Goal: Task Accomplishment & Management: Manage account settings

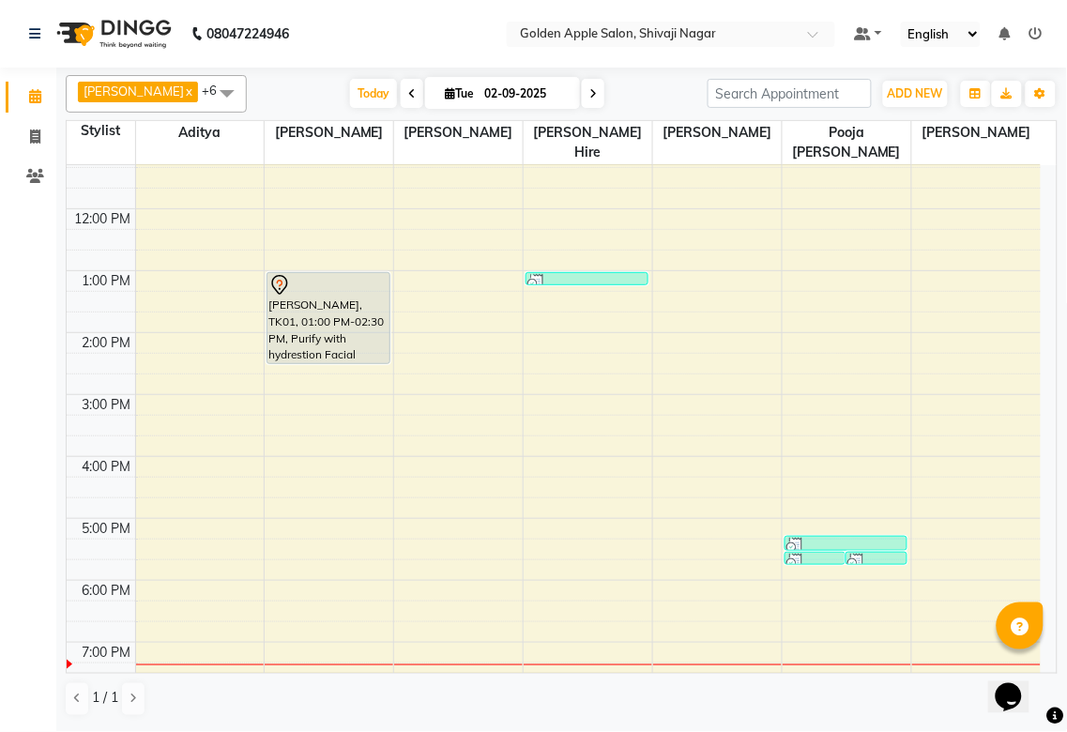
scroll to position [301, 0]
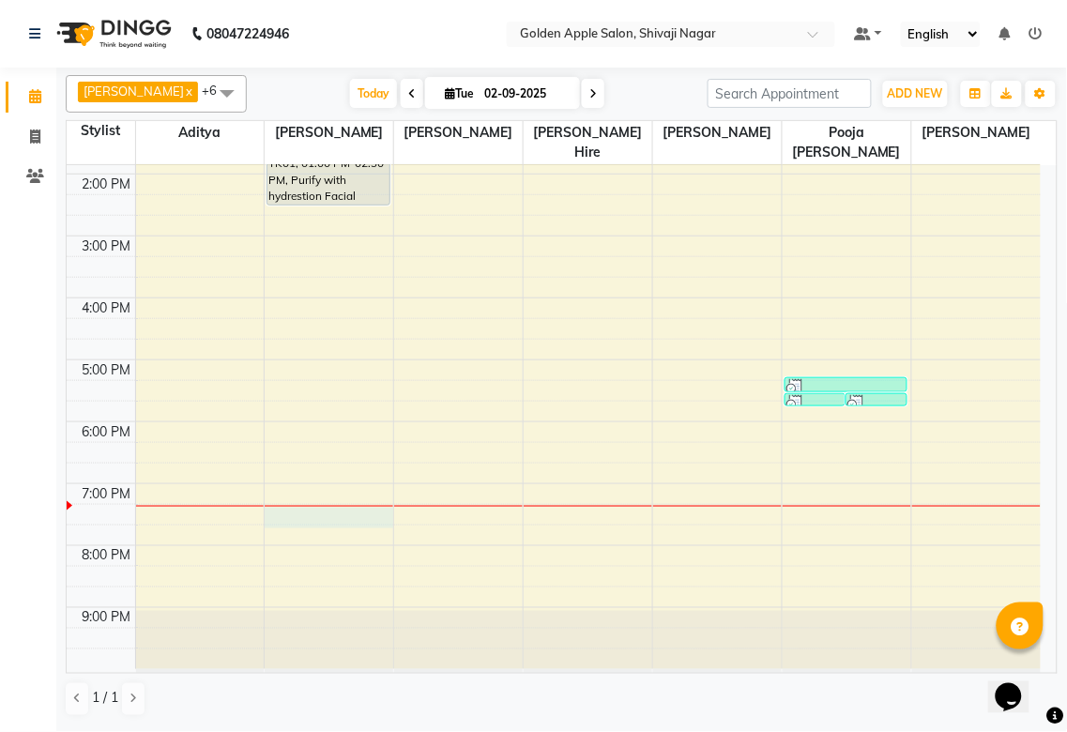
click at [334, 512] on div "9:00 AM 10:00 AM 11:00 AM 12:00 PM 1:00 PM 2:00 PM 3:00 PM 4:00 PM 5:00 PM 6:00…" at bounding box center [554, 267] width 974 height 804
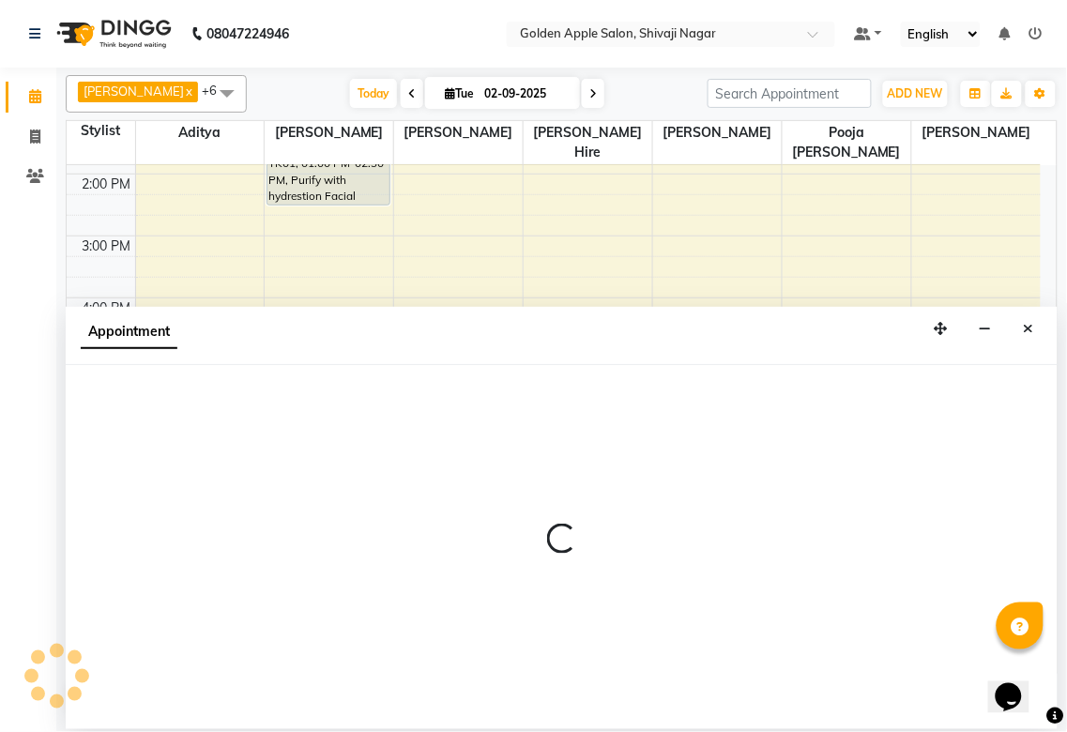
select select "85394"
select select "1155"
select select "tentative"
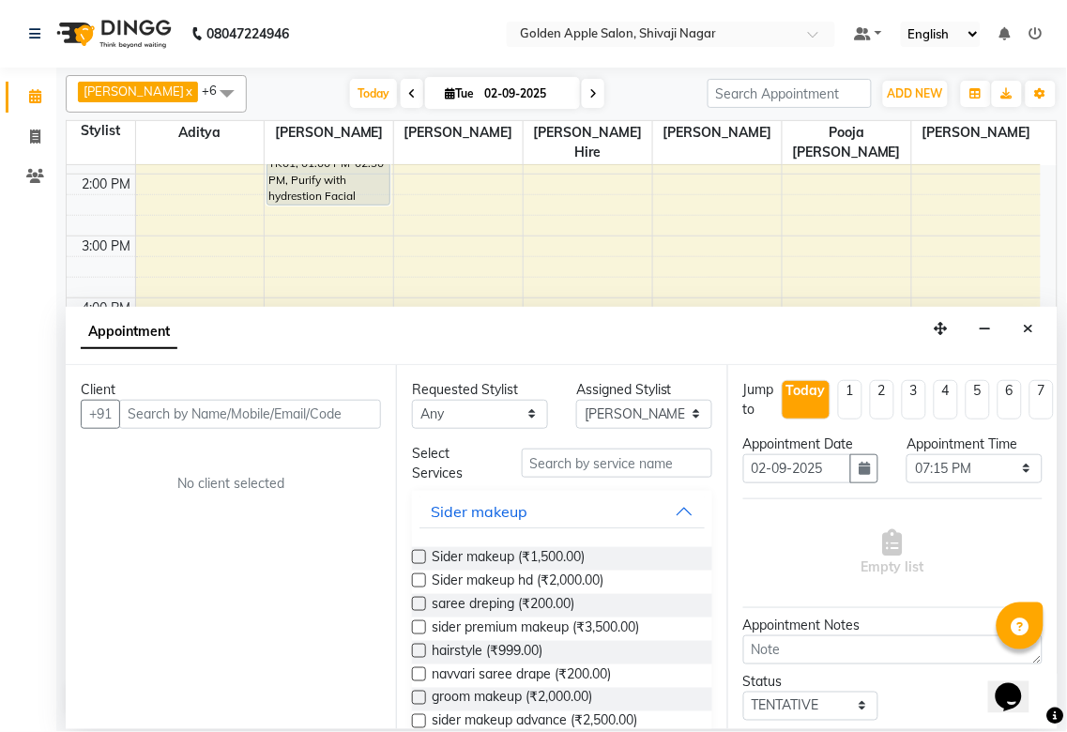
drag, startPoint x: 218, startPoint y: 389, endPoint x: 218, endPoint y: 423, distance: 33.8
click at [218, 394] on div "Client" at bounding box center [231, 390] width 300 height 20
click at [218, 423] on input "text" at bounding box center [250, 414] width 262 height 29
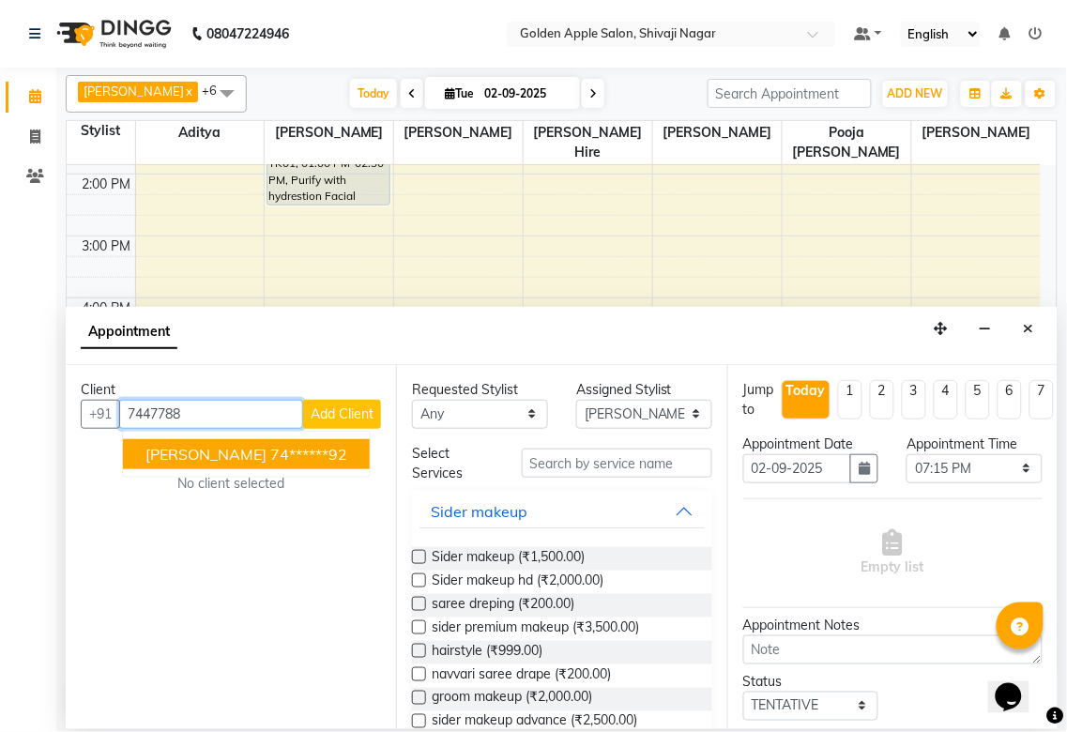
click at [250, 458] on span "[PERSON_NAME]" at bounding box center [205, 454] width 121 height 19
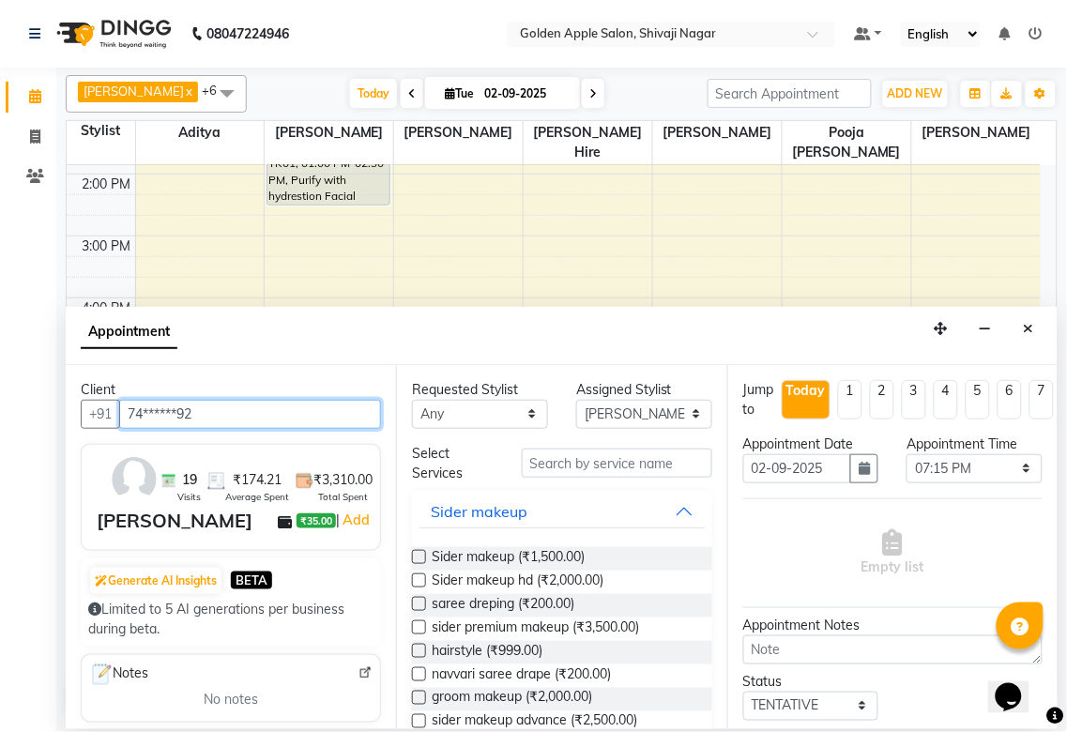
type input "74******92"
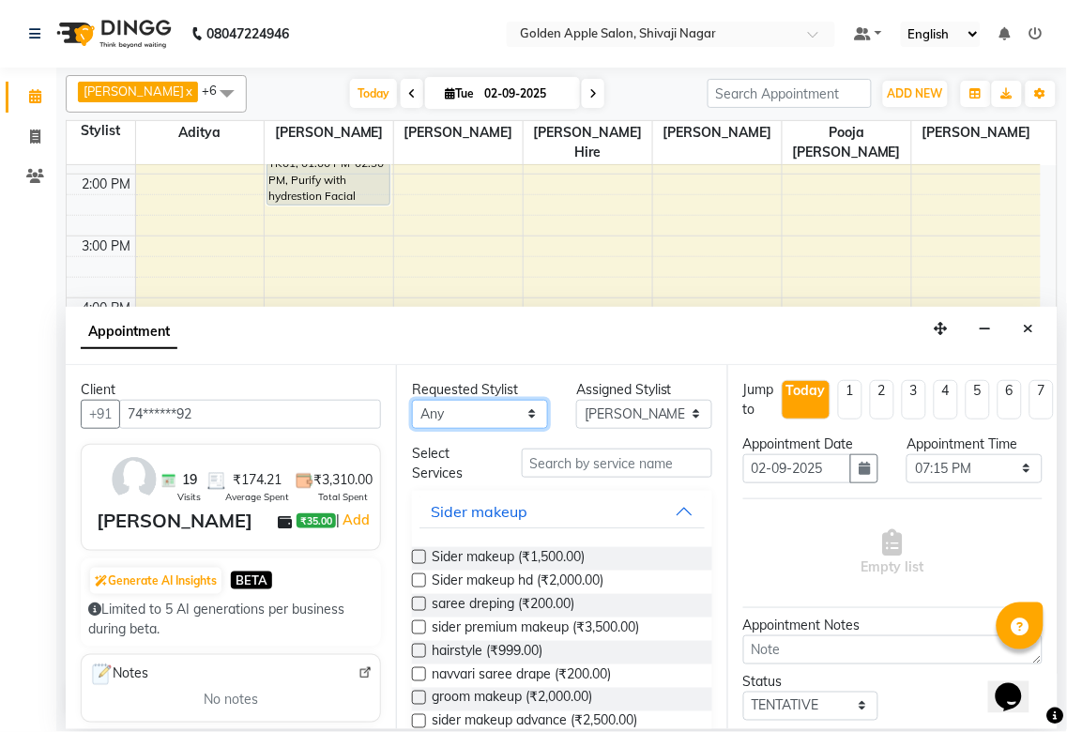
click at [452, 408] on select "Any [PERSON_NAME] [PERSON_NAME] [PERSON_NAME] [PERSON_NAME] Hire operator pooja…" at bounding box center [480, 414] width 136 height 29
select select "85394"
click at [412, 400] on select "Any [PERSON_NAME] [PERSON_NAME] [PERSON_NAME] [PERSON_NAME] Hire operator pooja…" at bounding box center [480, 414] width 136 height 29
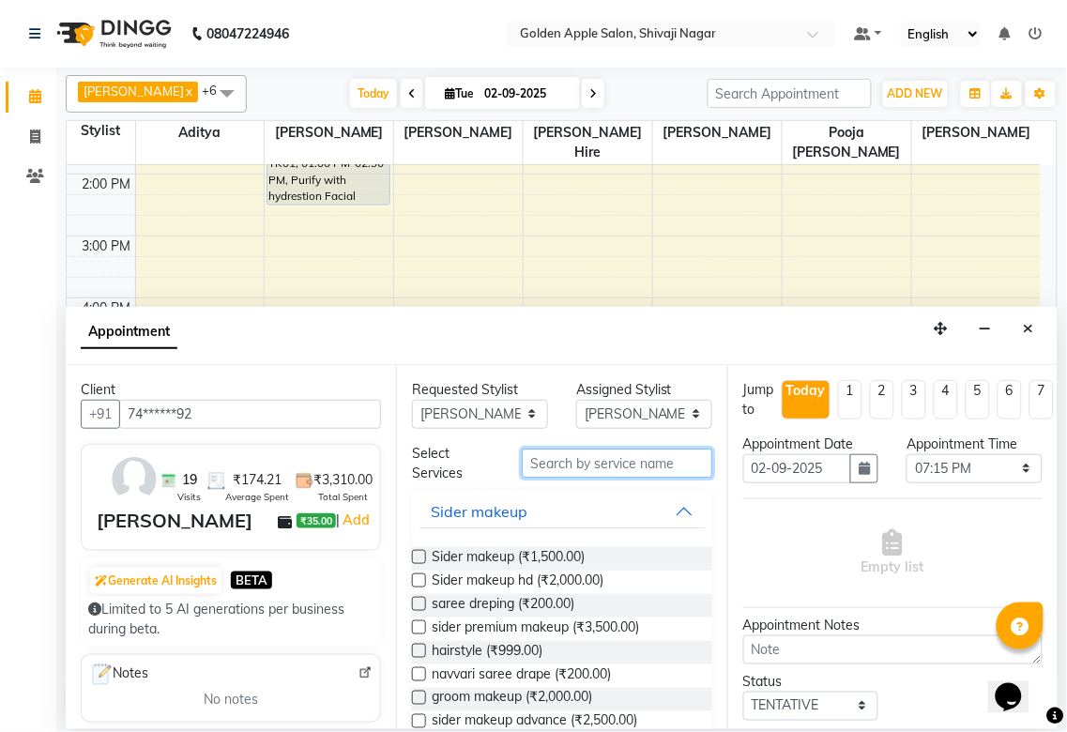
click at [555, 471] on input "text" at bounding box center [617, 463] width 190 height 29
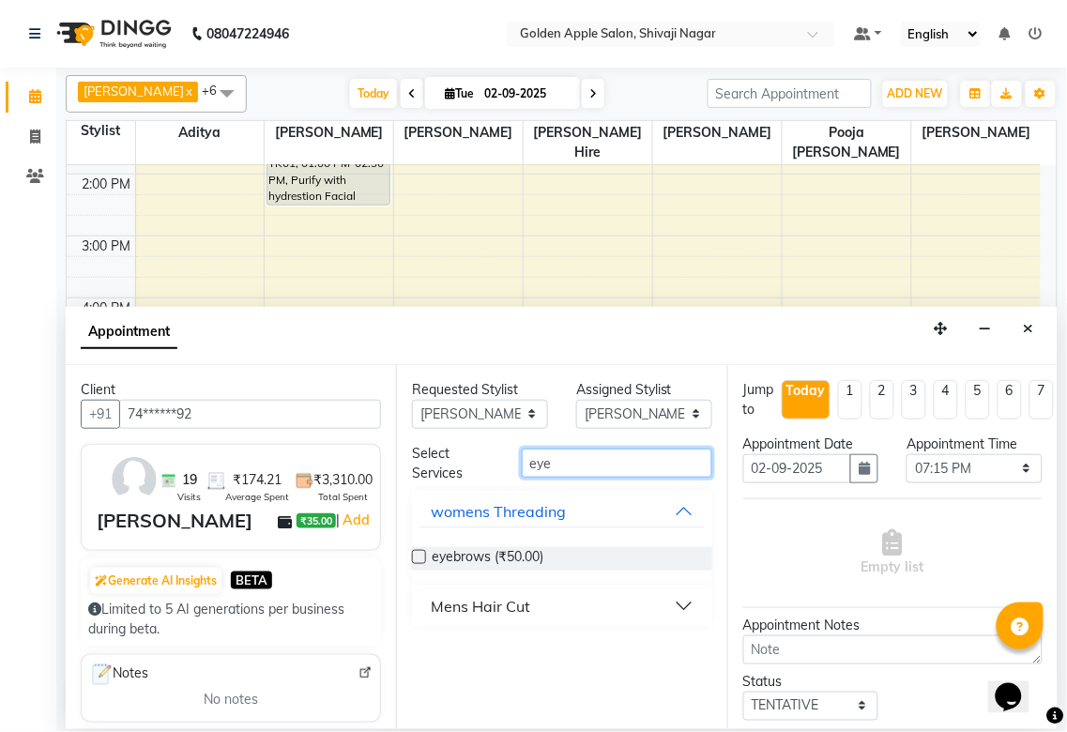
type input "eye"
click at [419, 559] on label at bounding box center [419, 557] width 14 height 14
click at [419, 559] on input "checkbox" at bounding box center [418, 559] width 12 height 12
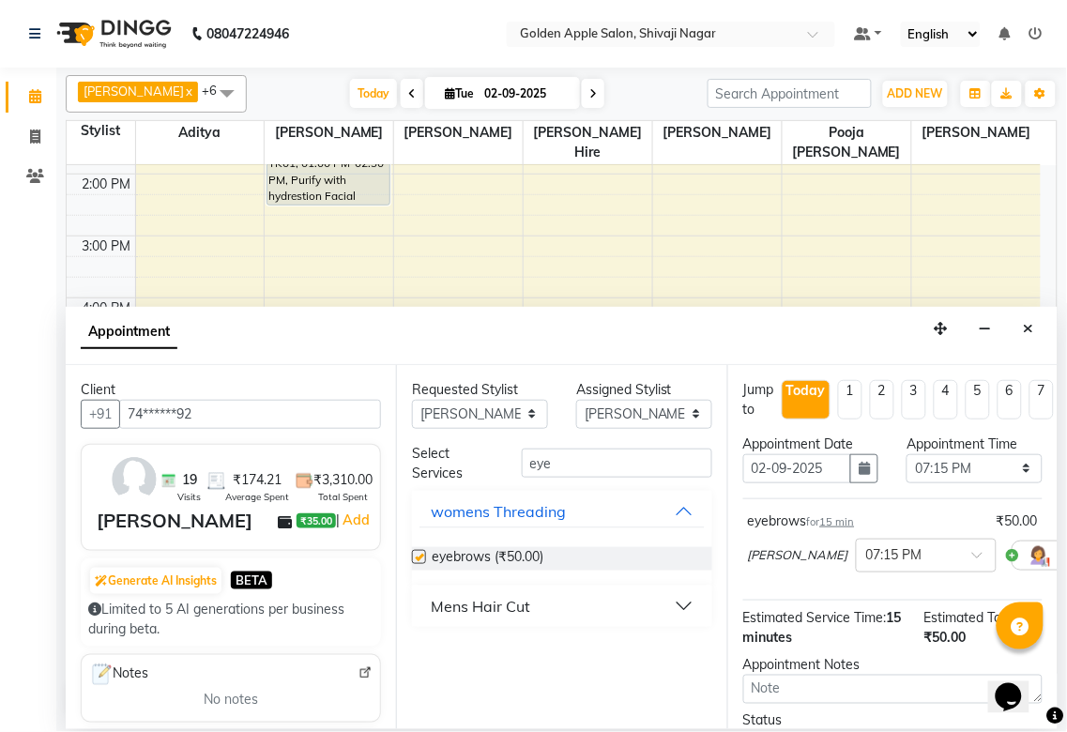
checkbox input "false"
click at [561, 469] on input "eye" at bounding box center [617, 463] width 190 height 29
type input "e"
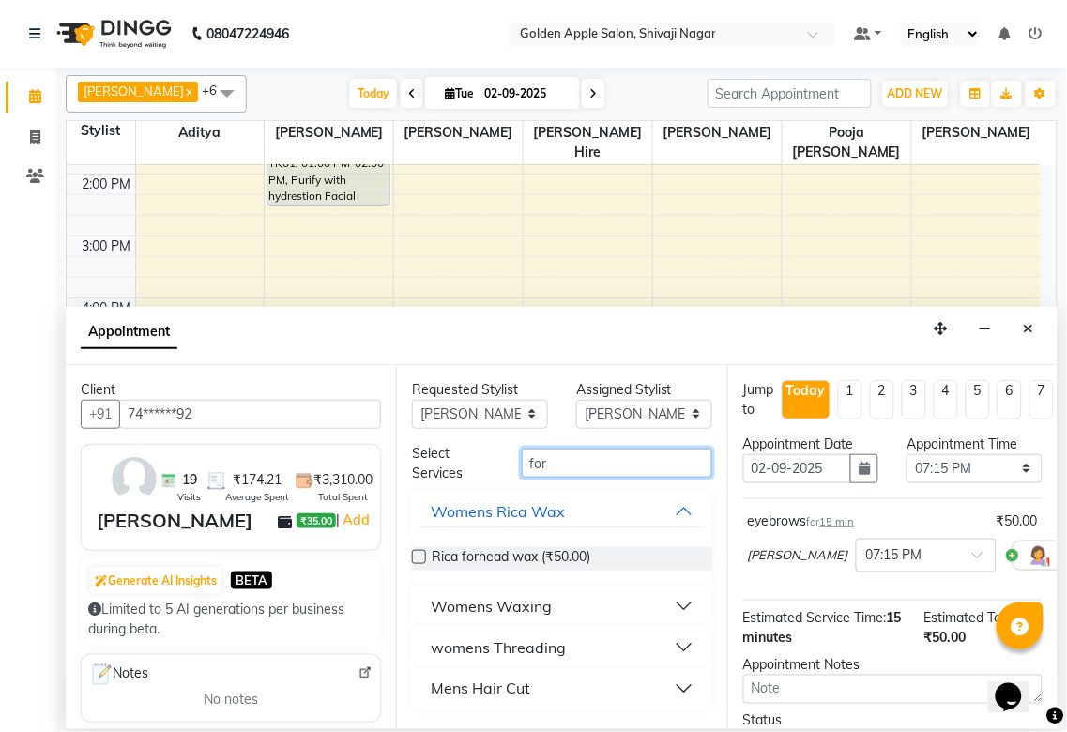
type input "for"
click at [452, 642] on div "womens Threading" at bounding box center [498, 647] width 135 height 23
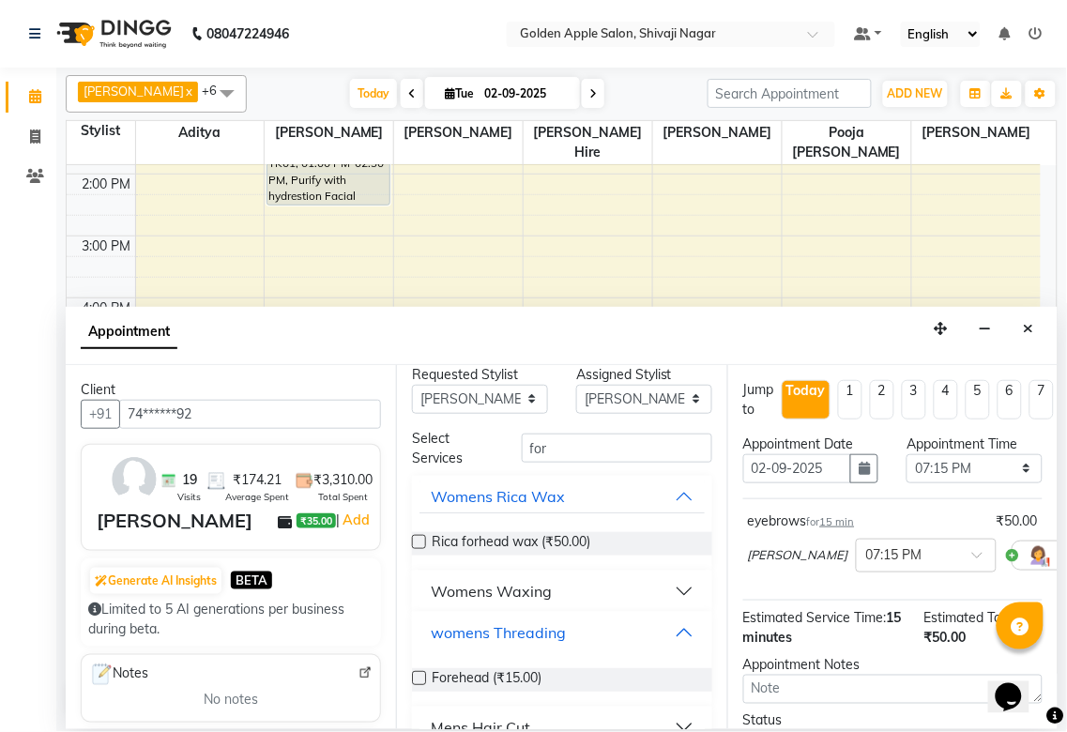
scroll to position [45, 0]
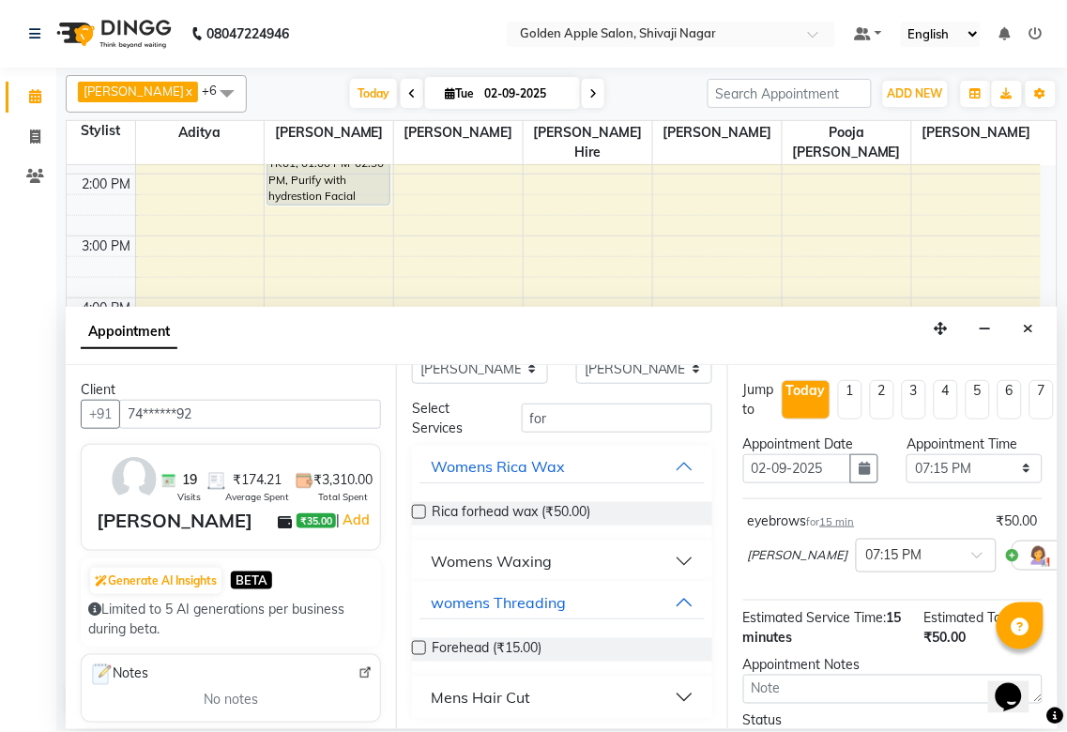
click at [418, 646] on label at bounding box center [419, 648] width 14 height 14
click at [418, 646] on input "checkbox" at bounding box center [418, 650] width 12 height 12
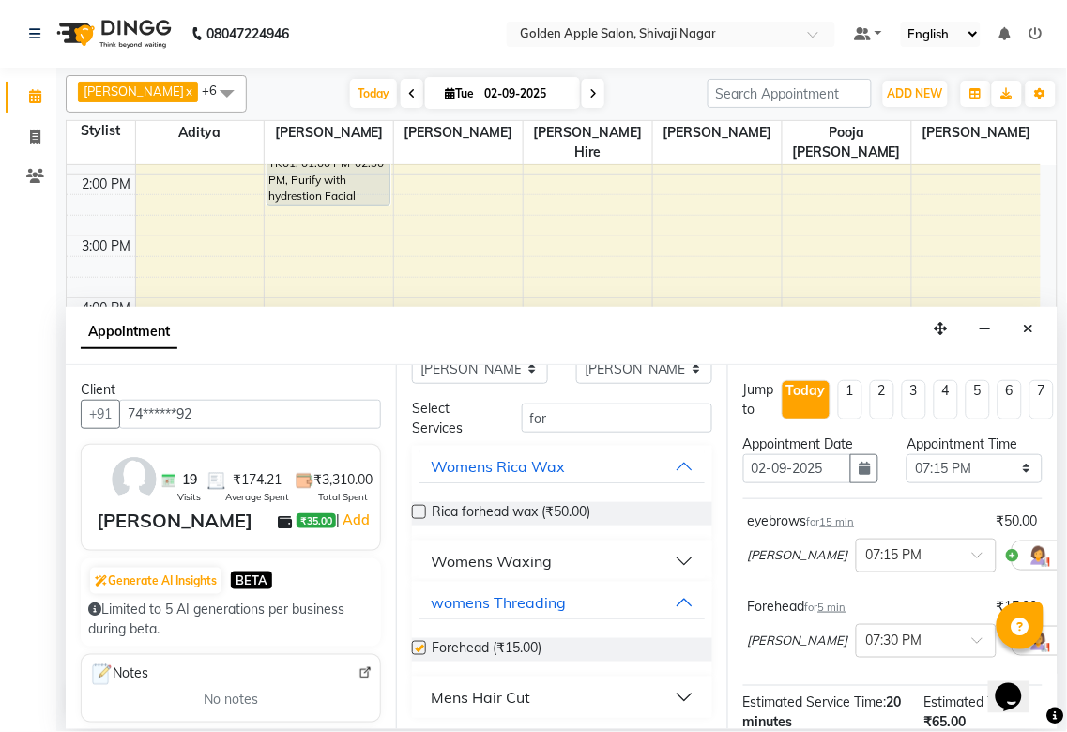
checkbox input "false"
click at [565, 432] on input "for" at bounding box center [617, 418] width 190 height 29
type input "f"
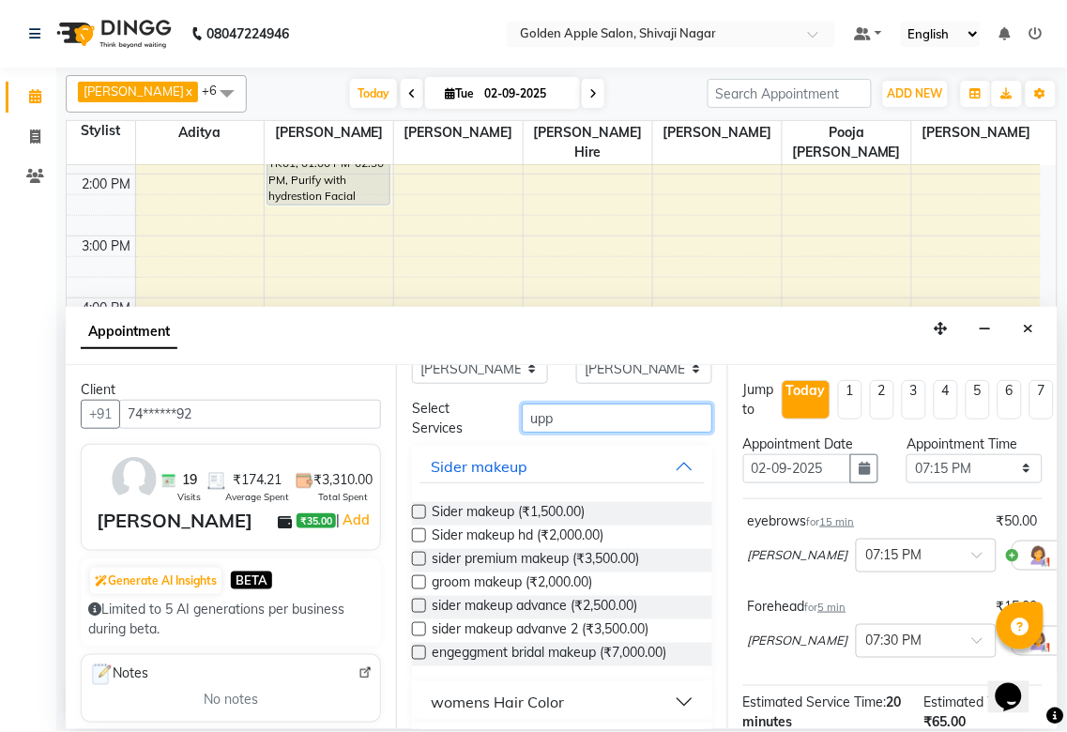
scroll to position [7, 0]
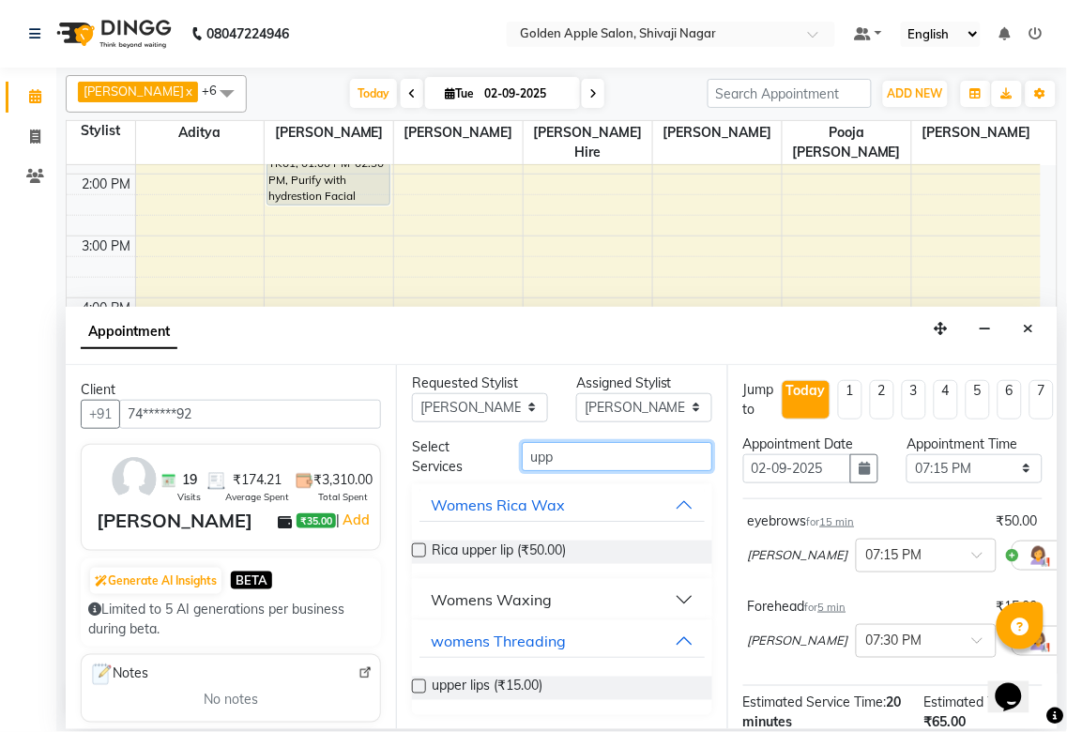
type input "upp"
click at [417, 550] on label at bounding box center [419, 550] width 14 height 14
click at [417, 550] on input "checkbox" at bounding box center [418, 552] width 12 height 12
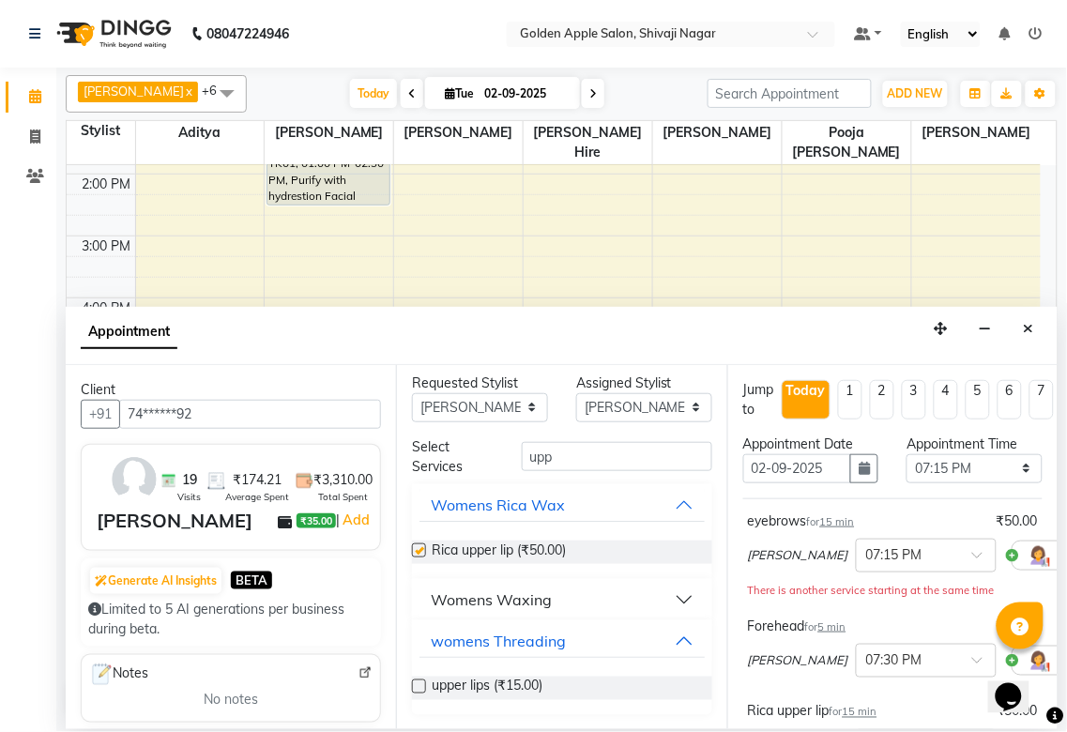
checkbox input "false"
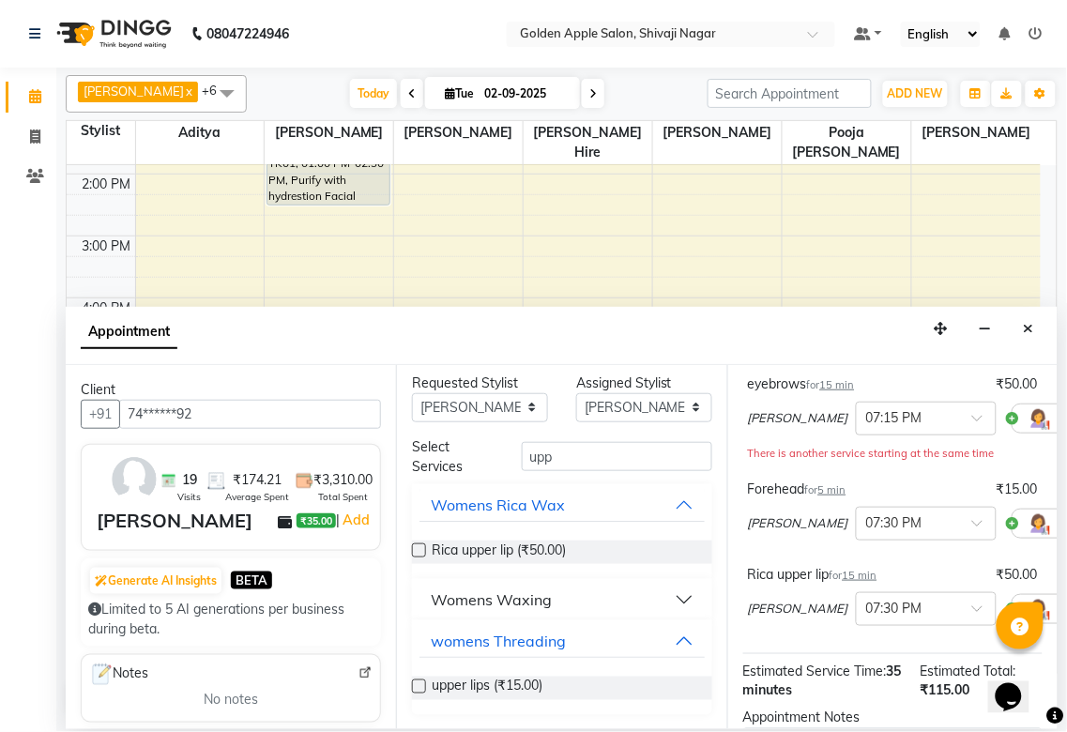
scroll to position [312, 0]
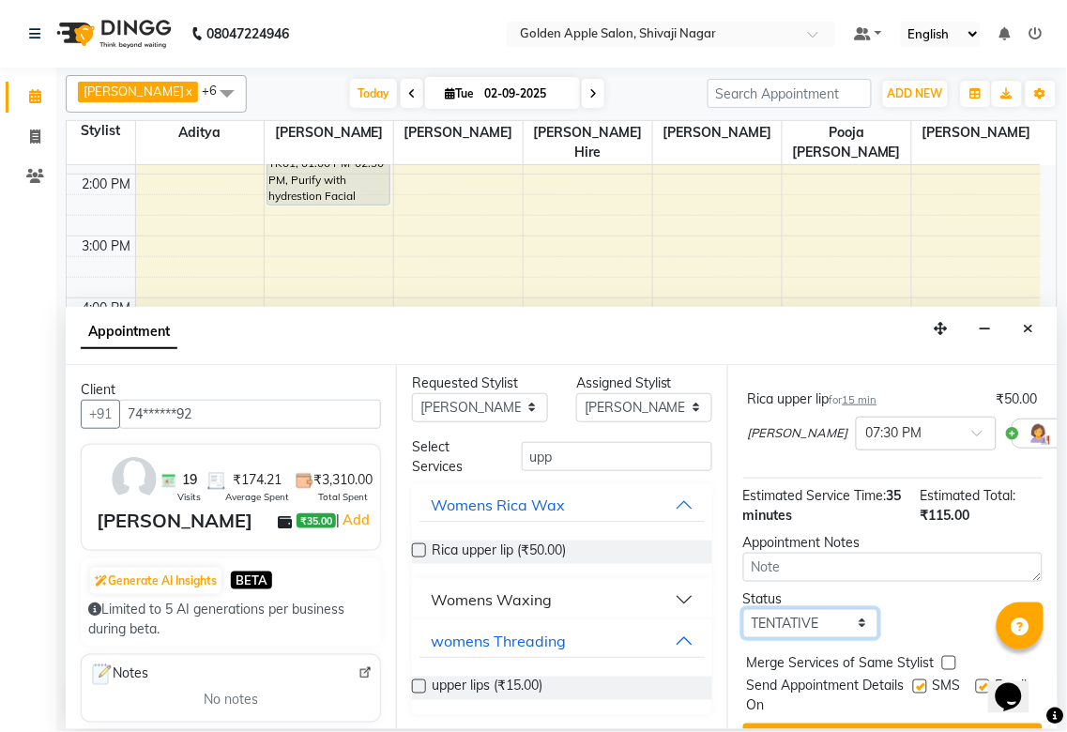
click at [814, 638] on select "Select TENTATIVE CONFIRM CHECK-IN UPCOMING" at bounding box center [811, 623] width 136 height 29
select select "confirm booking"
click at [743, 617] on select "Select TENTATIVE CONFIRM CHECK-IN UPCOMING" at bounding box center [811, 623] width 136 height 29
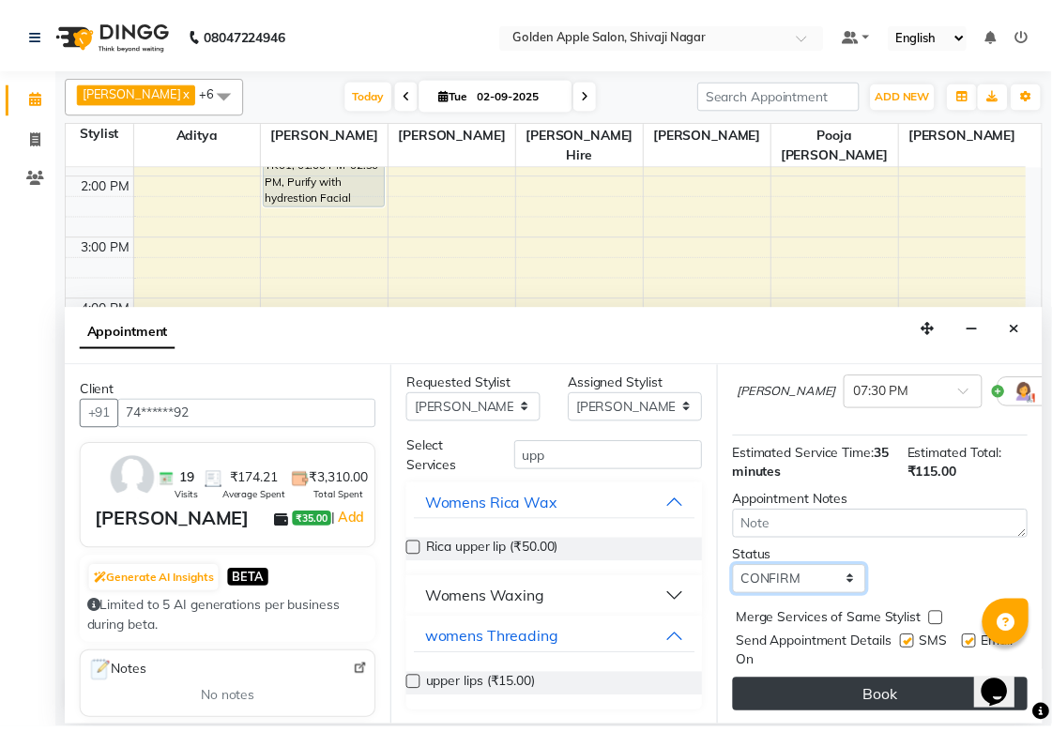
scroll to position [380, 0]
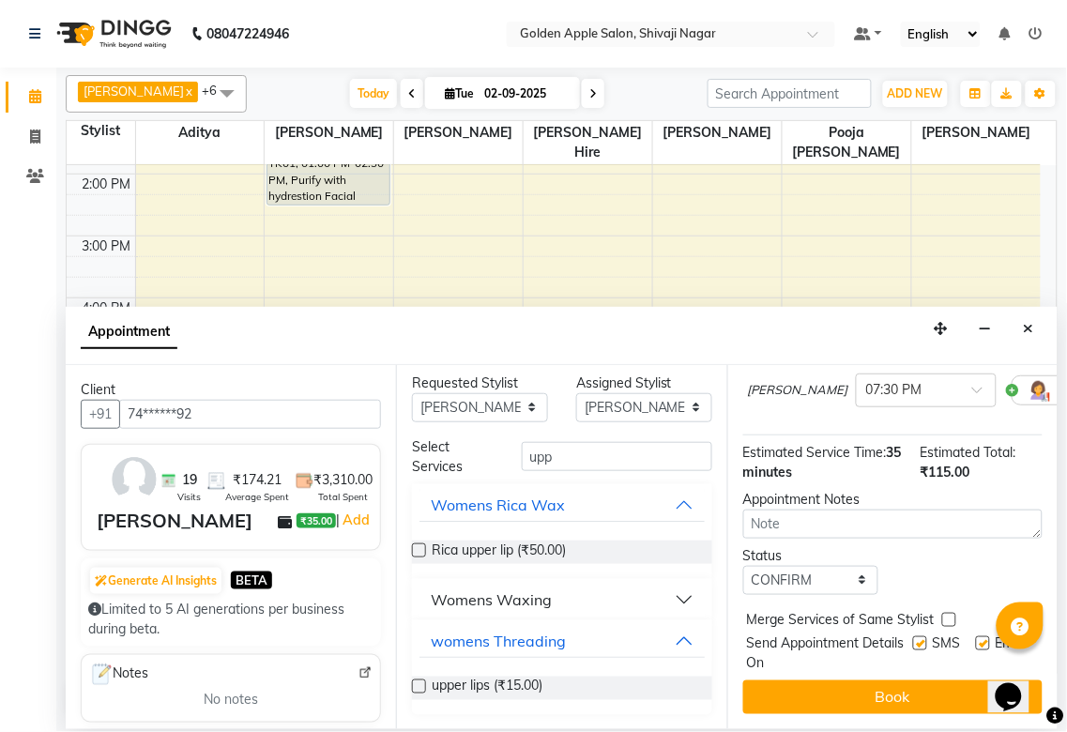
click at [913, 636] on label at bounding box center [920, 643] width 14 height 14
click at [913, 639] on input "checkbox" at bounding box center [919, 645] width 12 height 12
checkbox input "false"
click at [976, 636] on label at bounding box center [983, 643] width 14 height 14
click at [976, 639] on input "checkbox" at bounding box center [982, 645] width 12 height 12
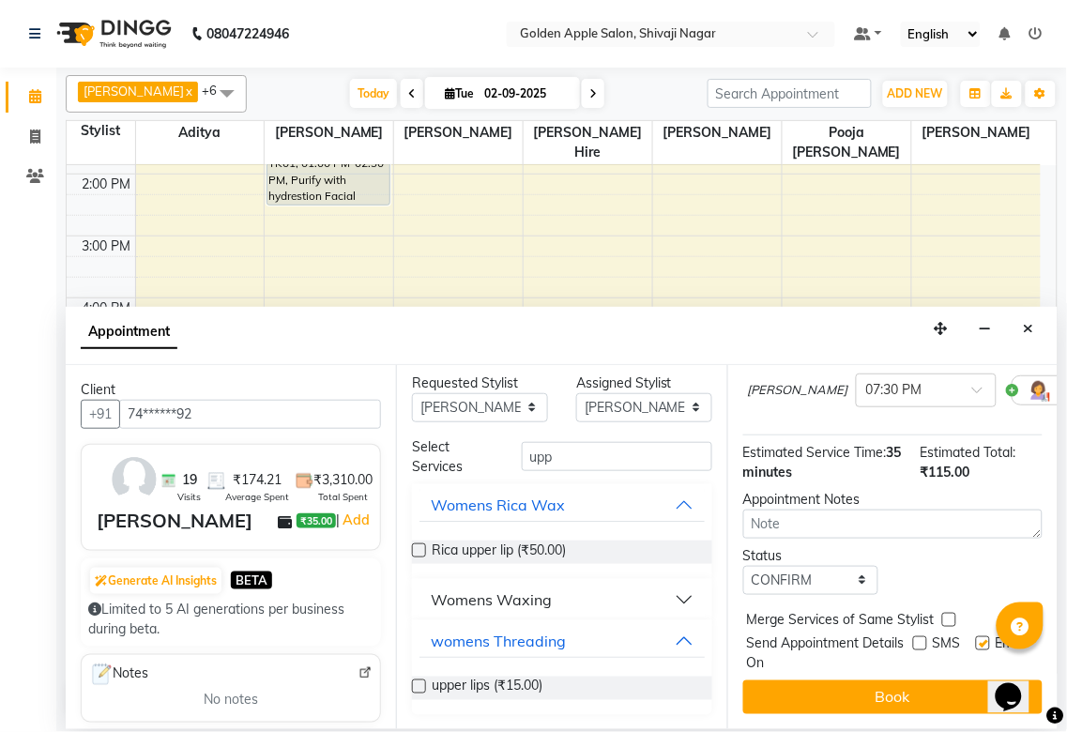
checkbox input "false"
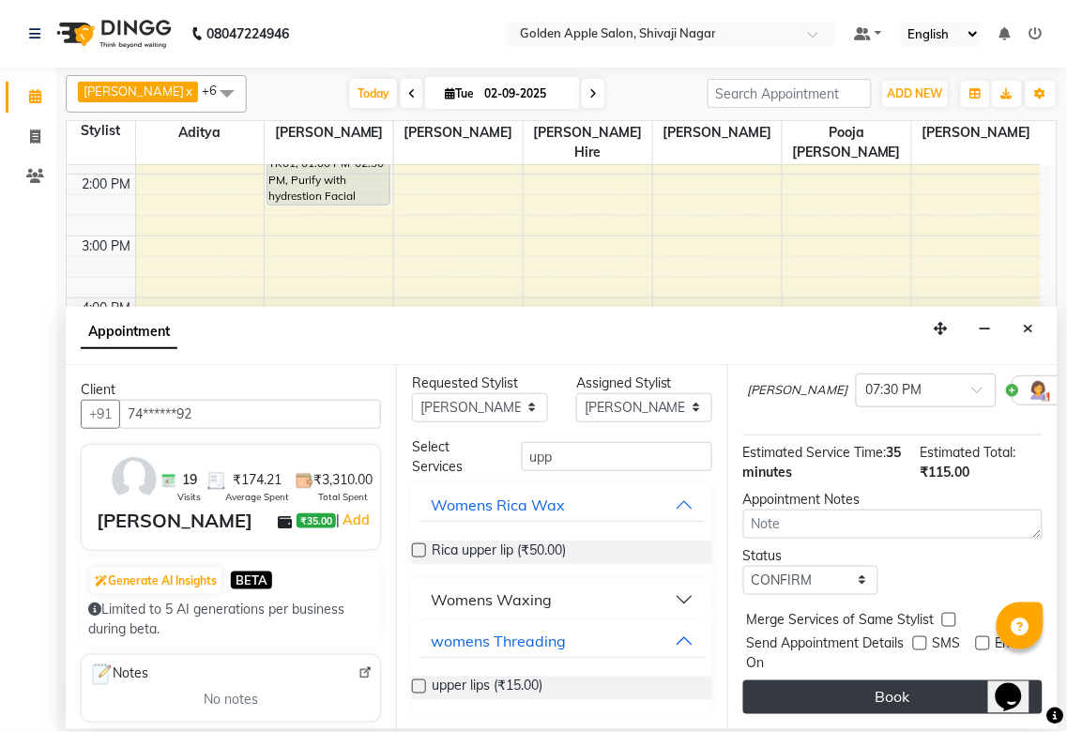
click at [870, 686] on button "Book" at bounding box center [892, 697] width 299 height 34
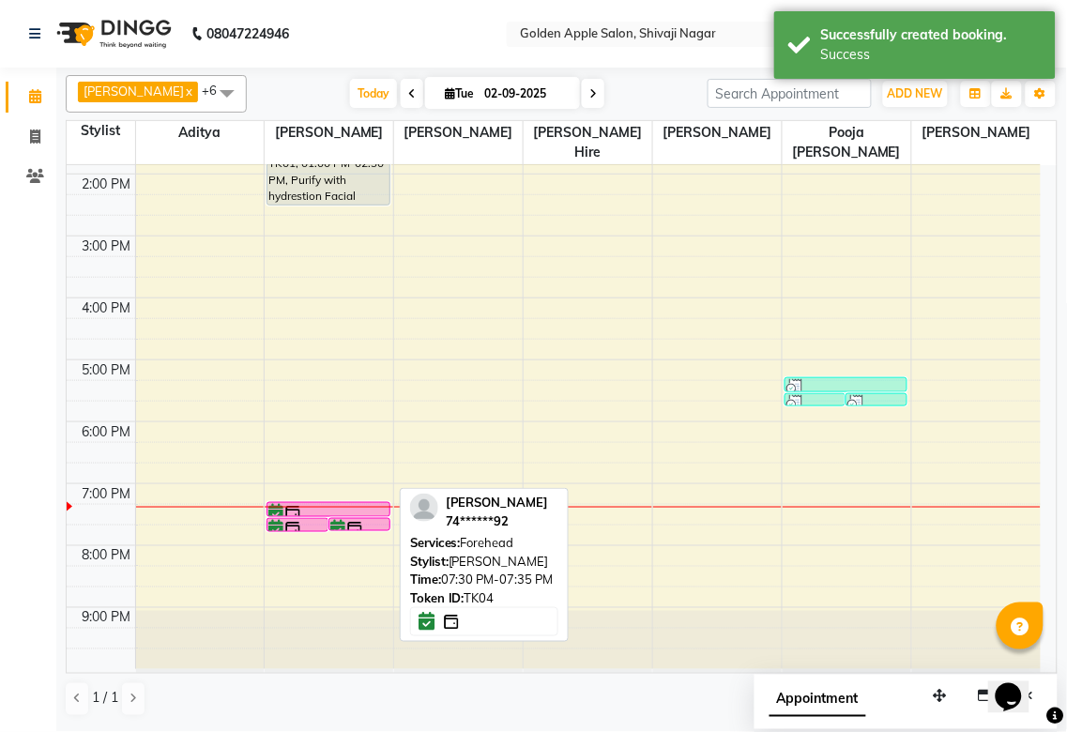
click at [341, 528] on div at bounding box center [359, 530] width 60 height 8
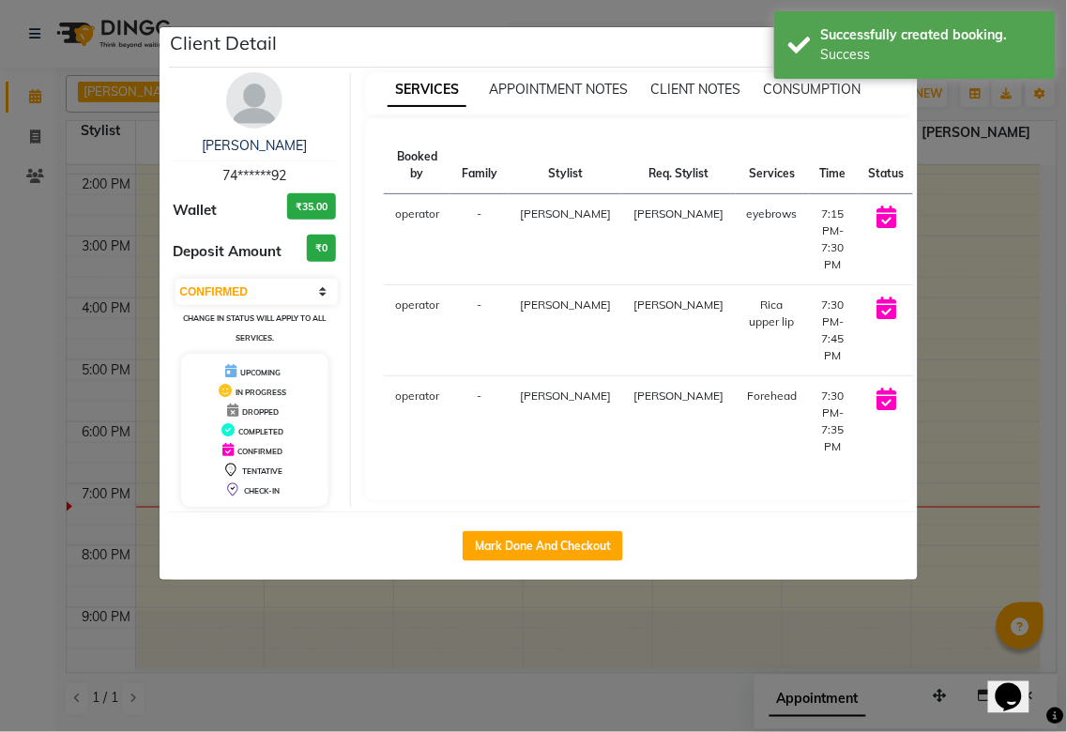
click at [929, 222] on button "START" at bounding box center [948, 218] width 38 height 23
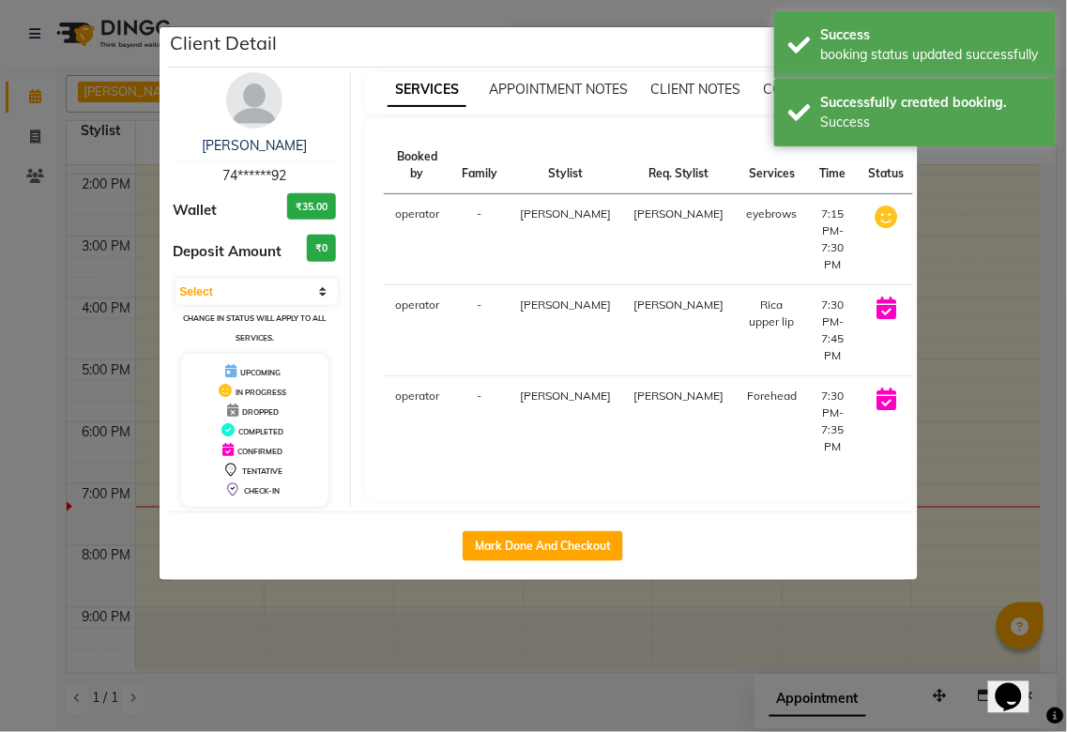
click at [954, 312] on button "START" at bounding box center [973, 309] width 38 height 23
click at [954, 407] on button "START" at bounding box center [973, 400] width 38 height 23
select select "1"
click at [946, 537] on ngb-modal-window "Client Detail [PERSON_NAME] 74******92 Wallet ₹35.00 Deposit Amount ₹0 Select I…" at bounding box center [533, 366] width 1067 height 732
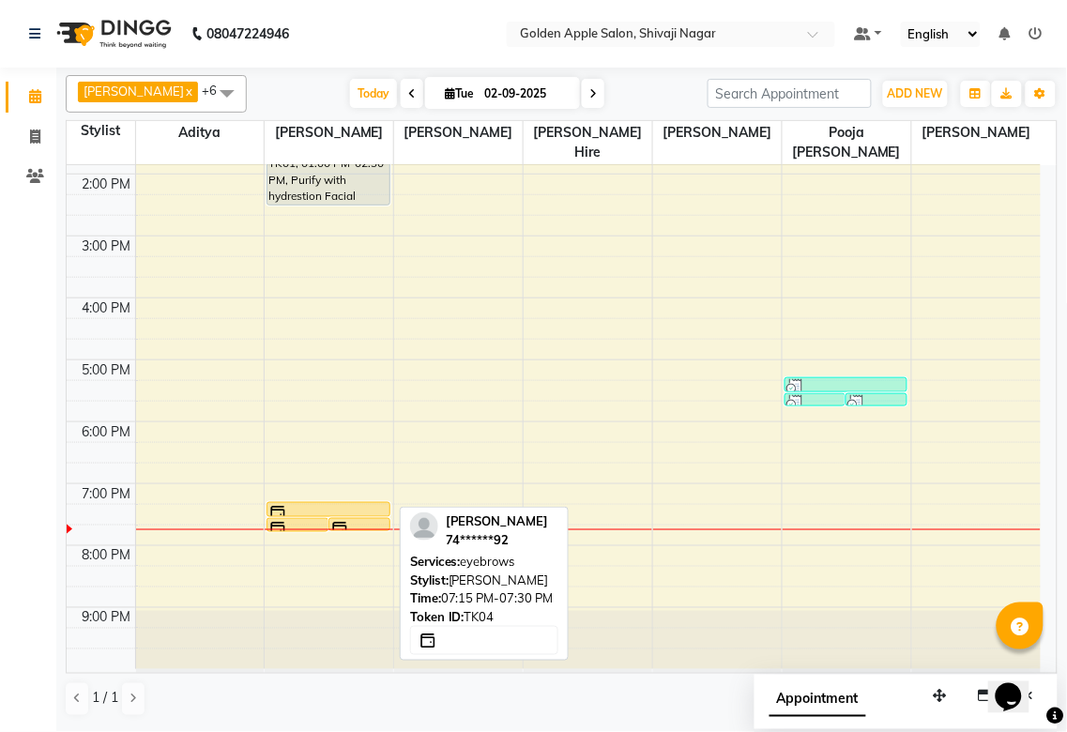
click at [327, 514] on div at bounding box center [327, 516] width 121 height 8
select select "1"
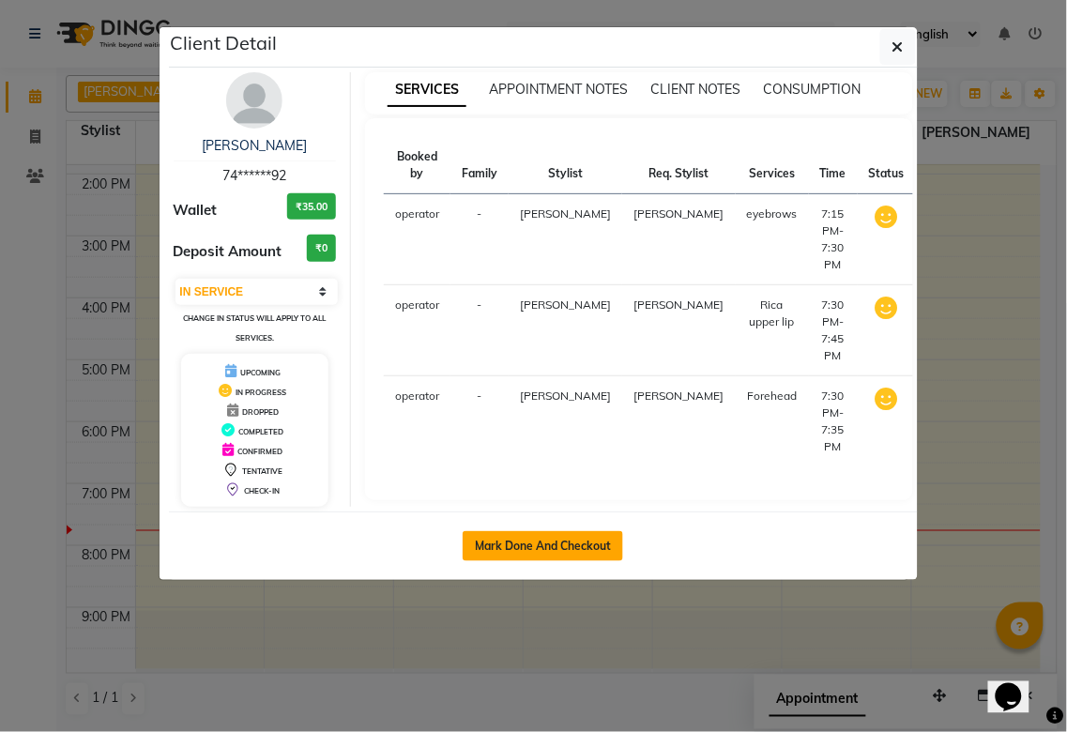
click at [524, 546] on button "Mark Done And Checkout" at bounding box center [543, 546] width 160 height 30
select select "6072"
select select "service"
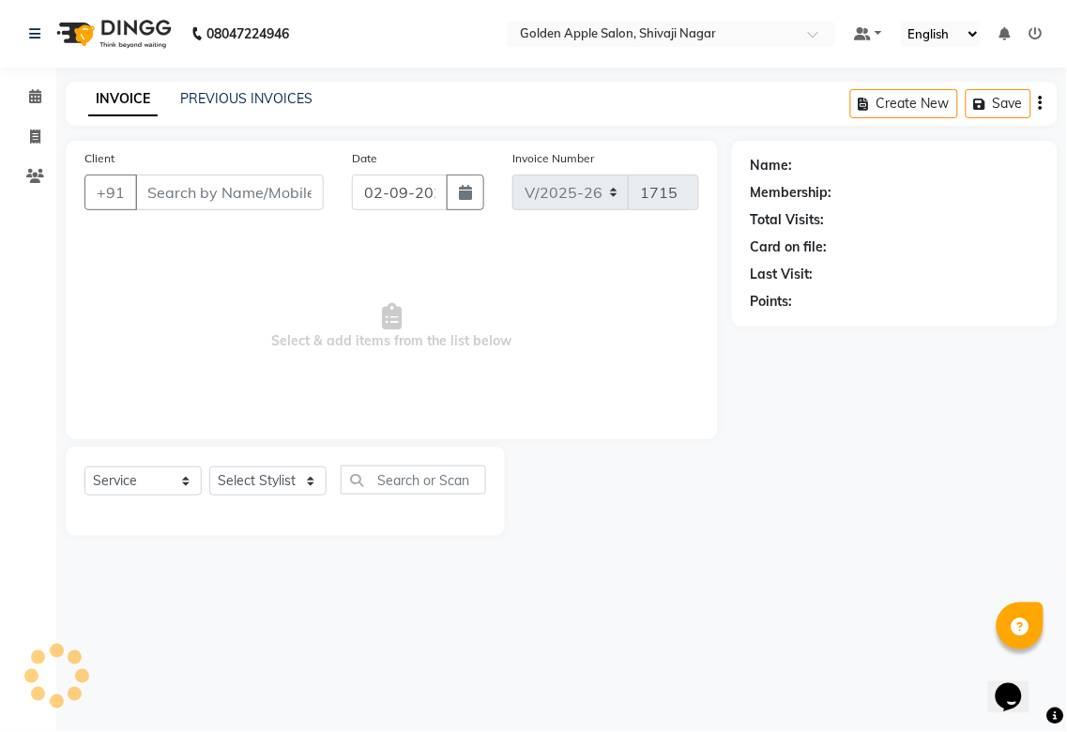
type input "74******92"
select select "85394"
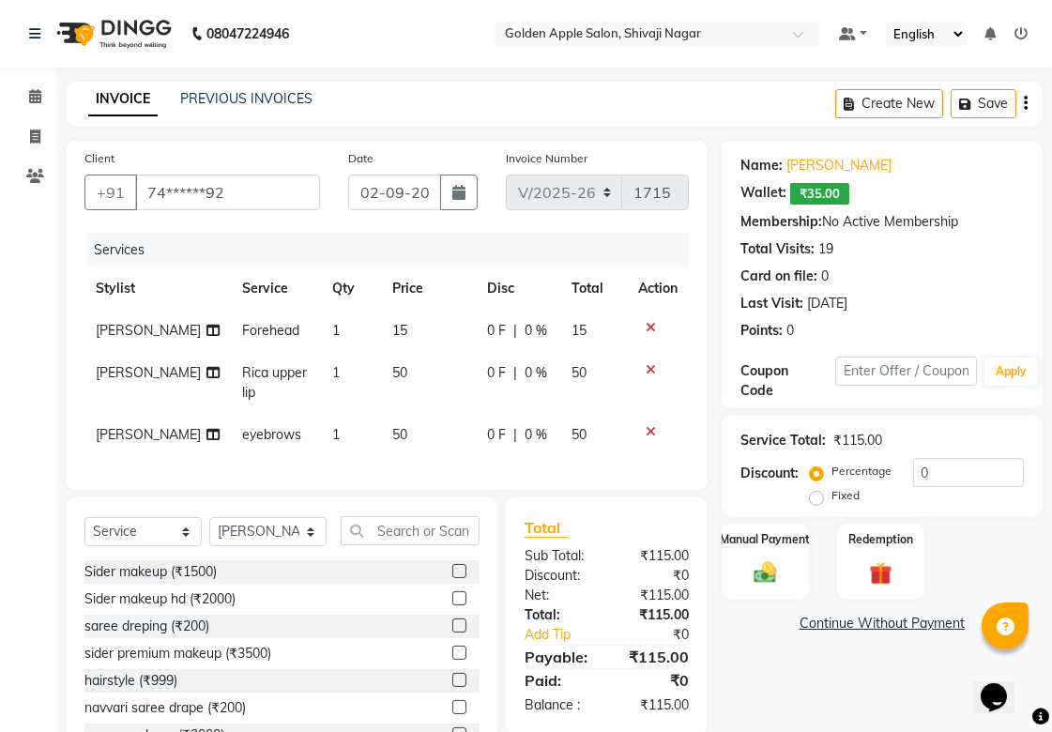
click at [819, 190] on span "₹35.00" at bounding box center [819, 194] width 59 height 22
click at [795, 190] on span "₹35.00" at bounding box center [819, 194] width 59 height 22
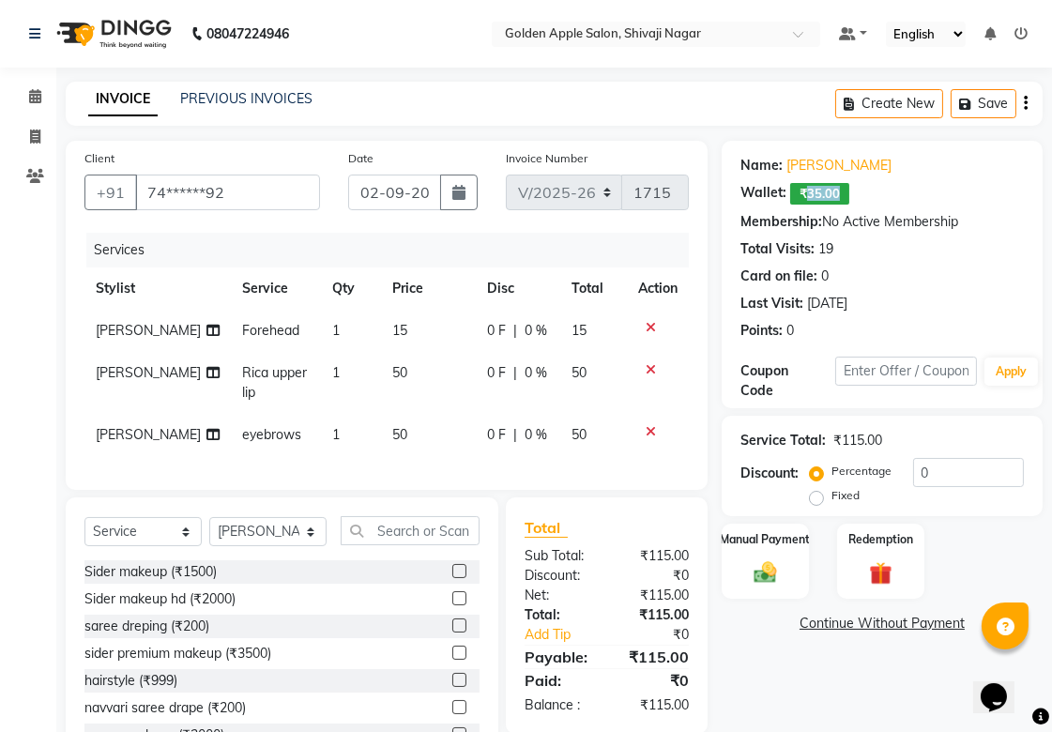
click at [795, 190] on span "₹35.00" at bounding box center [819, 194] width 59 height 22
click at [821, 195] on span "₹35.00" at bounding box center [819, 194] width 59 height 22
click at [817, 200] on span "₹35.00" at bounding box center [819, 194] width 59 height 22
click at [810, 186] on span "₹35.00" at bounding box center [819, 194] width 59 height 22
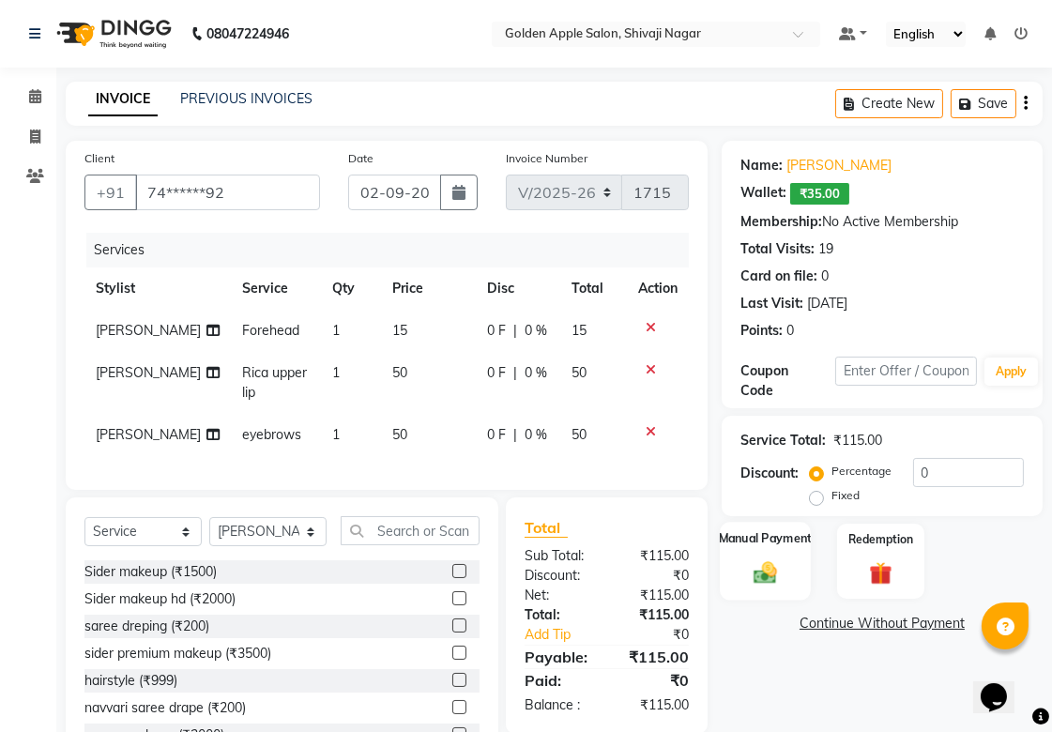
click at [766, 579] on img at bounding box center [765, 571] width 38 height 27
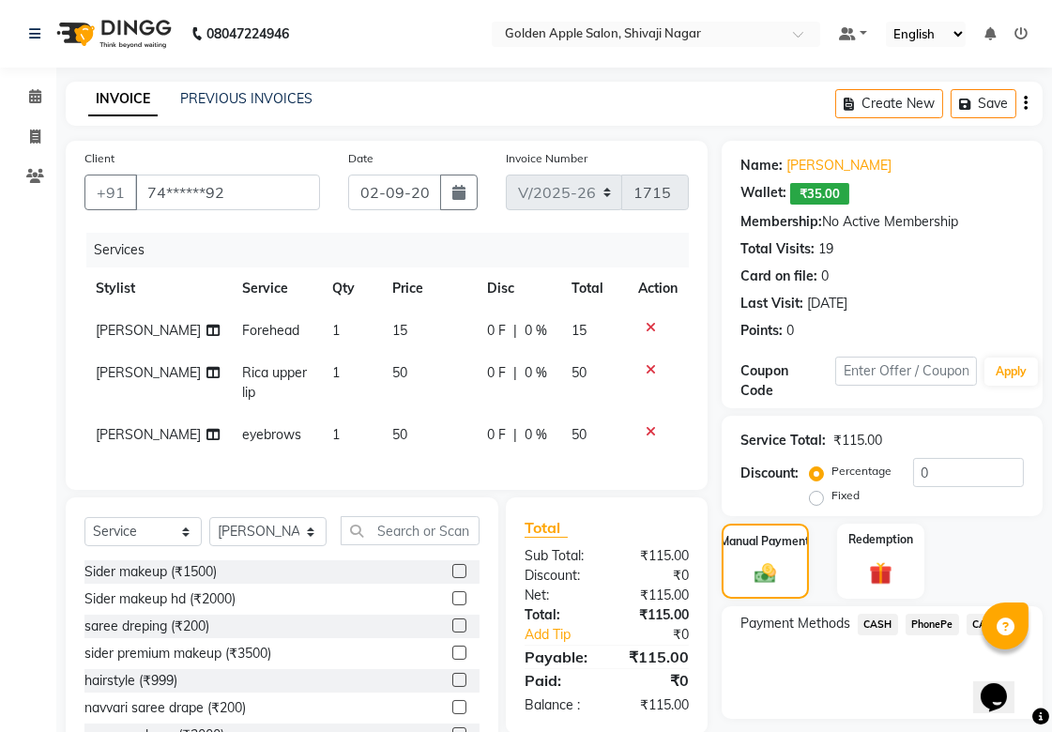
click at [823, 194] on span "₹35.00" at bounding box center [819, 194] width 59 height 22
click at [802, 198] on span "₹35.00" at bounding box center [819, 194] width 59 height 22
click at [815, 195] on span "₹35.00" at bounding box center [819, 194] width 59 height 22
click at [820, 194] on span "₹35.00" at bounding box center [819, 194] width 59 height 22
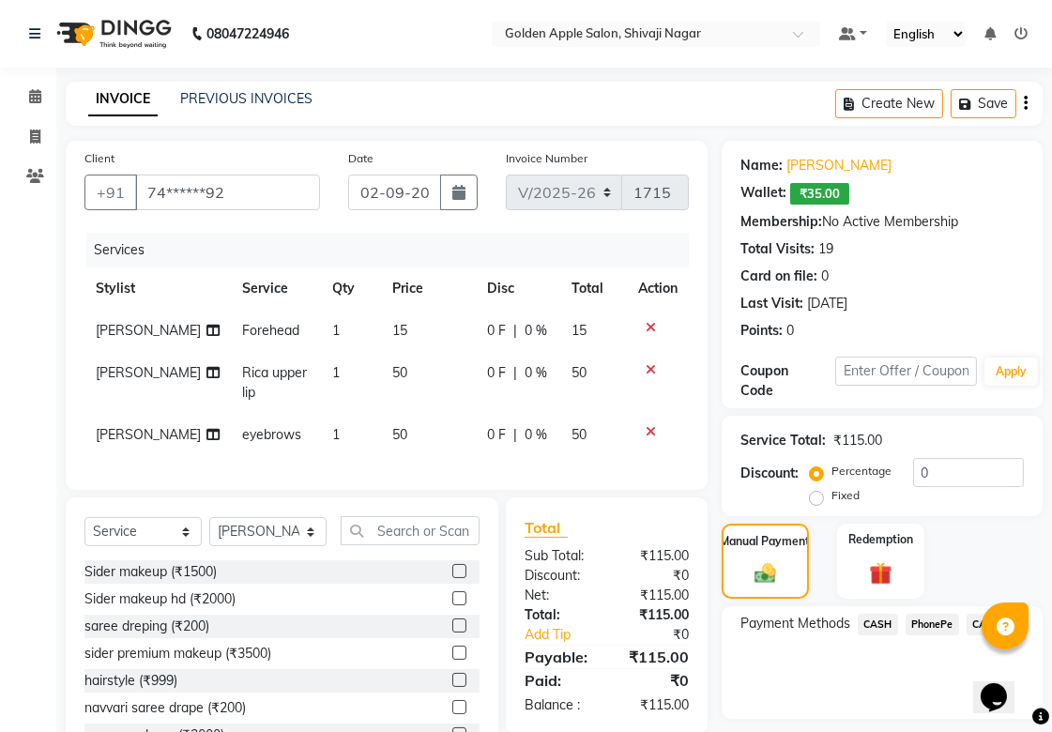
click at [820, 194] on span "₹35.00" at bounding box center [819, 194] width 59 height 22
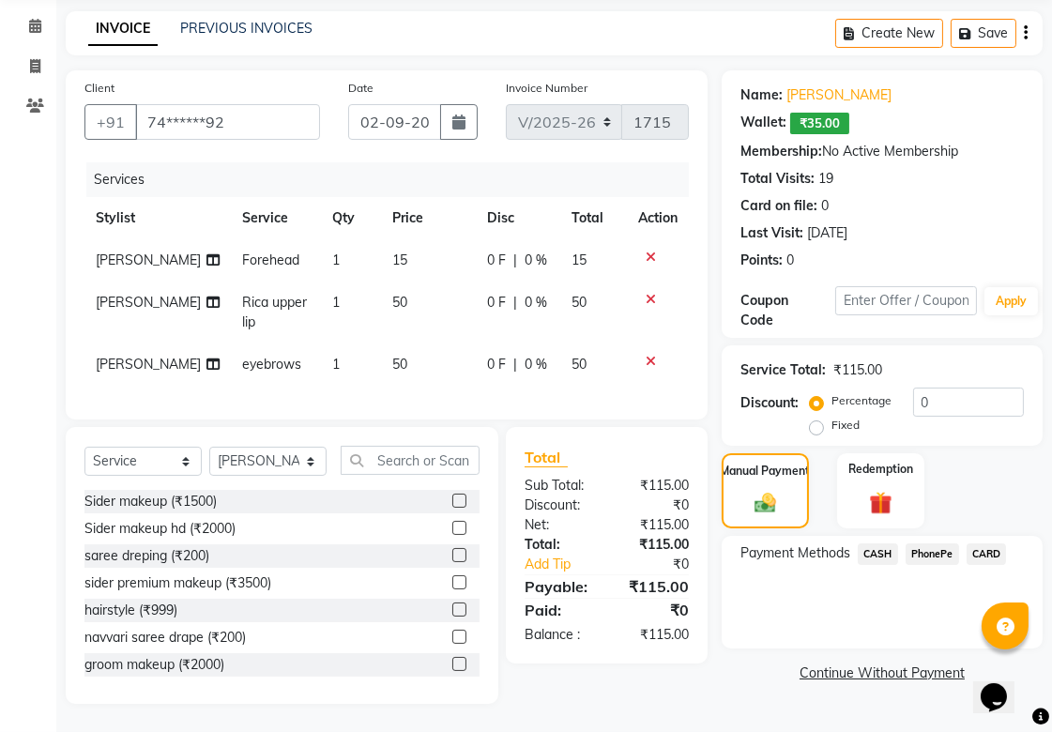
scroll to position [125, 0]
click at [771, 113] on div "Wallet:" at bounding box center [763, 124] width 46 height 22
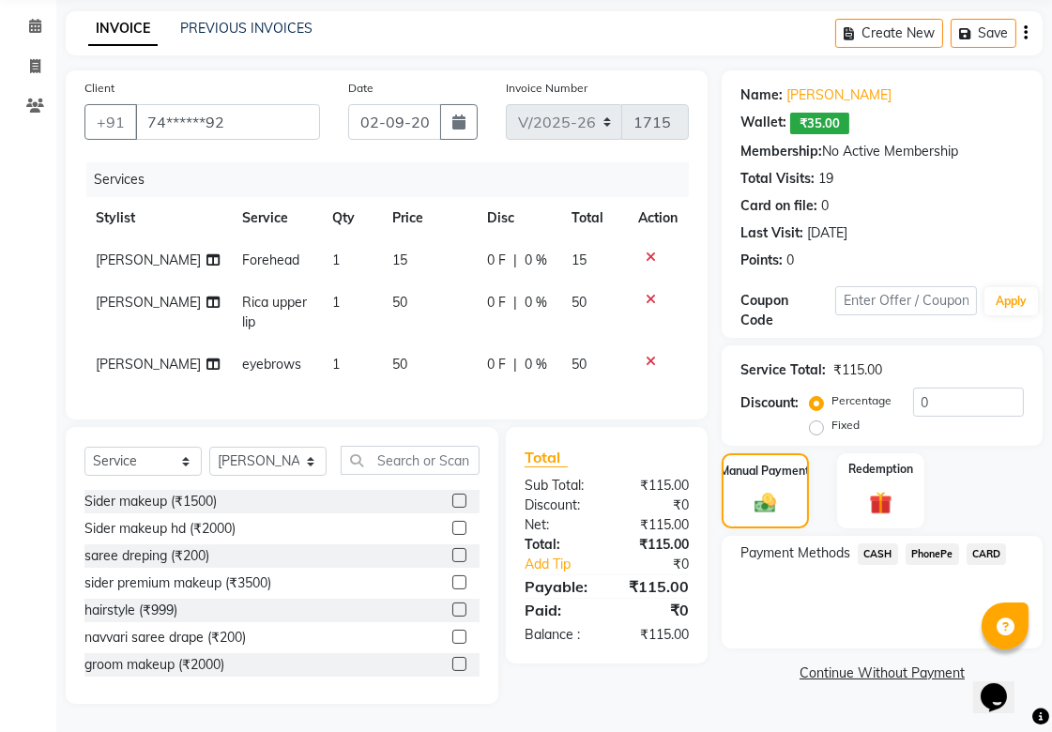
click at [771, 113] on div "Wallet:" at bounding box center [763, 124] width 46 height 22
click at [832, 113] on span "₹35.00" at bounding box center [819, 124] width 59 height 22
click at [801, 113] on span "₹35.00" at bounding box center [819, 124] width 59 height 22
click at [755, 451] on div "Manual Payment" at bounding box center [765, 490] width 91 height 79
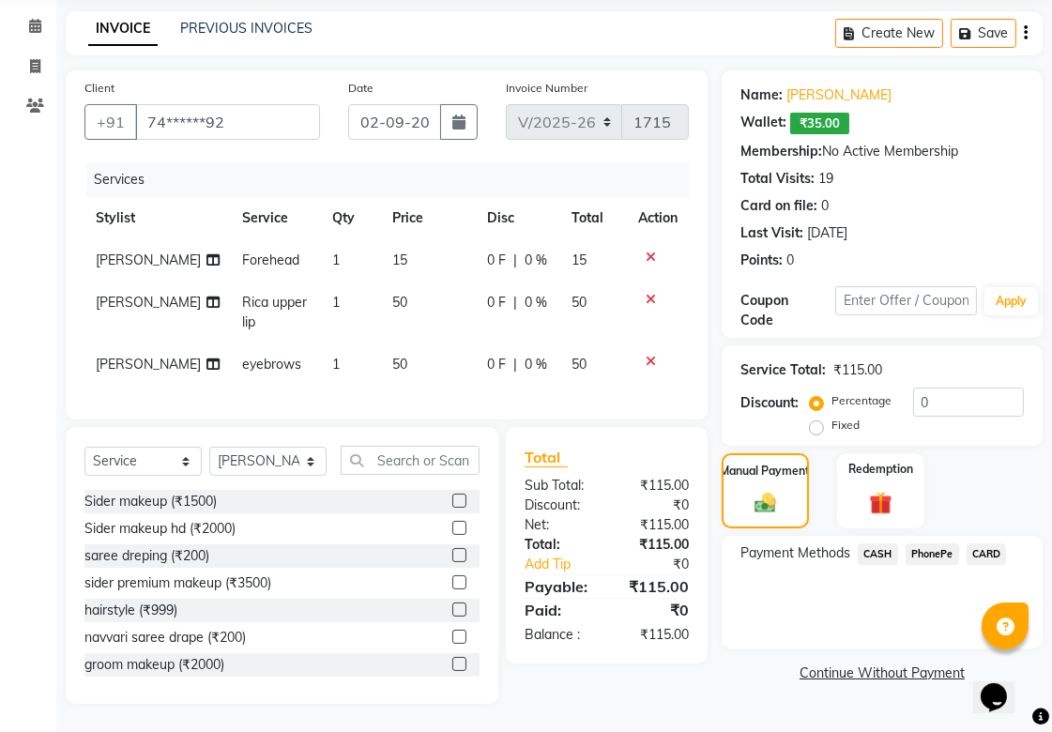
click at [933, 543] on span "PhonePe" at bounding box center [932, 554] width 53 height 22
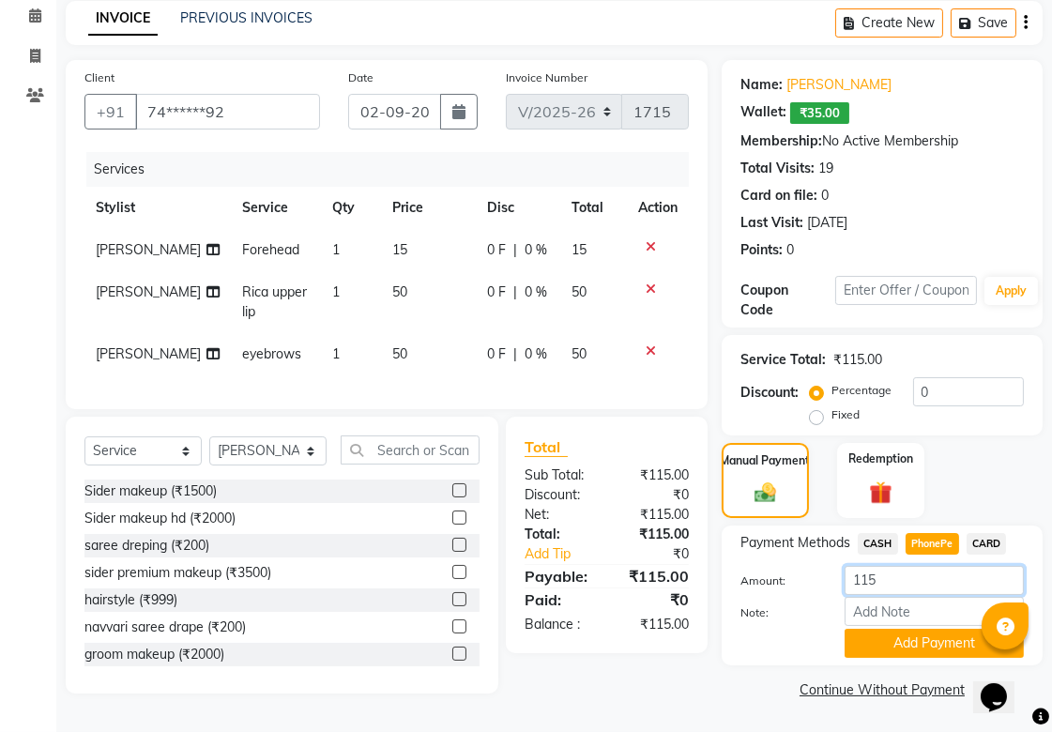
click at [892, 566] on input "115" at bounding box center [934, 580] width 179 height 29
type input "1"
type input "80"
click at [922, 629] on button "Add Payment" at bounding box center [934, 643] width 179 height 29
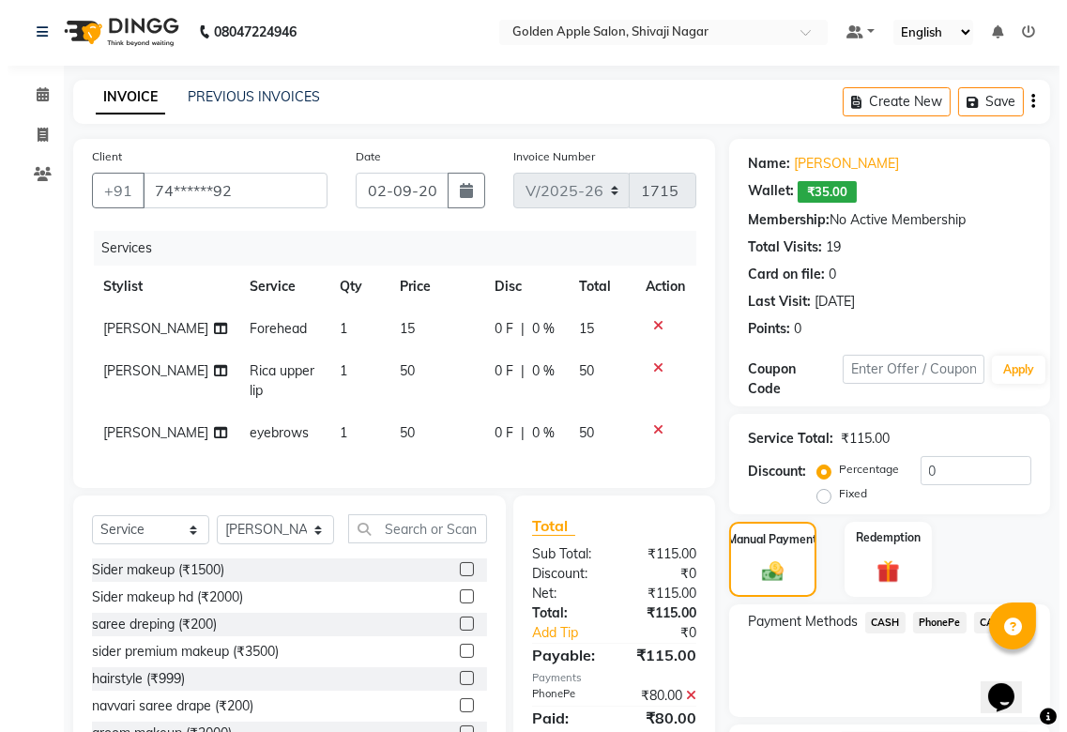
scroll to position [0, 0]
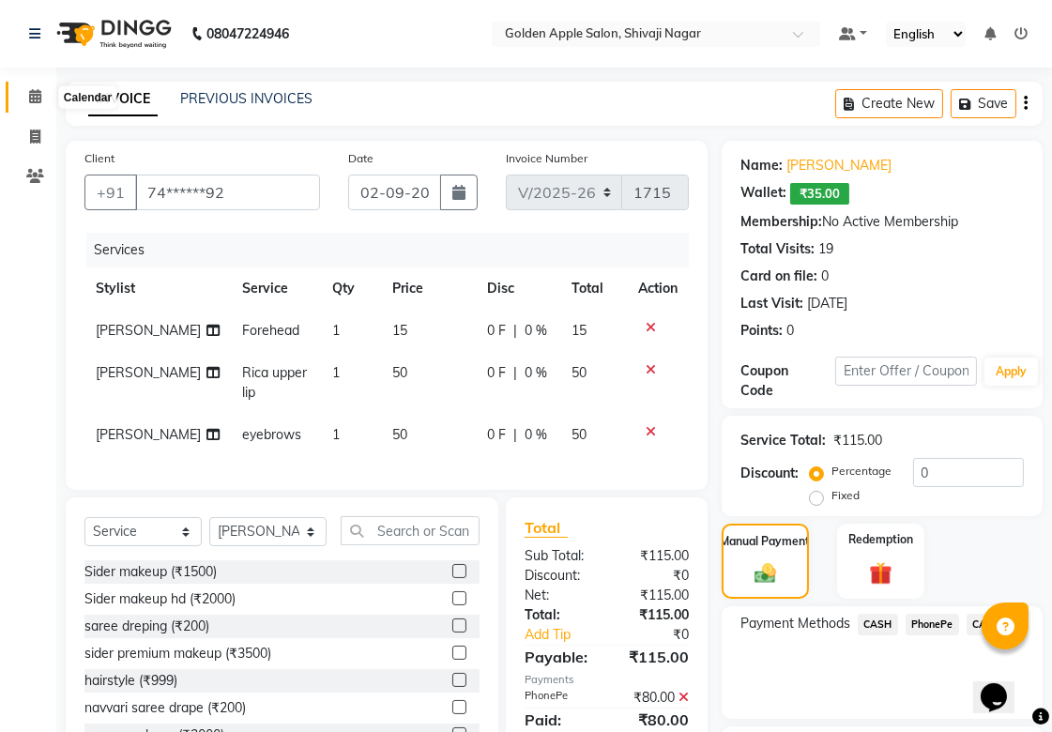
click at [29, 92] on icon at bounding box center [35, 96] width 12 height 14
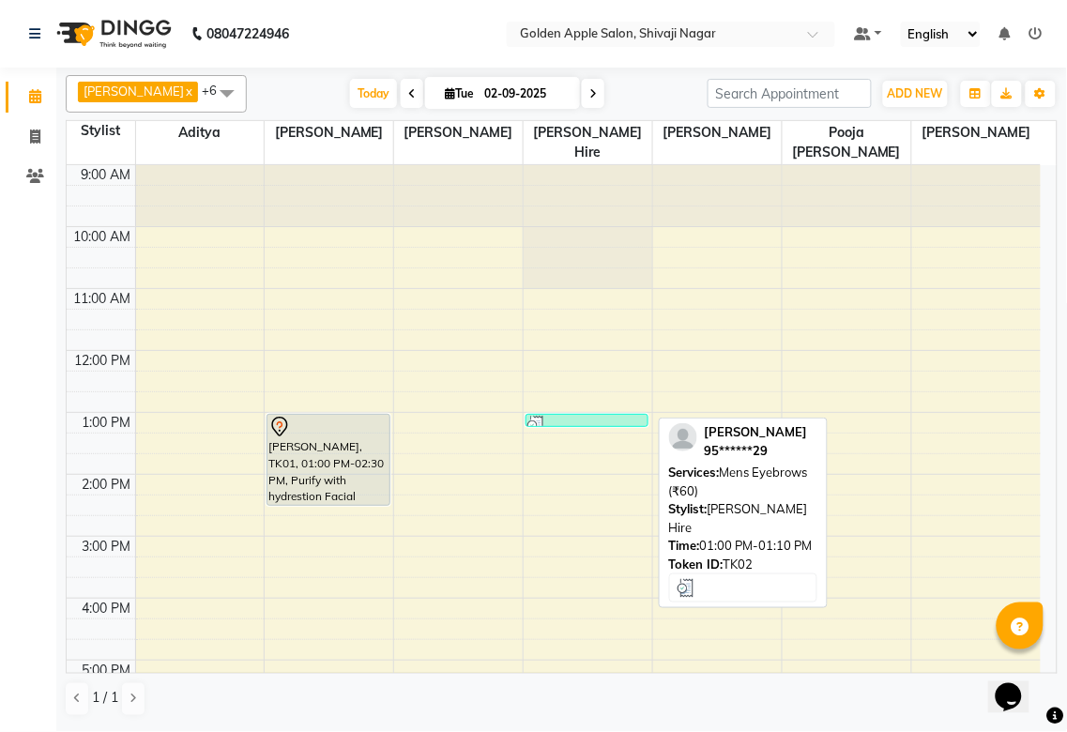
click at [584, 420] on div at bounding box center [586, 425] width 119 height 19
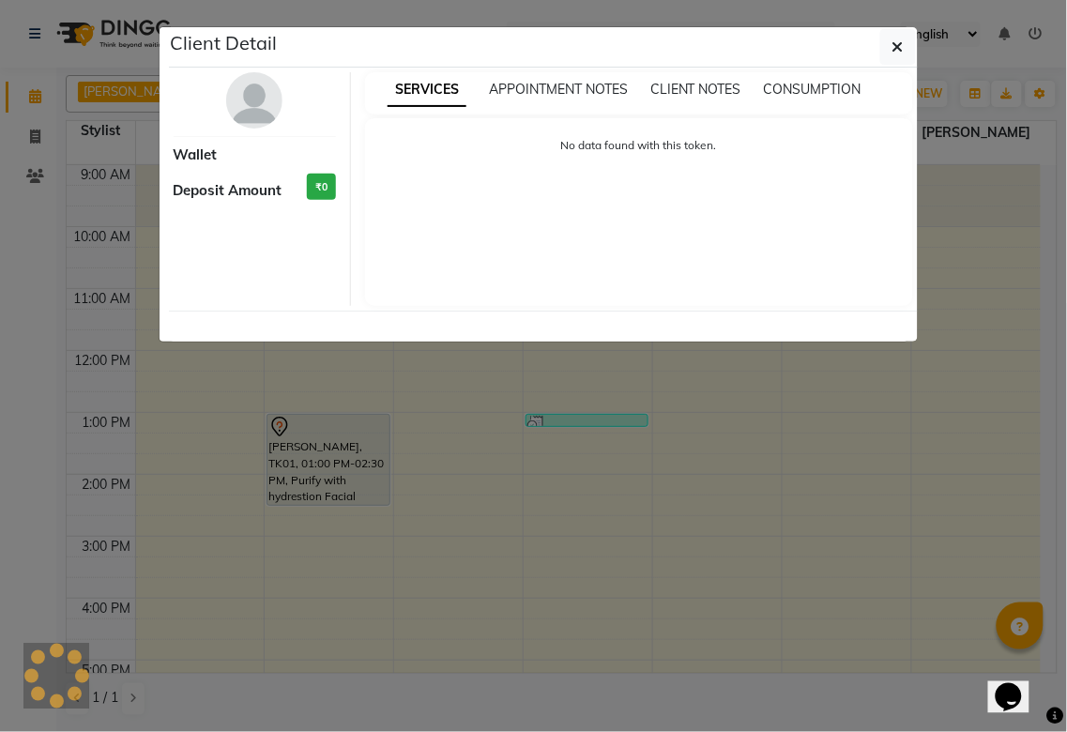
select select "3"
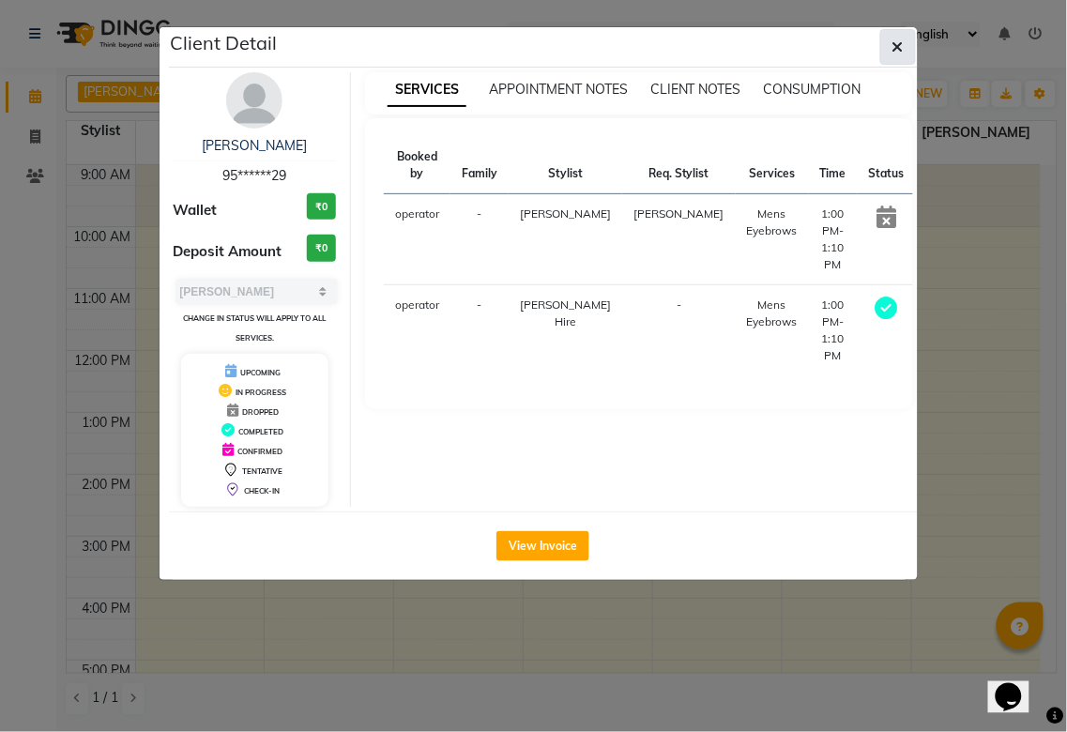
click at [904, 43] on button "button" at bounding box center [898, 47] width 36 height 36
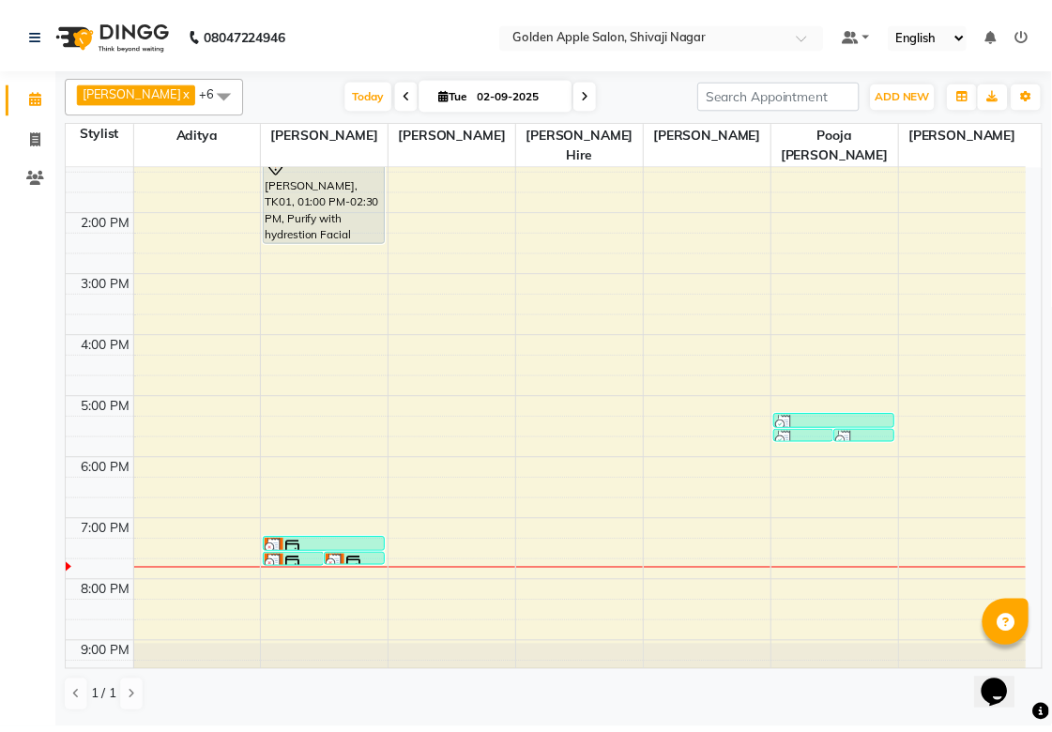
scroll to position [301, 0]
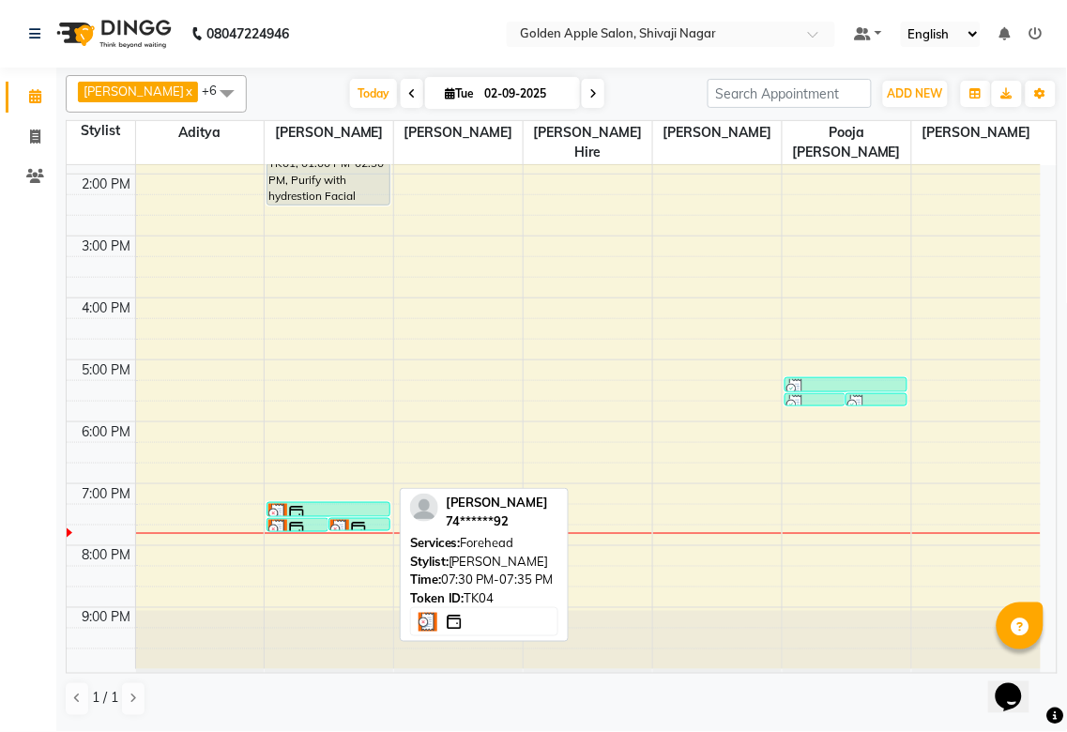
click at [328, 522] on link "[PERSON_NAME], TK04, 07:30 PM-07:35 PM, [GEOGRAPHIC_DATA]" at bounding box center [359, 524] width 62 height 13
select select "3"
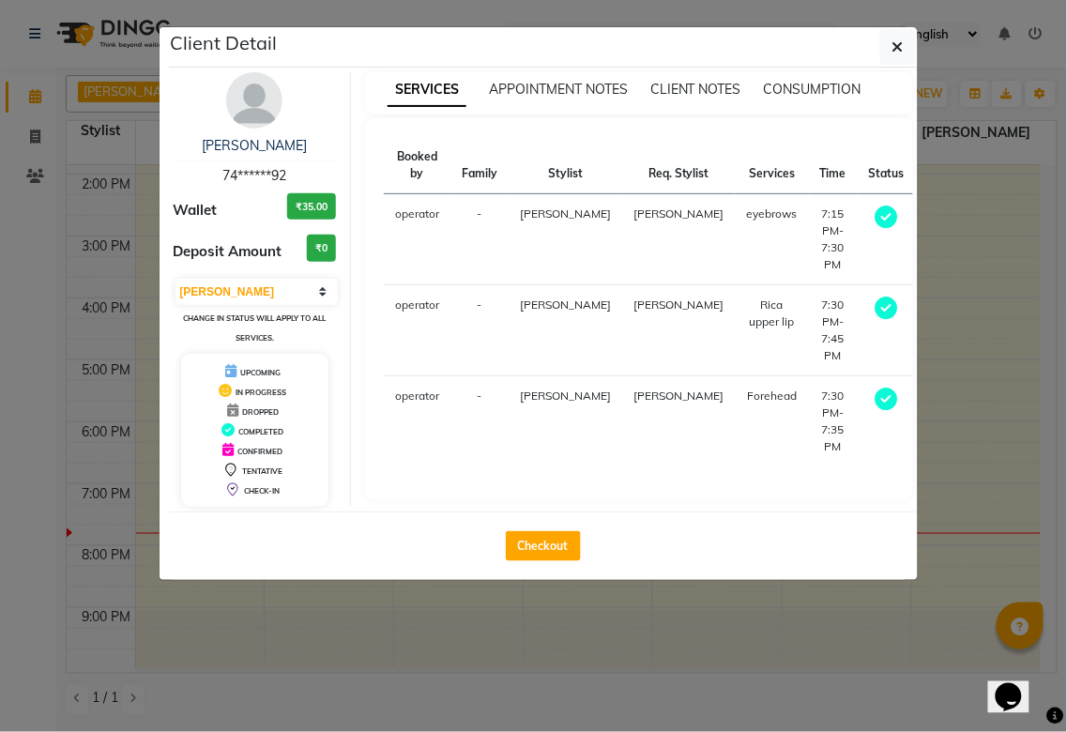
click at [289, 208] on h3 "₹35.00" at bounding box center [311, 206] width 49 height 27
click at [514, 546] on button "Checkout" at bounding box center [543, 546] width 75 height 30
select select "service"
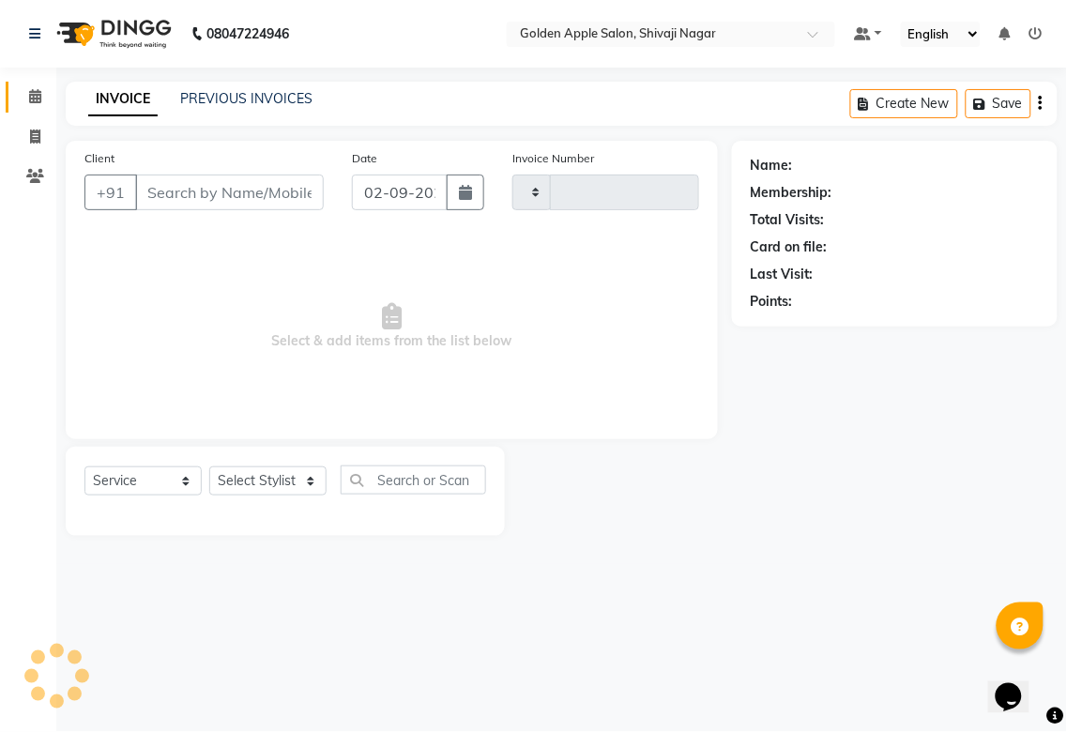
type input "1715"
select select "6072"
type input "74******92"
select select "85394"
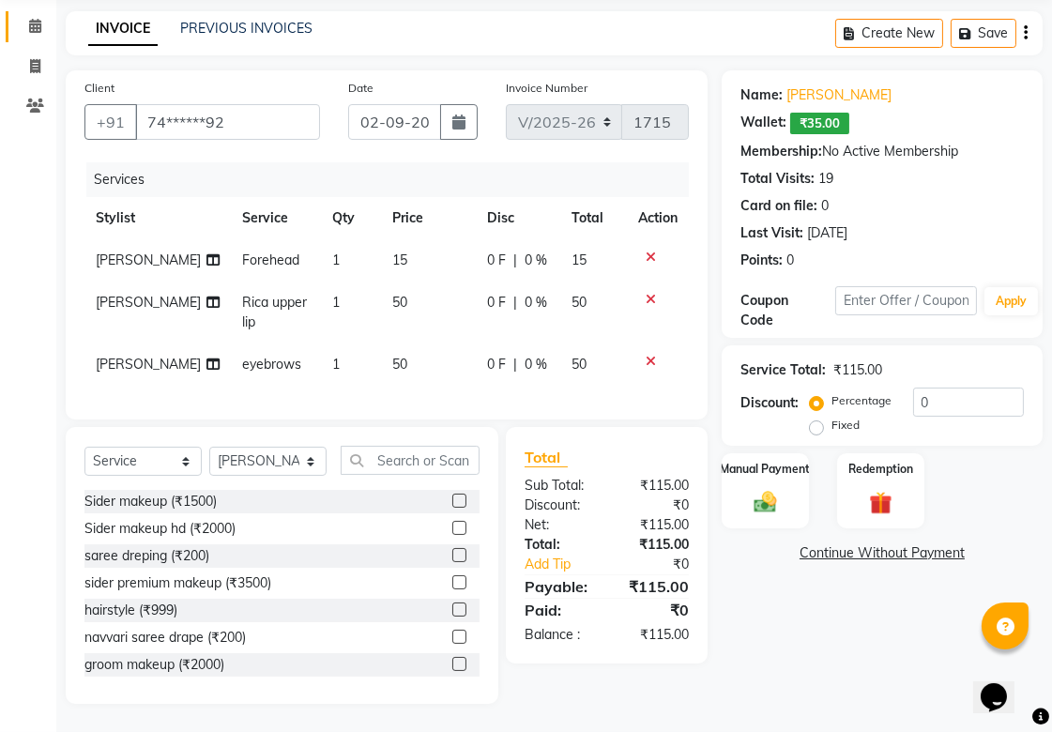
scroll to position [125, 0]
click at [767, 488] on img at bounding box center [765, 501] width 38 height 27
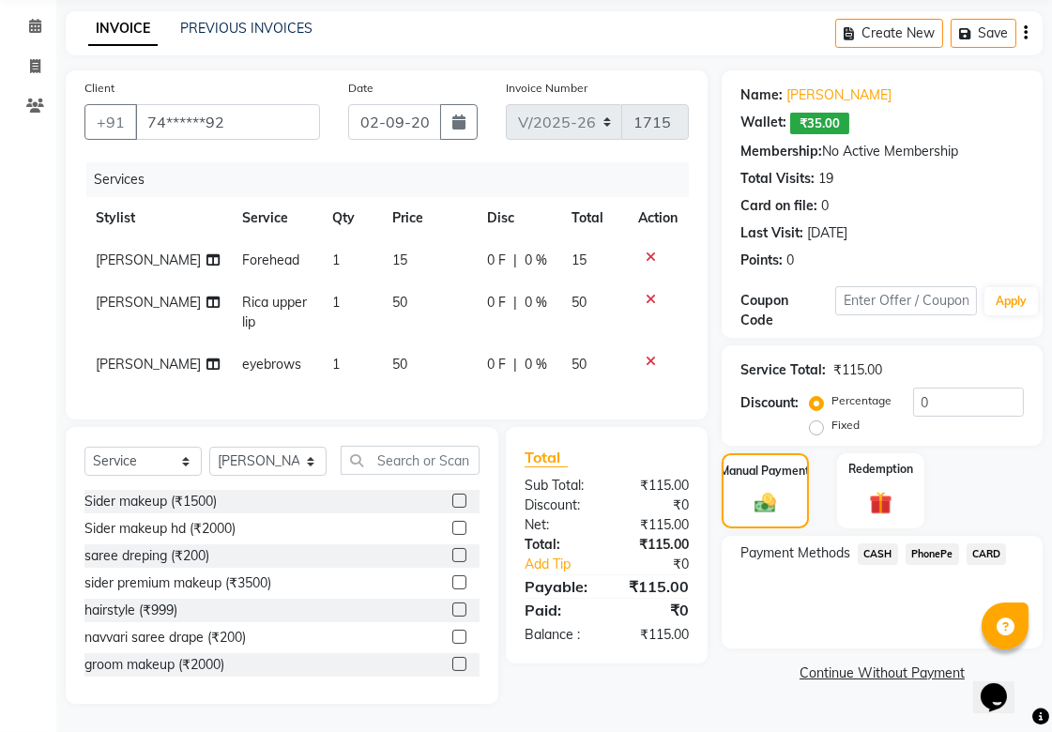
click at [917, 543] on span "PhonePe" at bounding box center [932, 554] width 53 height 22
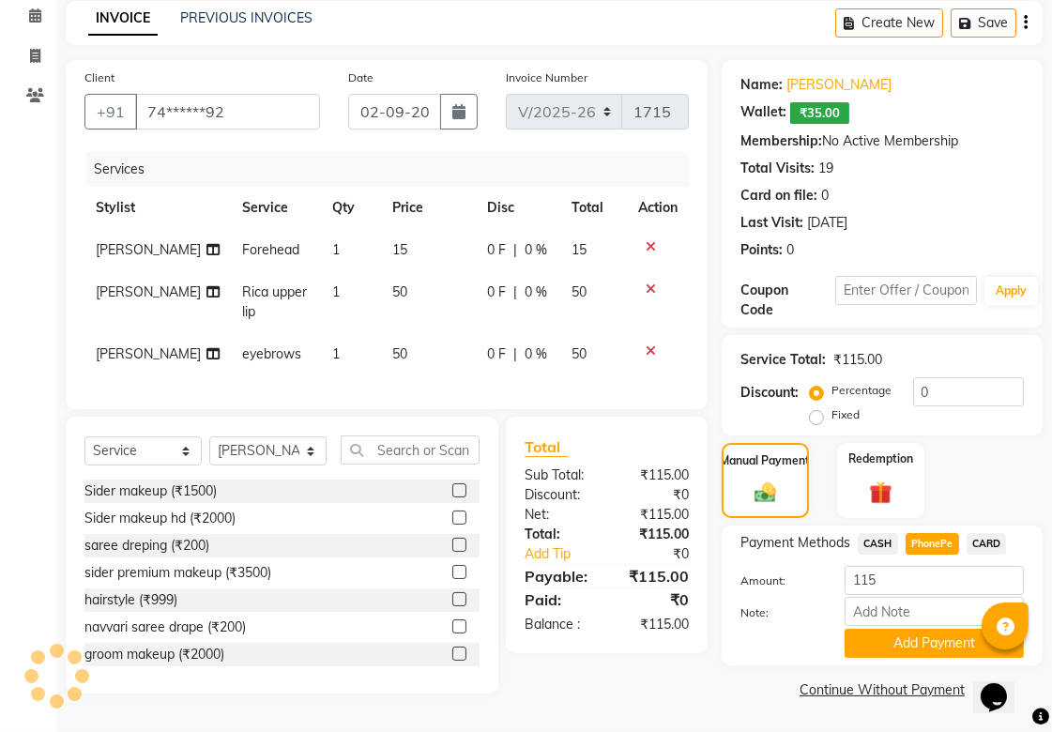
click at [758, 102] on div "Wallet:" at bounding box center [763, 113] width 46 height 22
click at [836, 102] on span "₹35.00" at bounding box center [819, 113] width 59 height 22
click at [821, 102] on span "₹35.00" at bounding box center [819, 113] width 59 height 22
click at [811, 102] on span "₹35.00" at bounding box center [819, 113] width 59 height 22
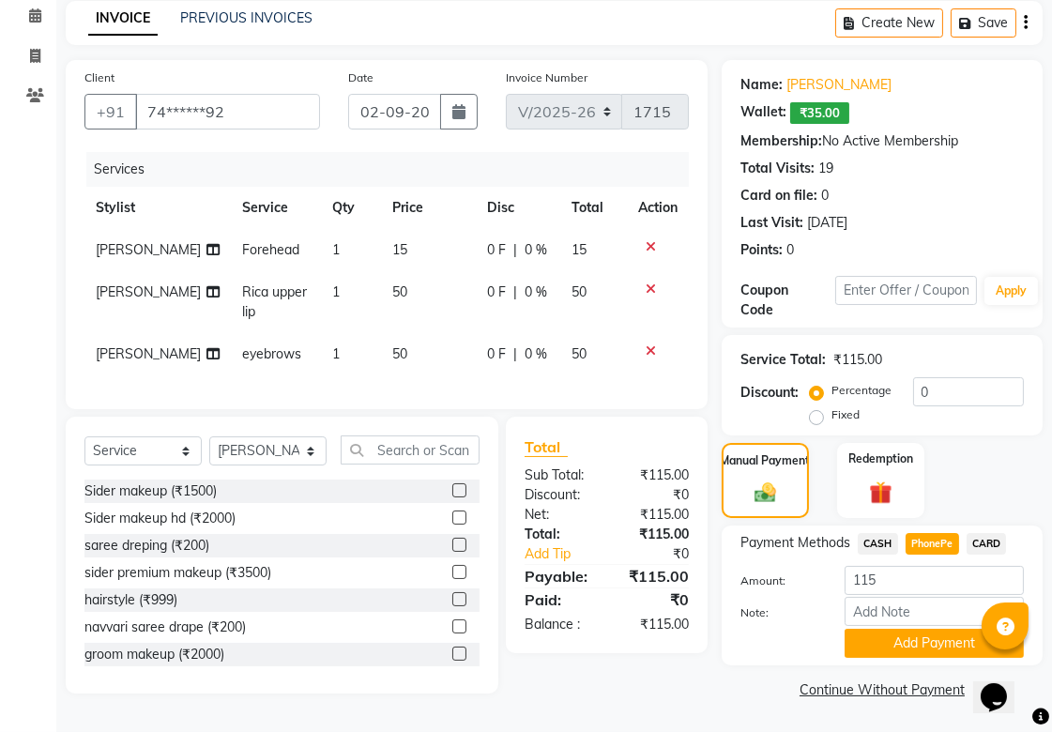
click at [800, 102] on span "₹35.00" at bounding box center [819, 113] width 59 height 22
click at [896, 213] on div "Last Visit: [DATE]" at bounding box center [881, 223] width 283 height 20
click at [836, 102] on span "₹35.00" at bounding box center [819, 113] width 59 height 22
click at [768, 102] on div "Wallet:" at bounding box center [763, 113] width 46 height 22
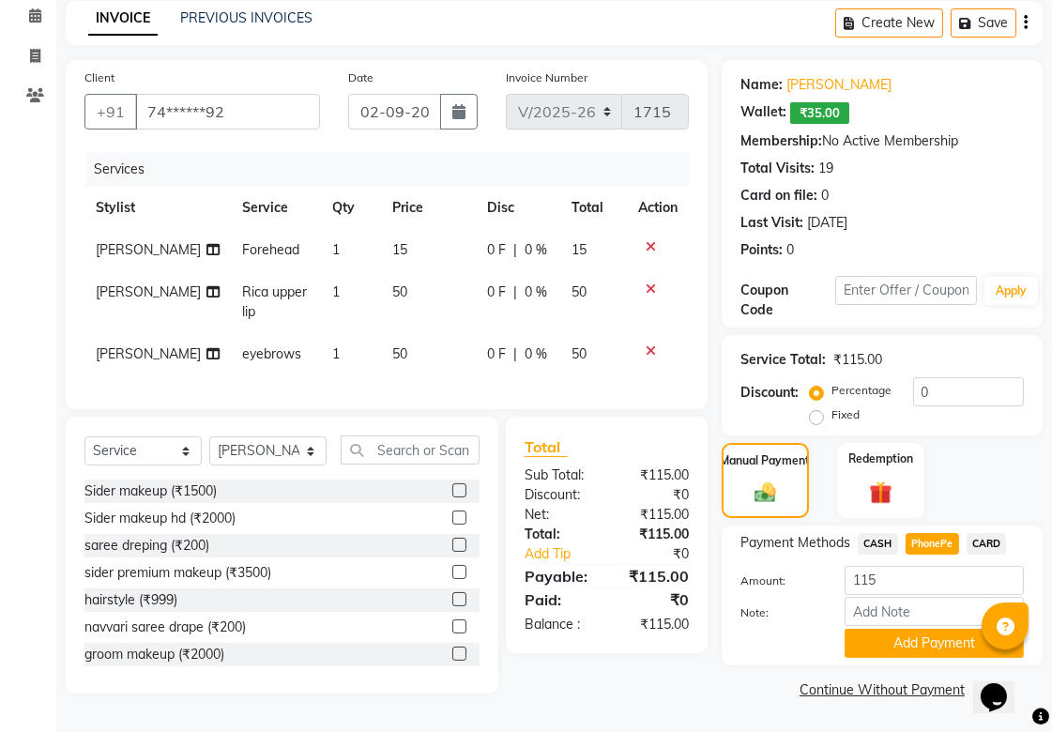
click at [654, 630] on div "₹115.00" at bounding box center [655, 625] width 97 height 20
click at [908, 629] on button "Add Payment" at bounding box center [934, 643] width 179 height 29
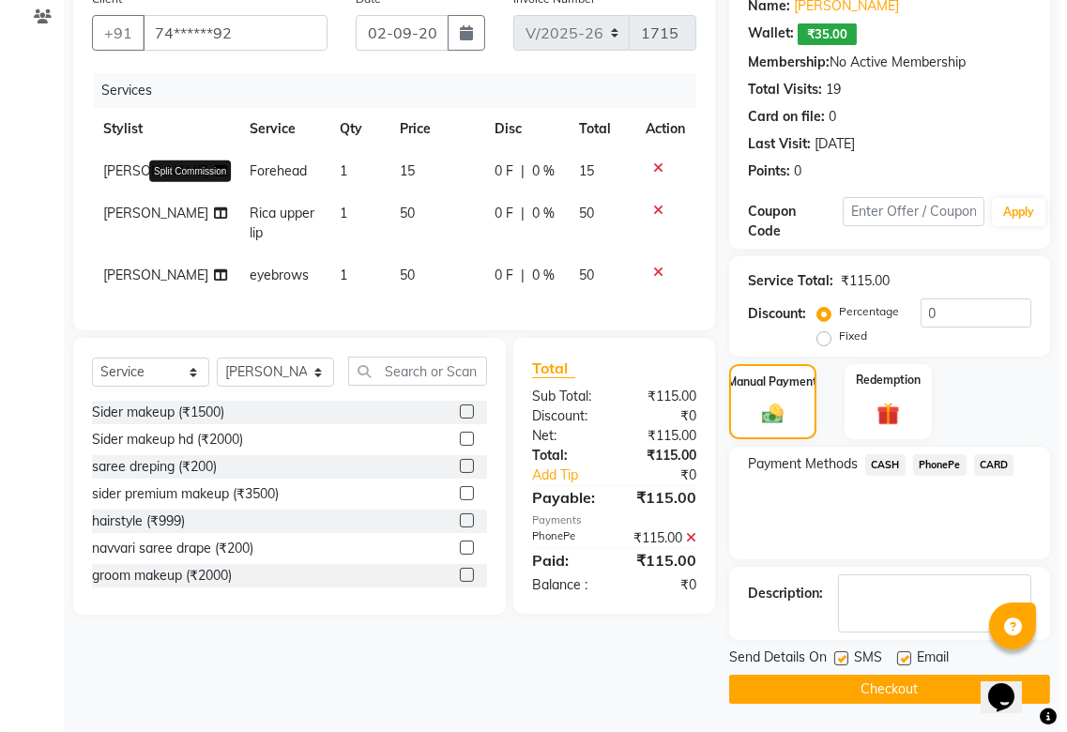
scroll to position [0, 0]
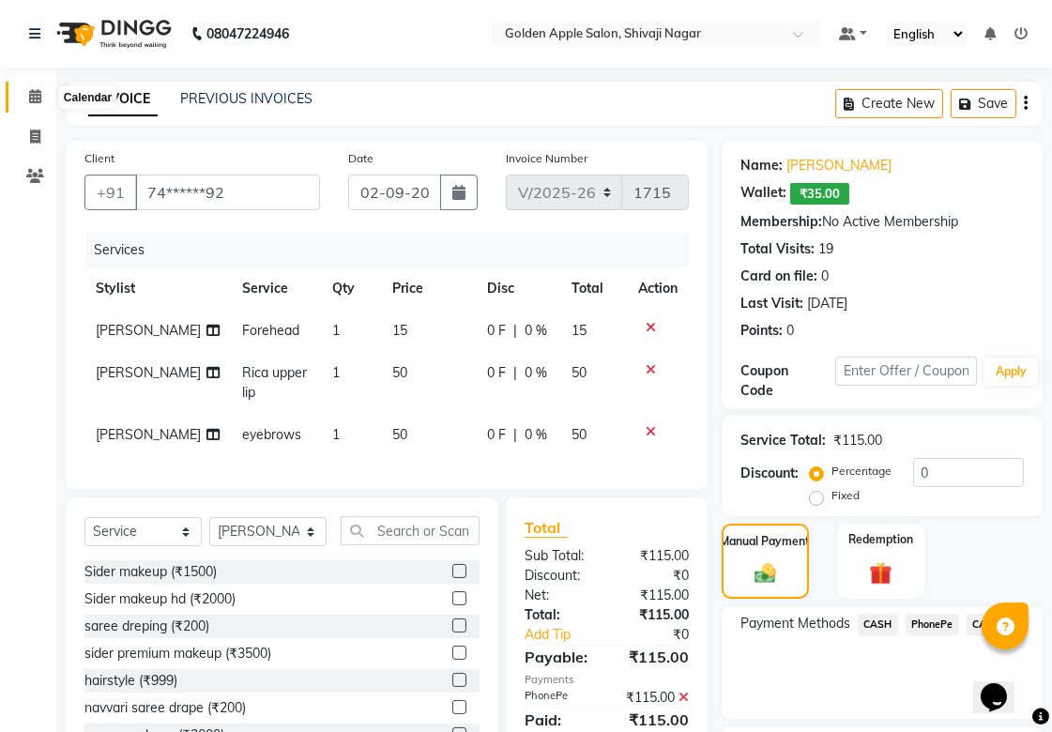
click at [33, 91] on icon at bounding box center [35, 96] width 12 height 14
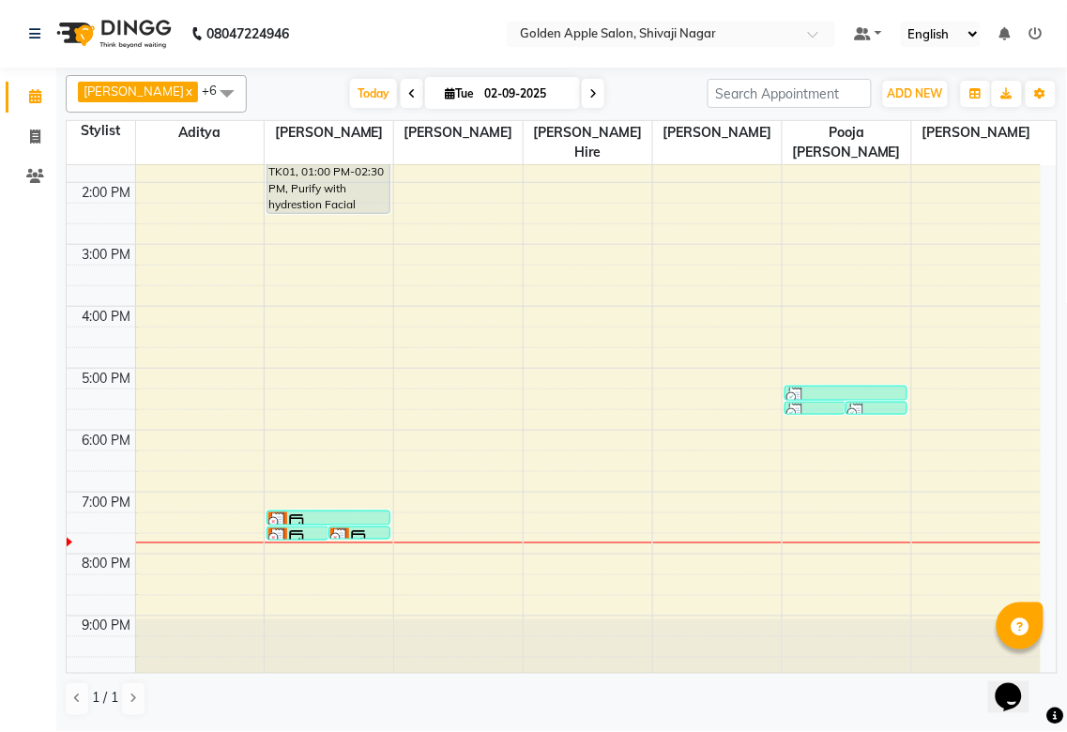
scroll to position [301, 0]
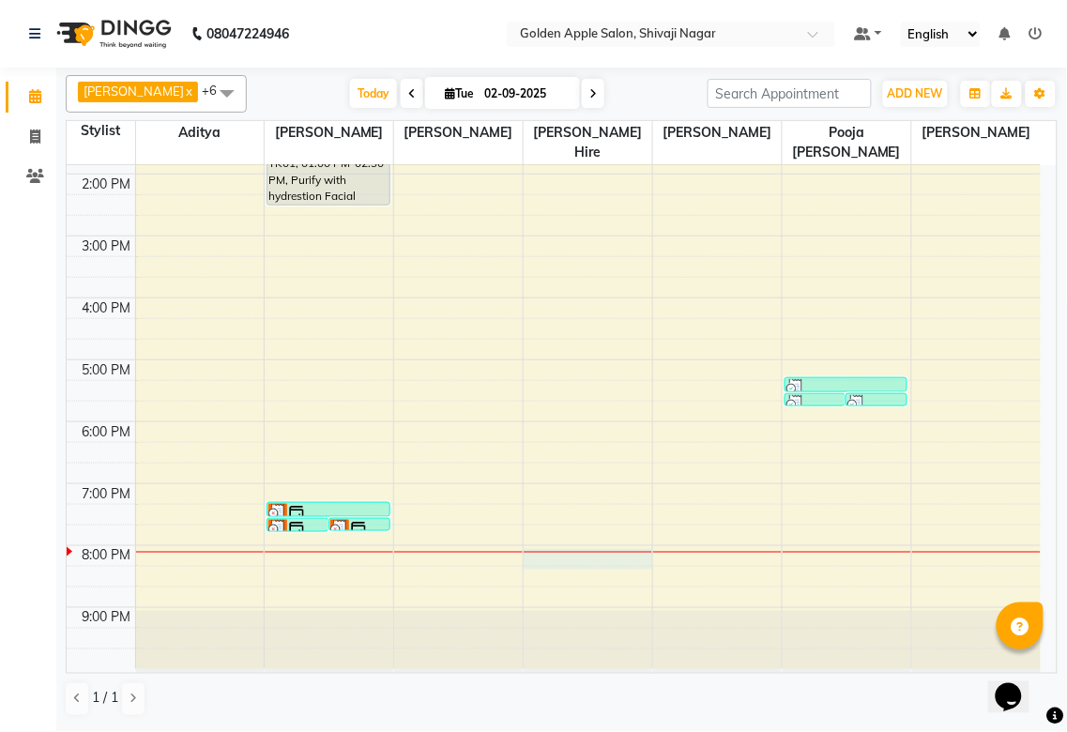
click at [559, 557] on div "9:00 AM 10:00 AM 11:00 AM 12:00 PM 1:00 PM 2:00 PM 3:00 PM 4:00 PM 5:00 PM 6:00…" at bounding box center [554, 267] width 974 height 804
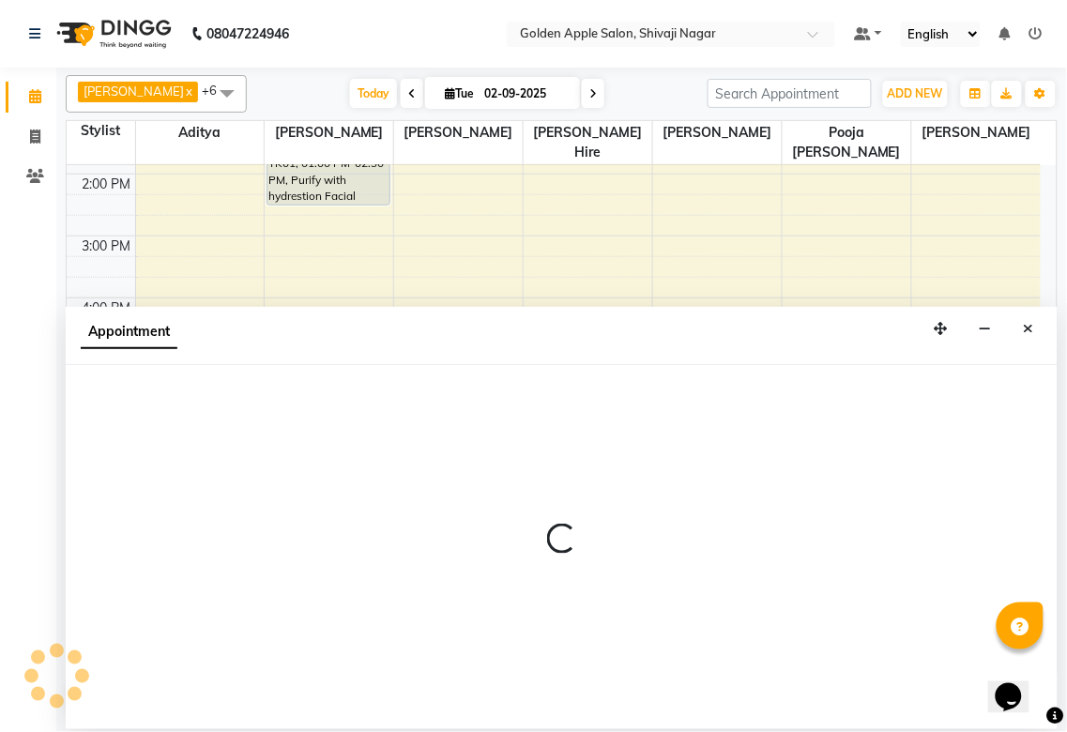
select select "43898"
select select "1200"
select select "tentative"
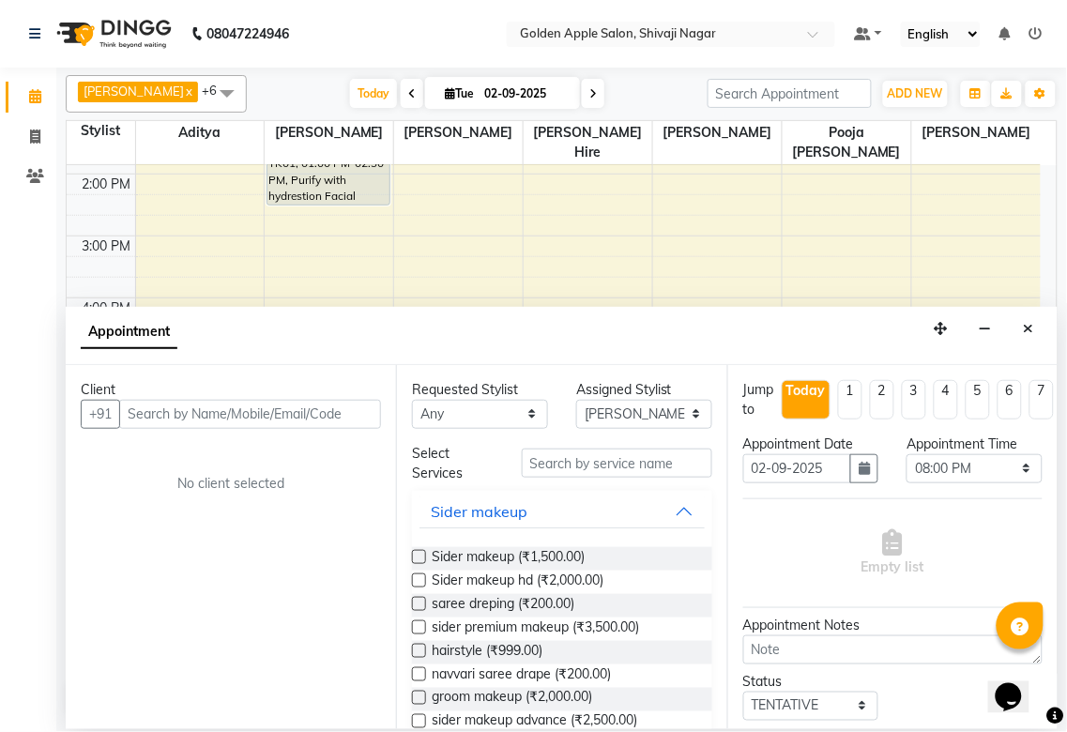
click at [166, 414] on input "text" at bounding box center [250, 414] width 262 height 29
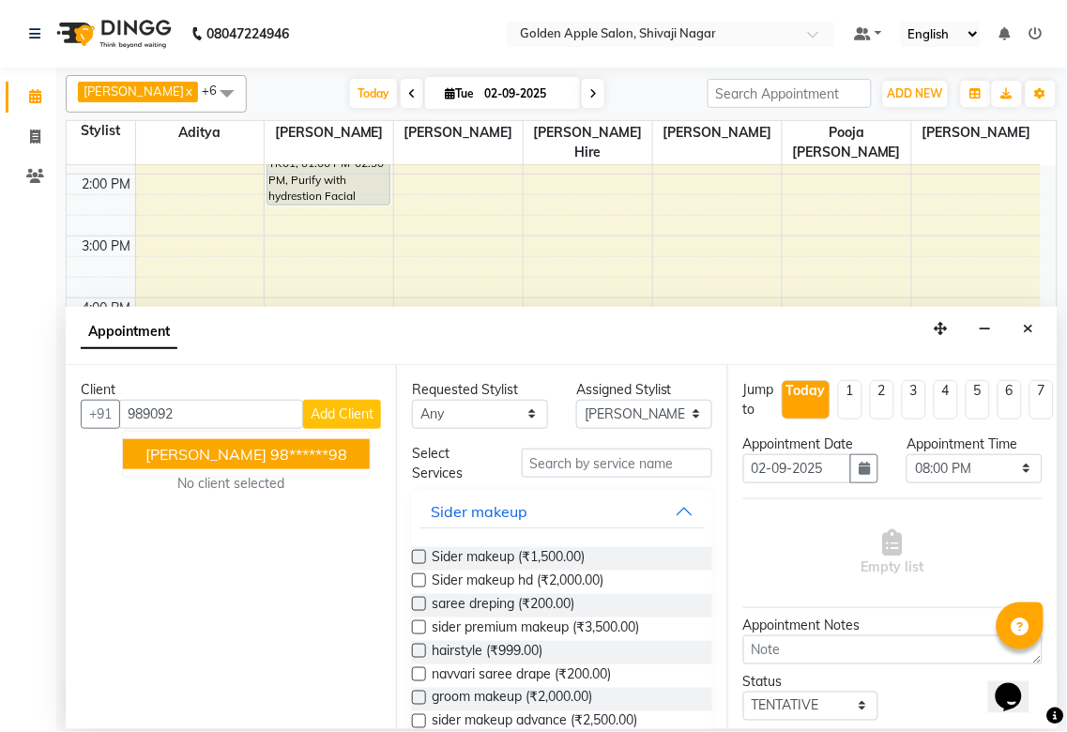
click at [166, 445] on span "[PERSON_NAME]" at bounding box center [205, 454] width 121 height 19
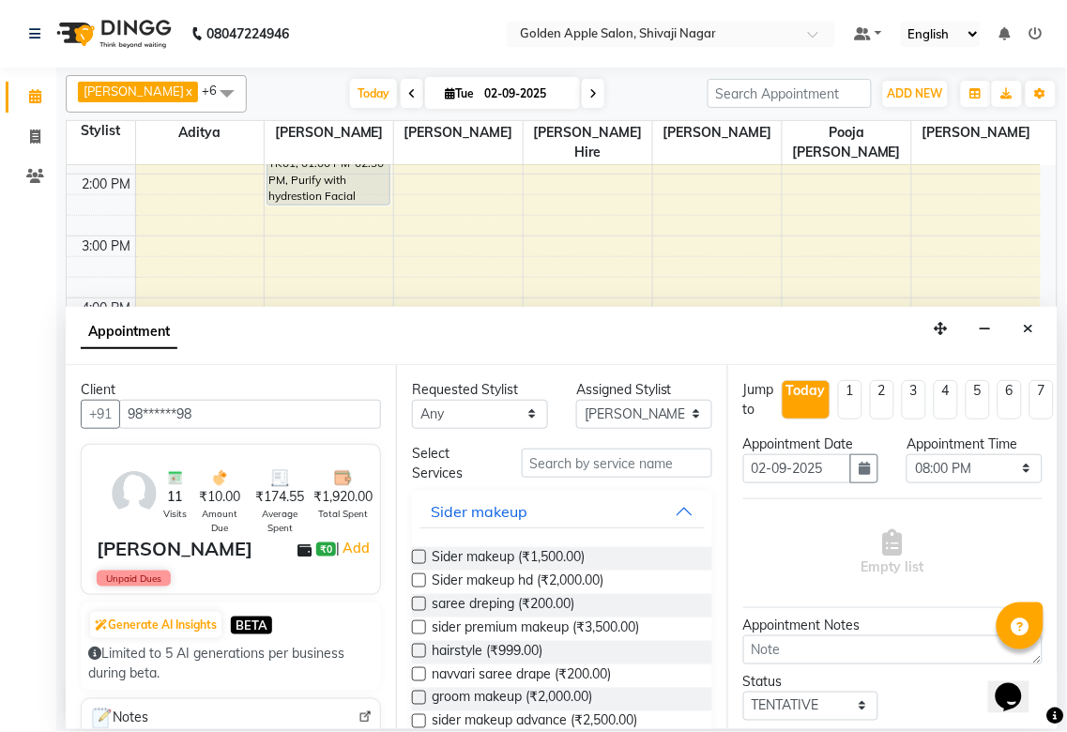
type input "98******98"
click at [510, 418] on select "Any [PERSON_NAME] [PERSON_NAME] [PERSON_NAME] [PERSON_NAME] Hire operator pooja…" at bounding box center [480, 414] width 136 height 29
select select "43898"
click at [412, 400] on select "Any [PERSON_NAME] [PERSON_NAME] [PERSON_NAME] [PERSON_NAME] Hire operator pooja…" at bounding box center [480, 414] width 136 height 29
click at [561, 464] on input "text" at bounding box center [617, 463] width 190 height 29
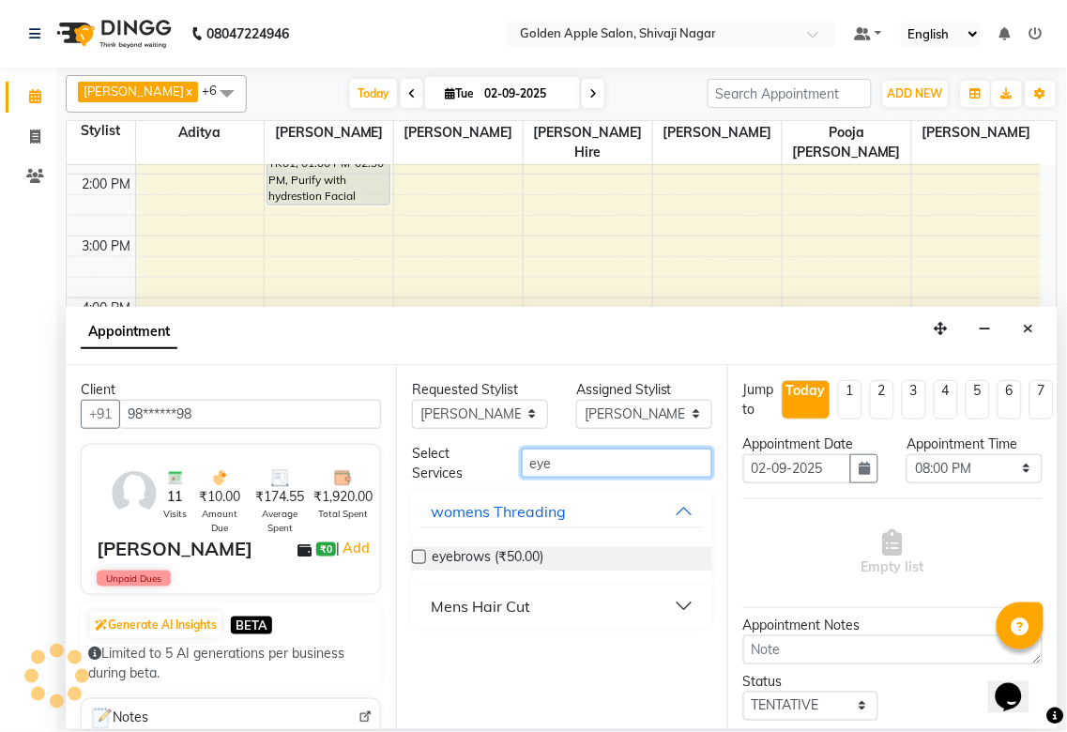
type input "eye"
click at [419, 559] on label at bounding box center [419, 557] width 14 height 14
click at [419, 559] on input "checkbox" at bounding box center [418, 559] width 12 height 12
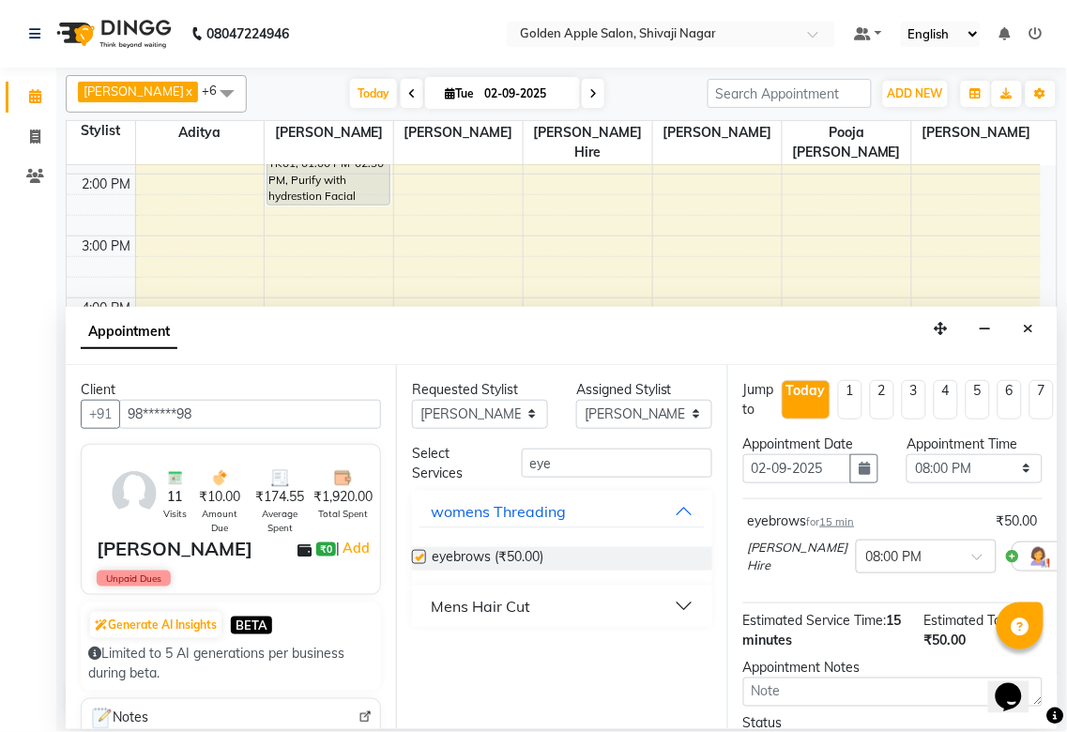
checkbox input "false"
click at [549, 467] on input "eye" at bounding box center [617, 463] width 190 height 29
type input "e"
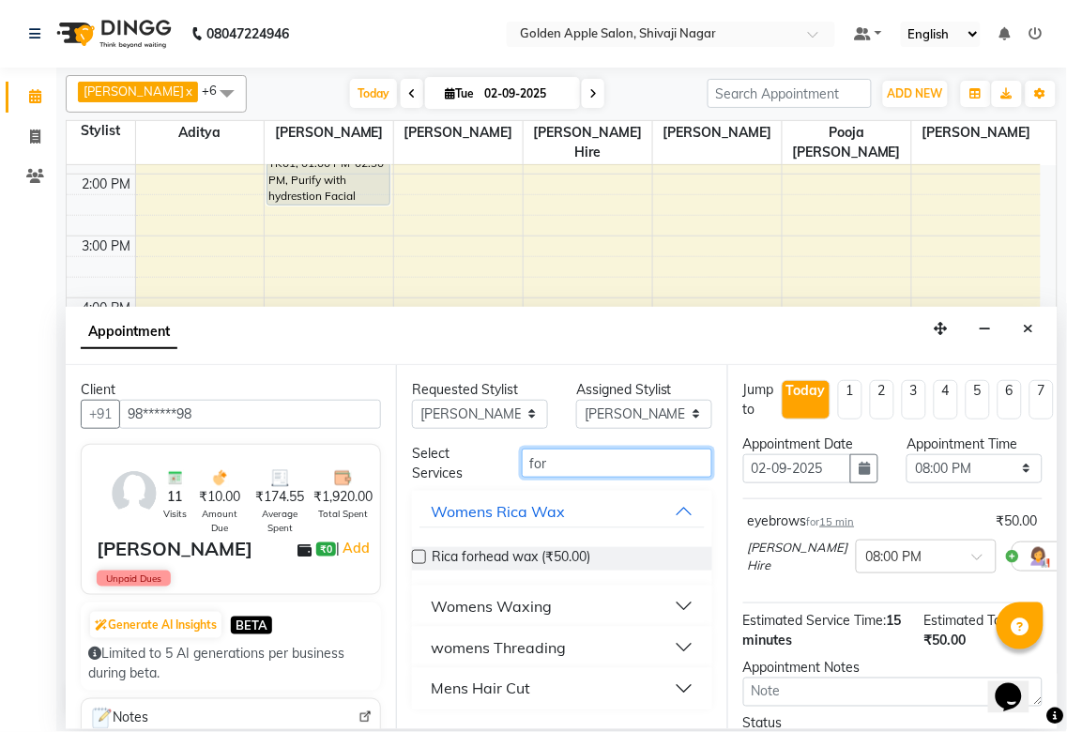
type input "for"
click at [503, 650] on div "womens Threading" at bounding box center [498, 647] width 135 height 23
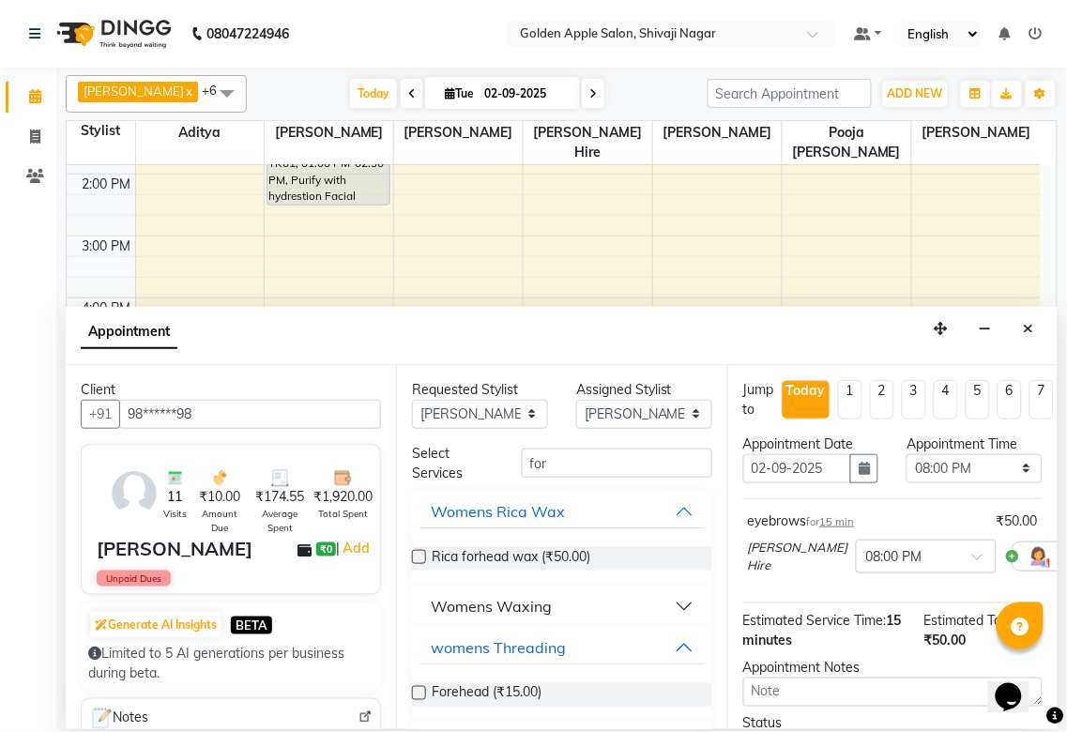
click at [418, 693] on label at bounding box center [419, 693] width 14 height 14
click at [418, 693] on input "checkbox" at bounding box center [418, 695] width 12 height 12
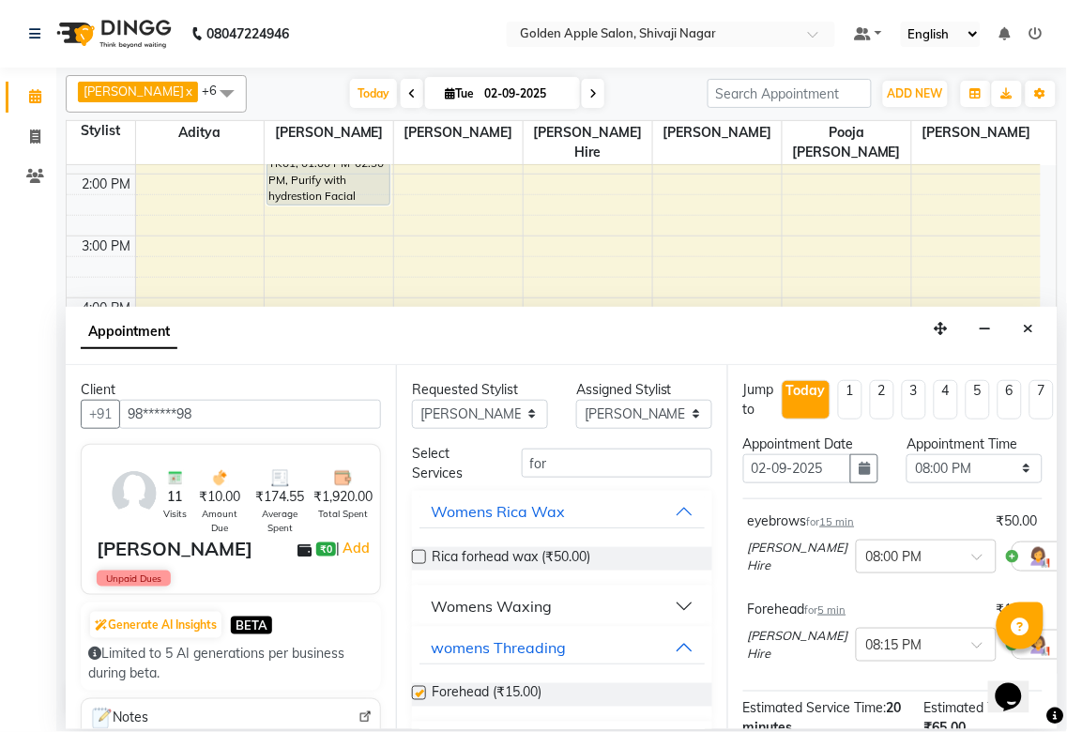
checkbox input "false"
click at [542, 458] on input "for" at bounding box center [617, 463] width 190 height 29
type input "f"
type input "chin"
click at [412, 693] on label at bounding box center [419, 693] width 14 height 14
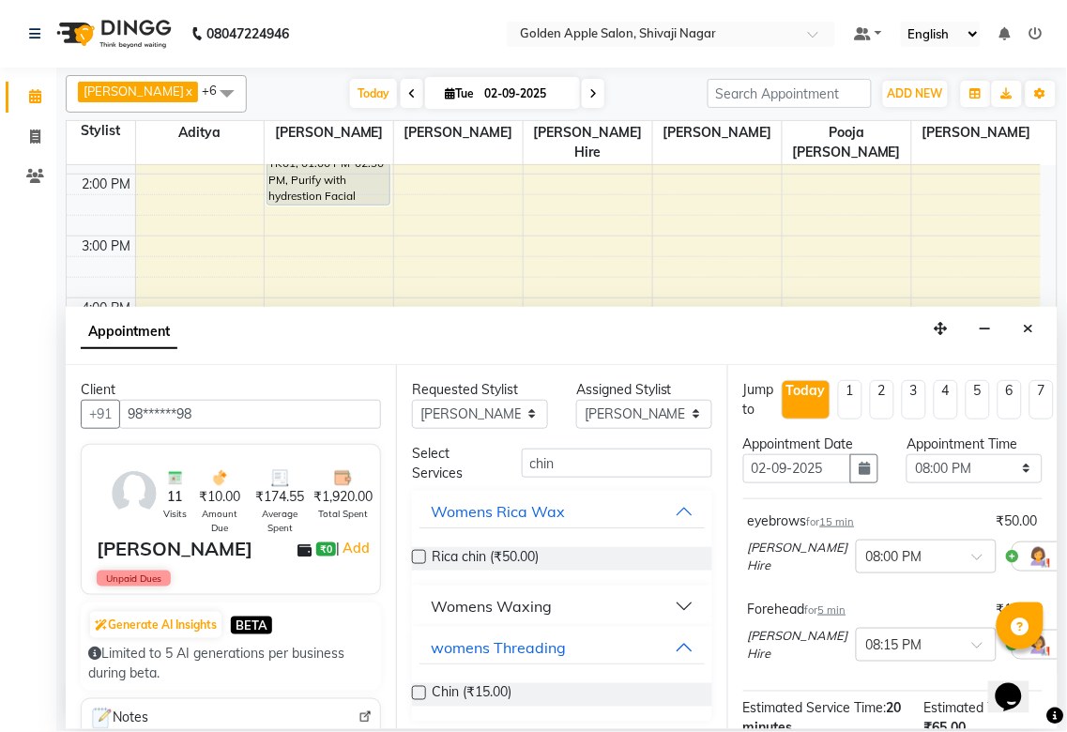
click at [412, 693] on input "checkbox" at bounding box center [418, 695] width 12 height 12
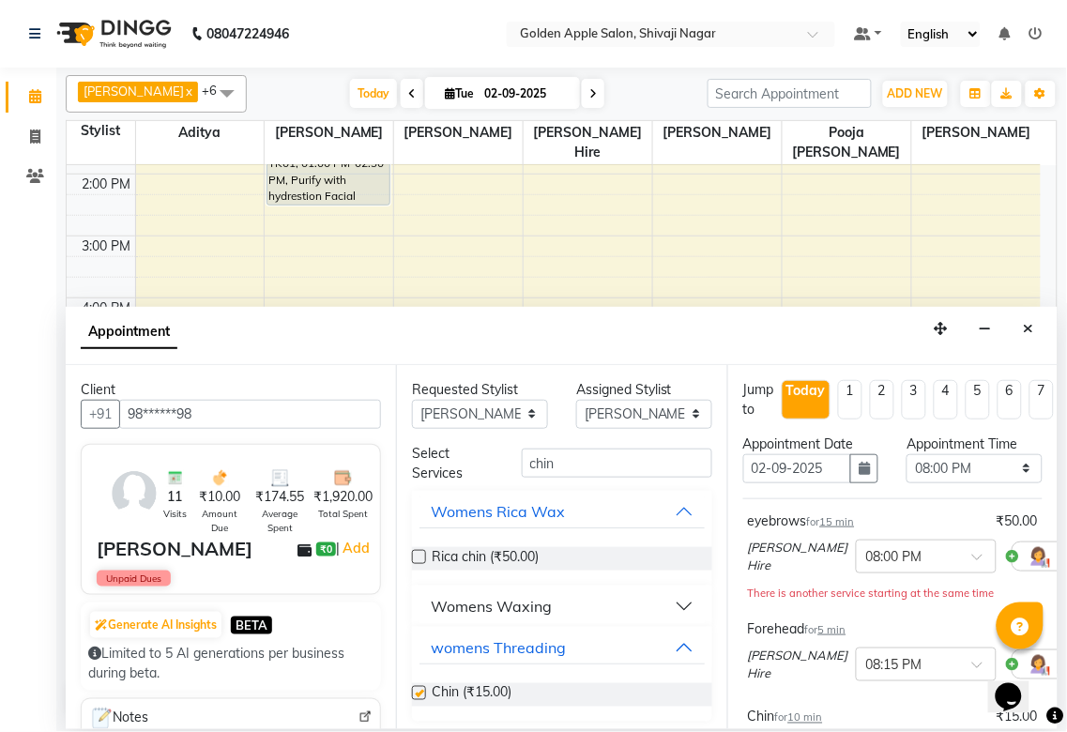
checkbox input "false"
click at [565, 467] on input "chin" at bounding box center [617, 463] width 190 height 29
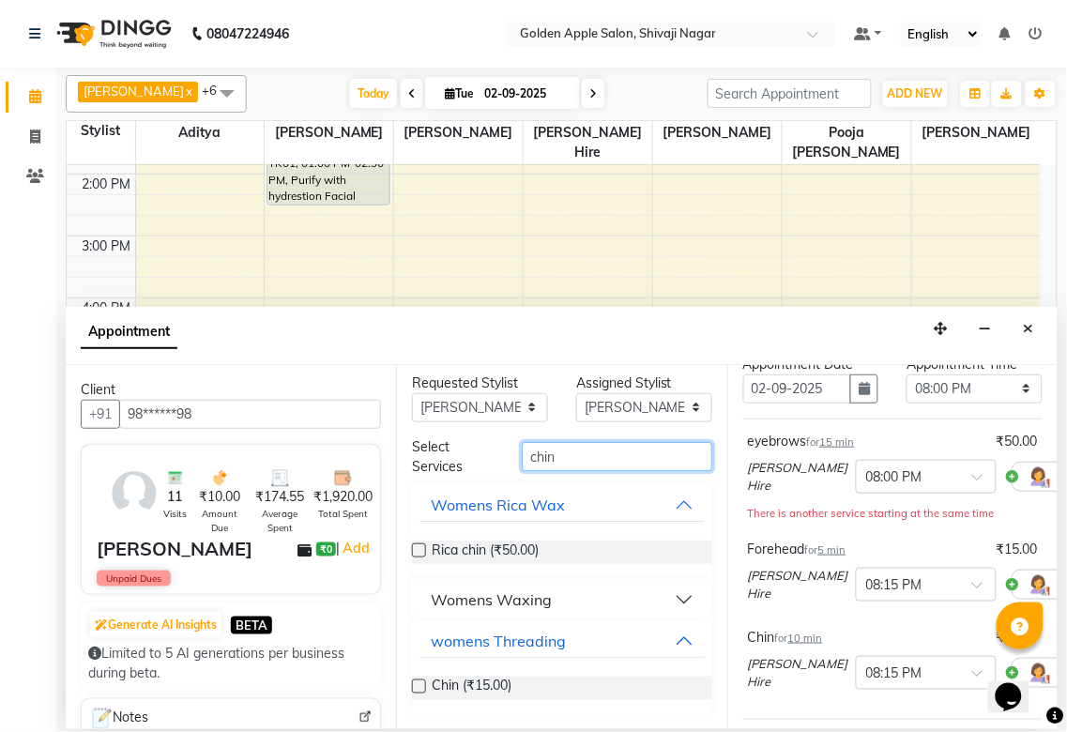
scroll to position [208, 0]
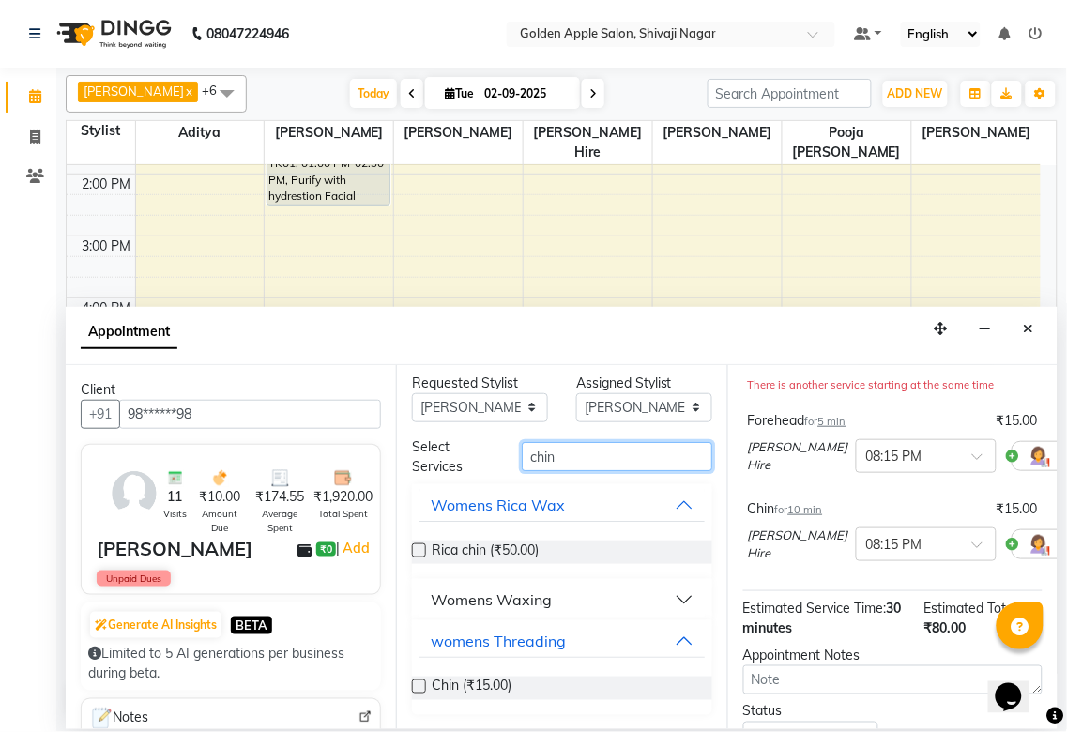
click at [563, 463] on input "chin" at bounding box center [617, 456] width 190 height 29
click at [532, 592] on div "Womens Waxing" at bounding box center [491, 599] width 121 height 23
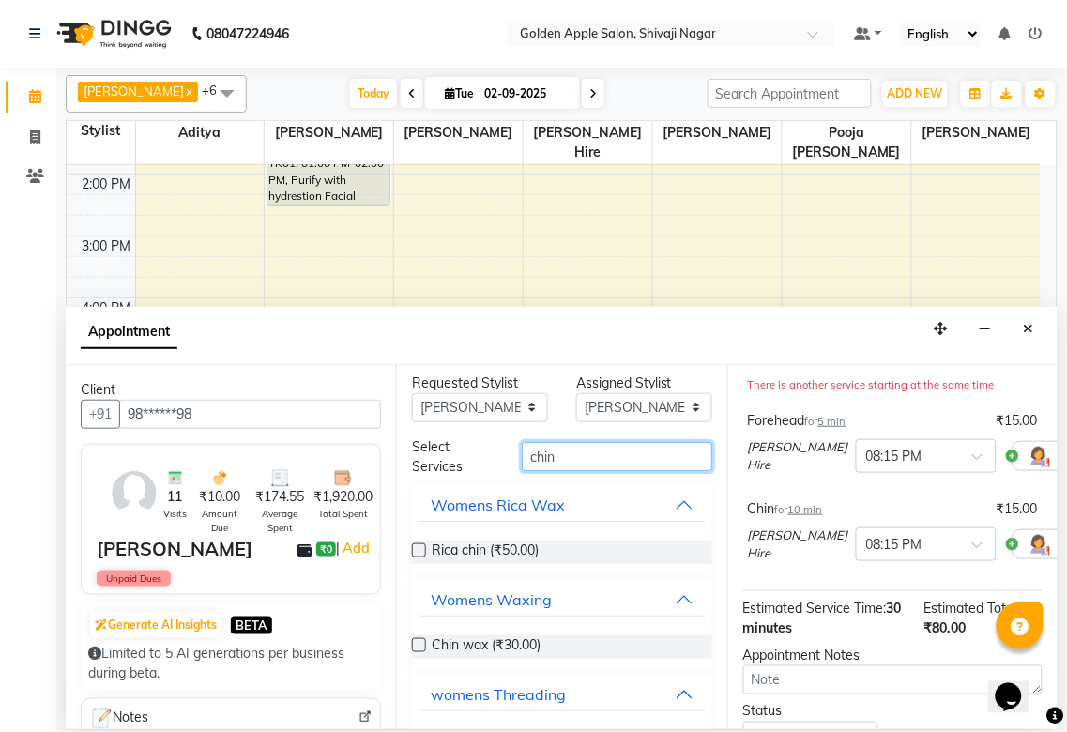
click at [558, 458] on input "chin" at bounding box center [617, 456] width 190 height 29
type input "c"
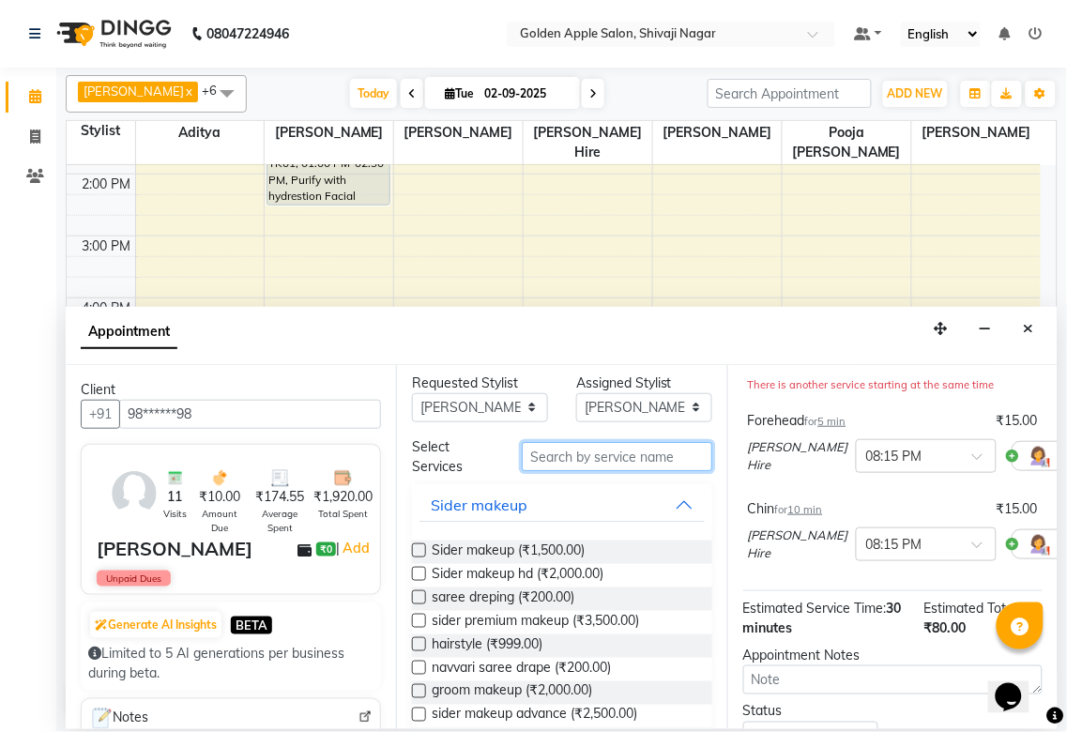
type input "r"
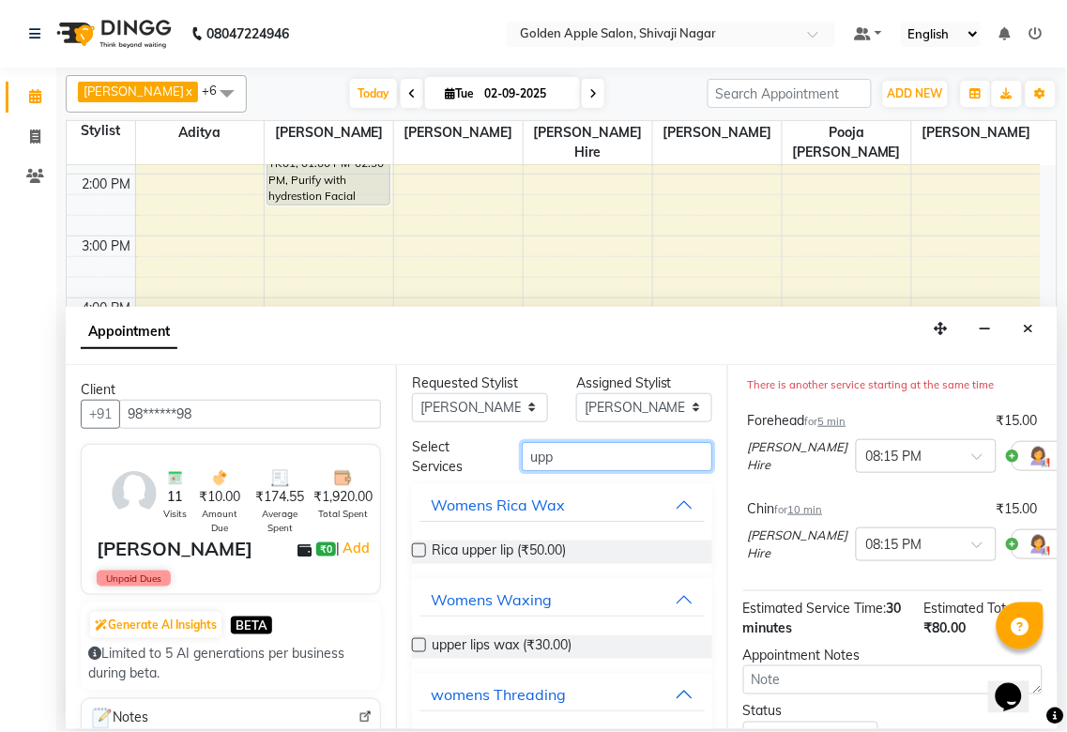
type input "upp"
click at [418, 547] on label at bounding box center [419, 550] width 14 height 14
click at [418, 547] on input "checkbox" at bounding box center [418, 552] width 12 height 12
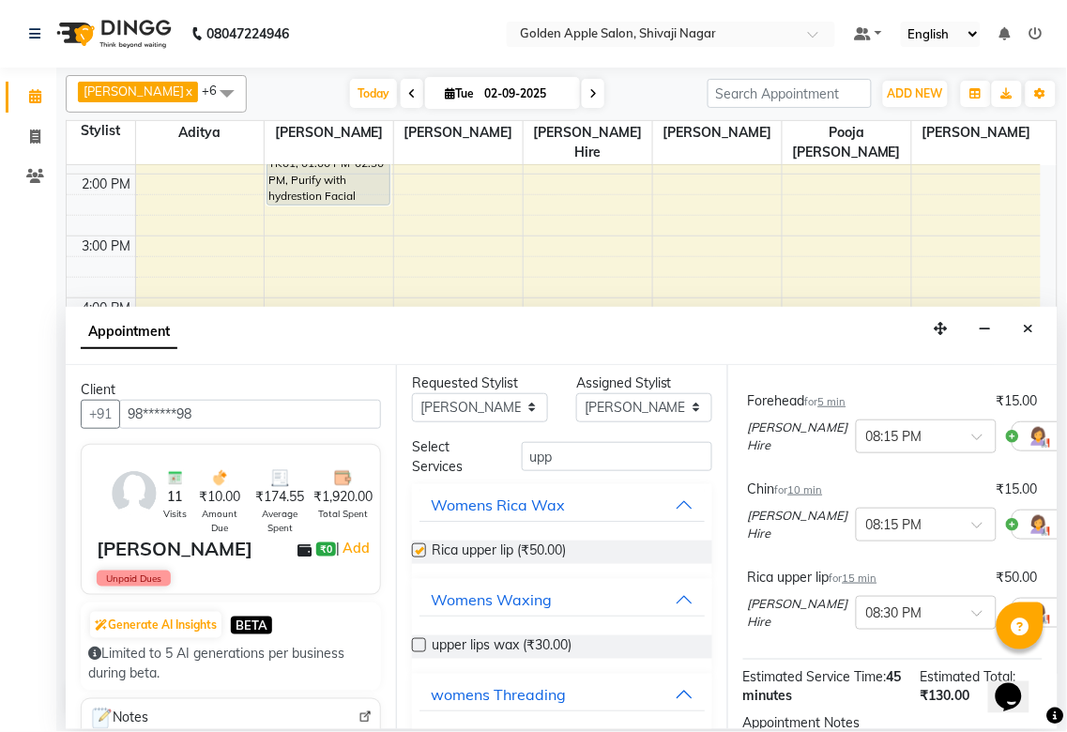
checkbox input "false"
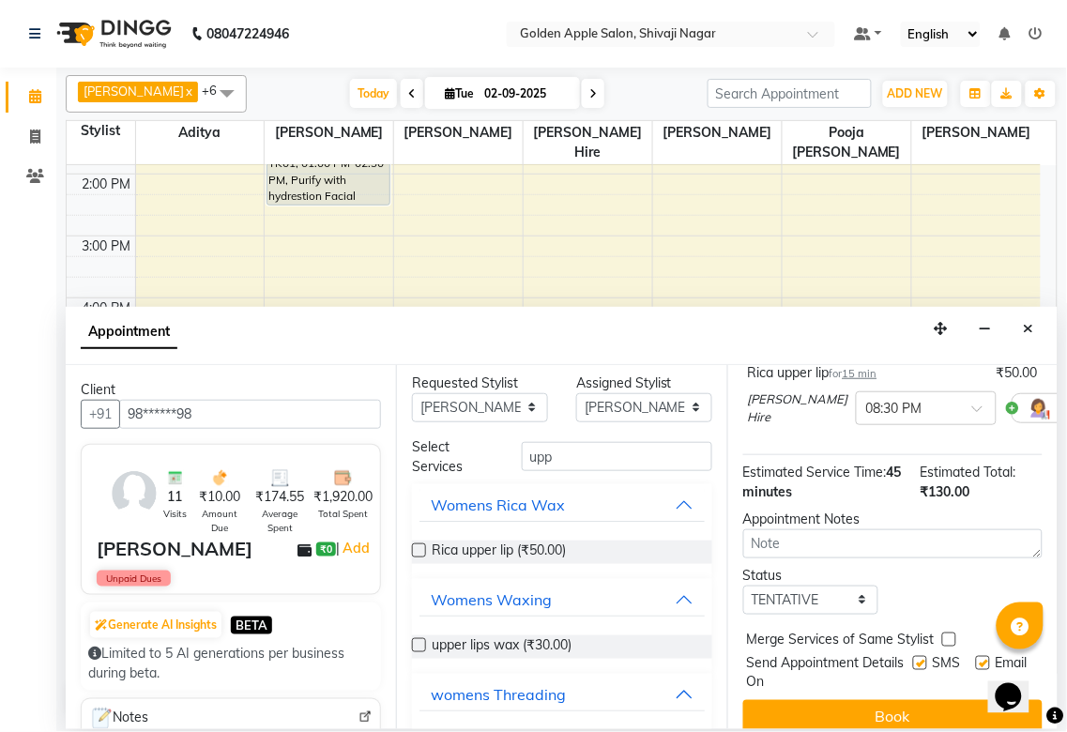
scroll to position [417, 0]
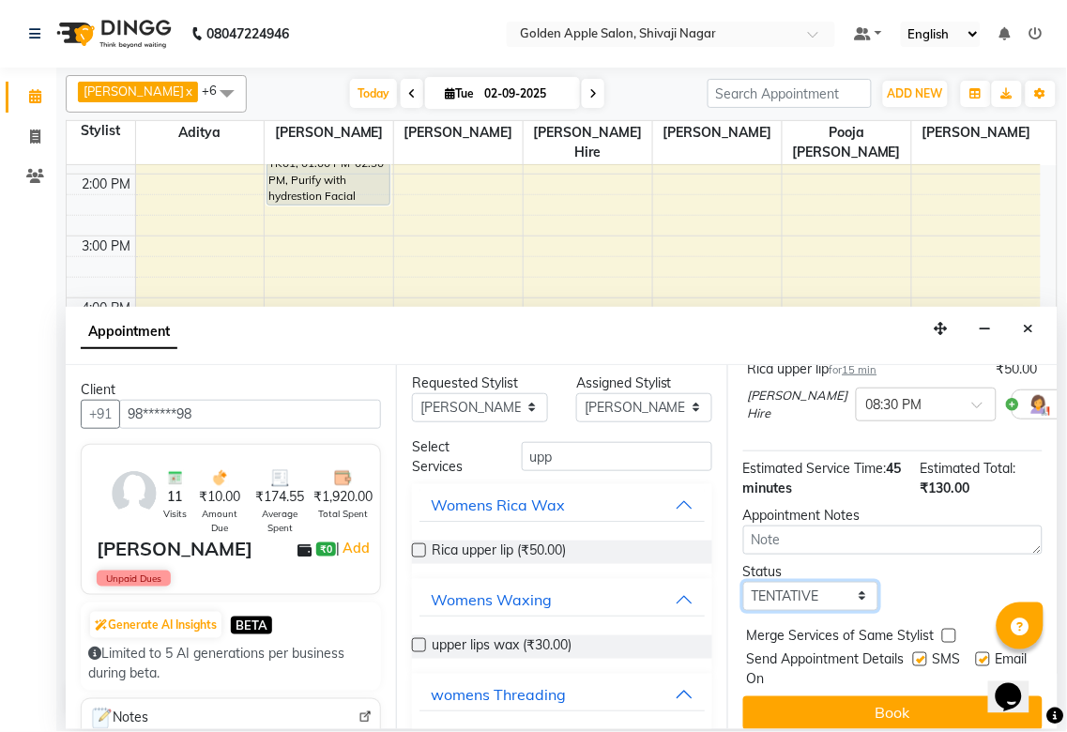
click at [771, 587] on select "Select TENTATIVE CONFIRM CHECK-IN UPCOMING" at bounding box center [811, 596] width 136 height 29
select select "confirm booking"
click at [743, 582] on select "Select TENTATIVE CONFIRM CHECK-IN UPCOMING" at bounding box center [811, 596] width 136 height 29
click at [913, 661] on label at bounding box center [920, 659] width 14 height 14
click at [913, 661] on input "checkbox" at bounding box center [919, 661] width 12 height 12
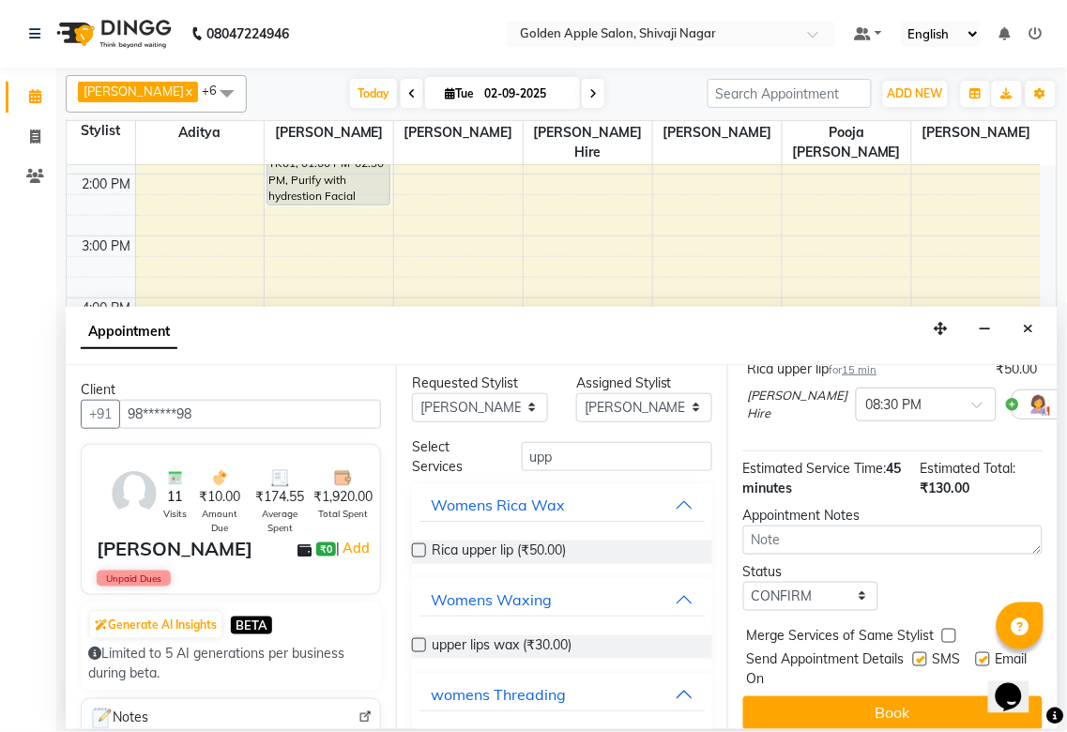
checkbox input "false"
click at [976, 659] on label at bounding box center [983, 659] width 14 height 14
click at [976, 659] on input "checkbox" at bounding box center [982, 661] width 12 height 12
checkbox input "false"
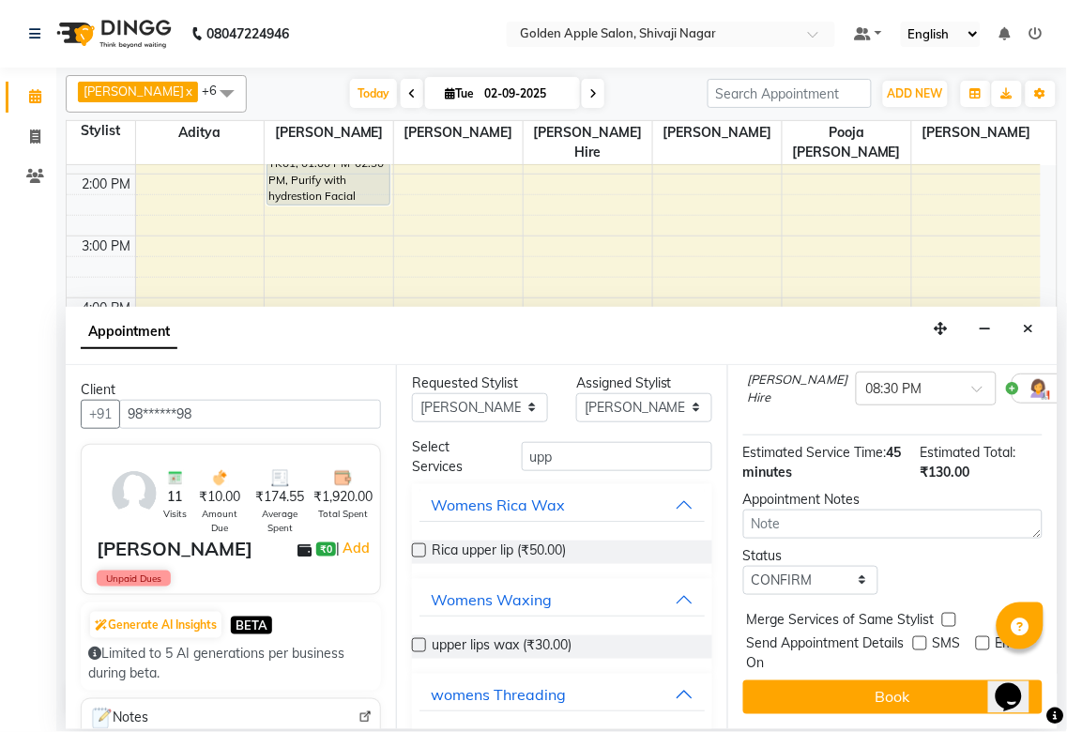
scroll to position [448, 0]
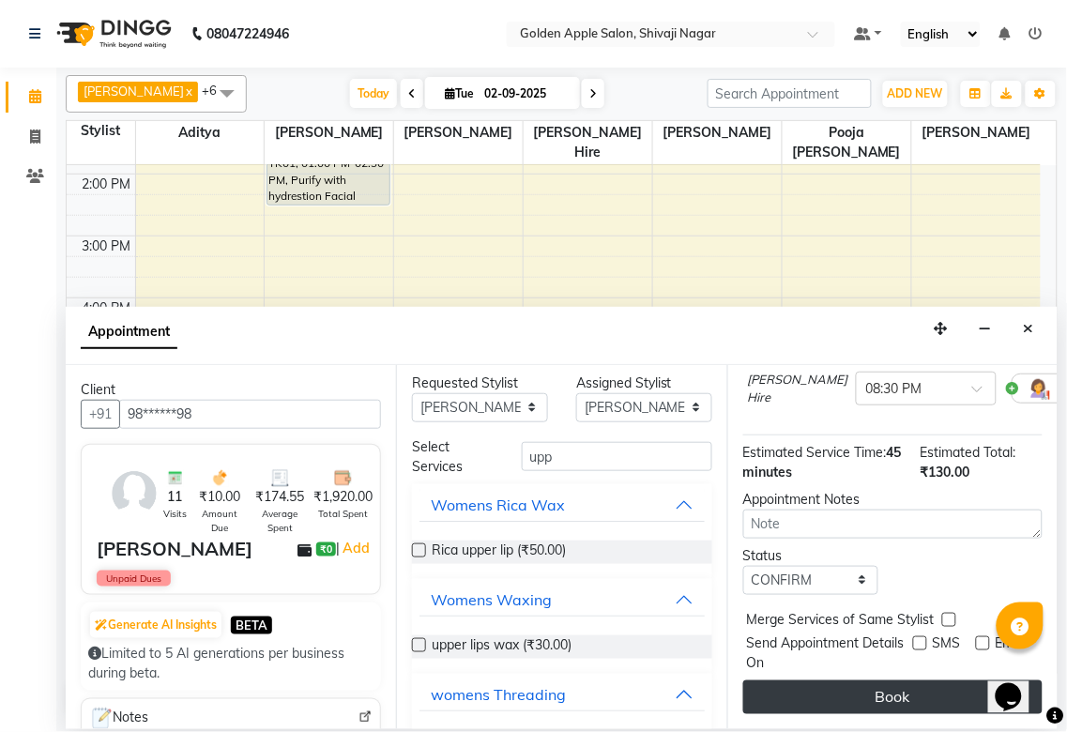
click at [952, 680] on button "Book" at bounding box center [892, 697] width 299 height 34
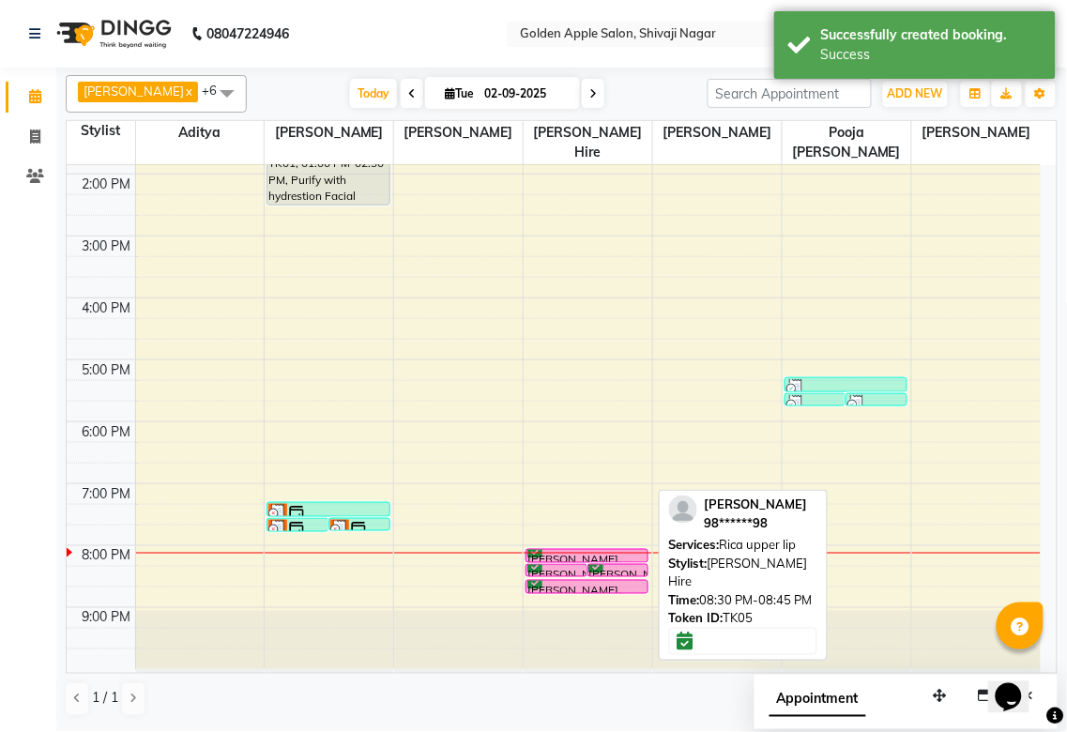
click at [615, 583] on div "[PERSON_NAME], TK05, 08:30 PM-08:45 PM, [GEOGRAPHIC_DATA] upper lip" at bounding box center [586, 587] width 121 height 12
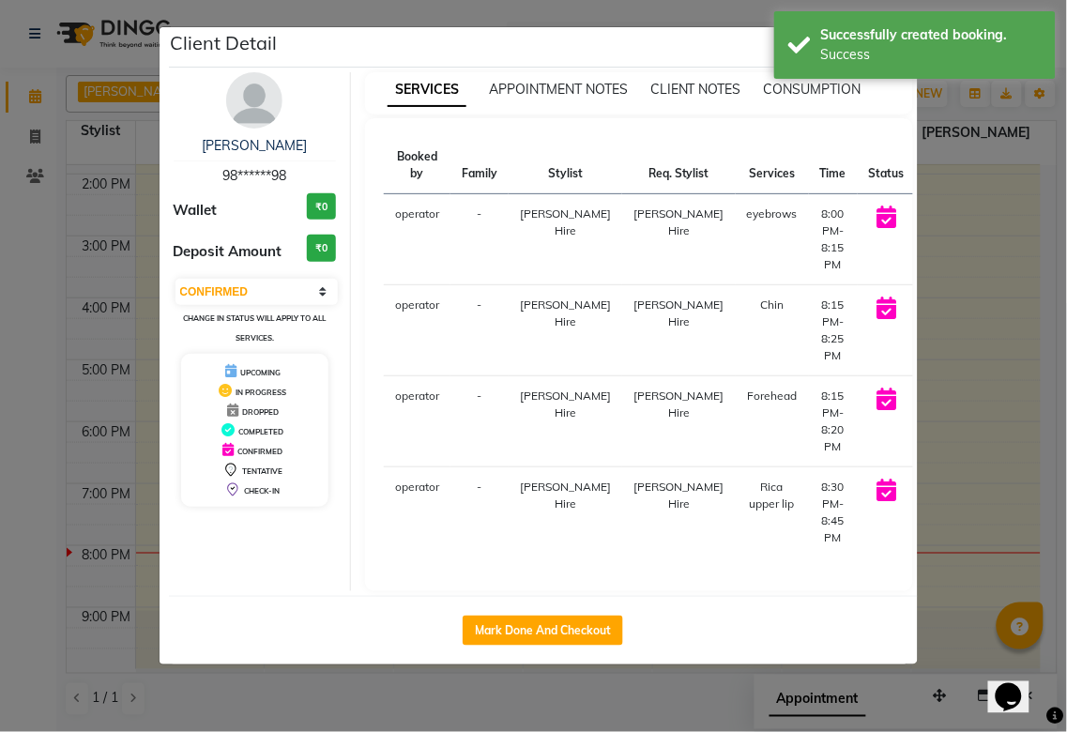
click at [929, 226] on button "START" at bounding box center [948, 218] width 38 height 23
select select "select"
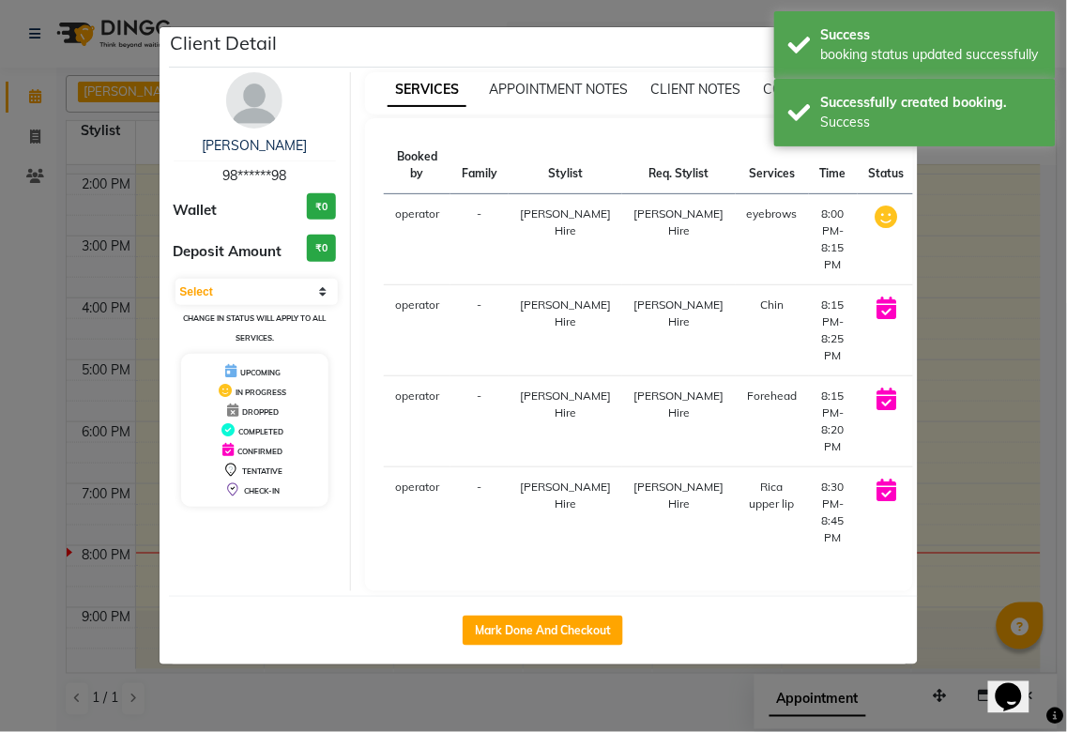
click at [916, 287] on td "START" at bounding box center [973, 330] width 115 height 91
click at [954, 408] on button "START" at bounding box center [973, 400] width 38 height 23
click at [954, 488] on button "START" at bounding box center [973, 491] width 38 height 23
click at [929, 480] on ngb-modal-window "Client Detail [PERSON_NAME] 98******98 Wallet ₹0 Deposit Amount ₹0 Select IN SE…" at bounding box center [533, 366] width 1067 height 732
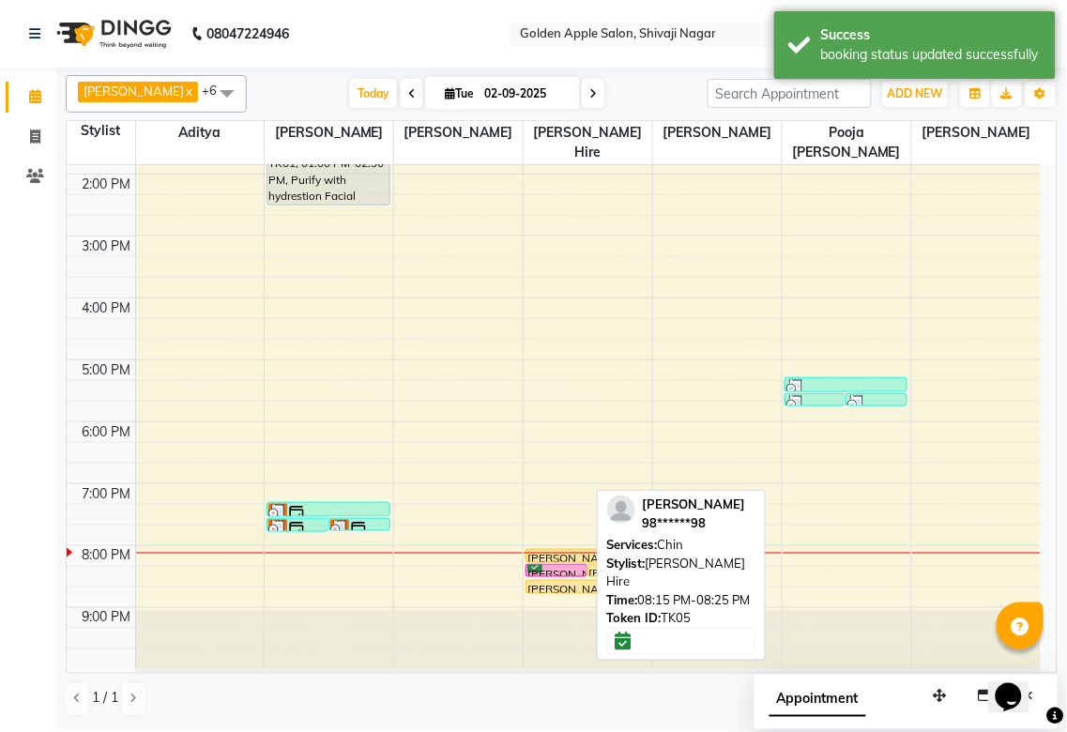
click at [585, 570] on div "[PERSON_NAME], TK05, 08:15 PM-08:25 PM, [GEOGRAPHIC_DATA]" at bounding box center [556, 570] width 60 height 11
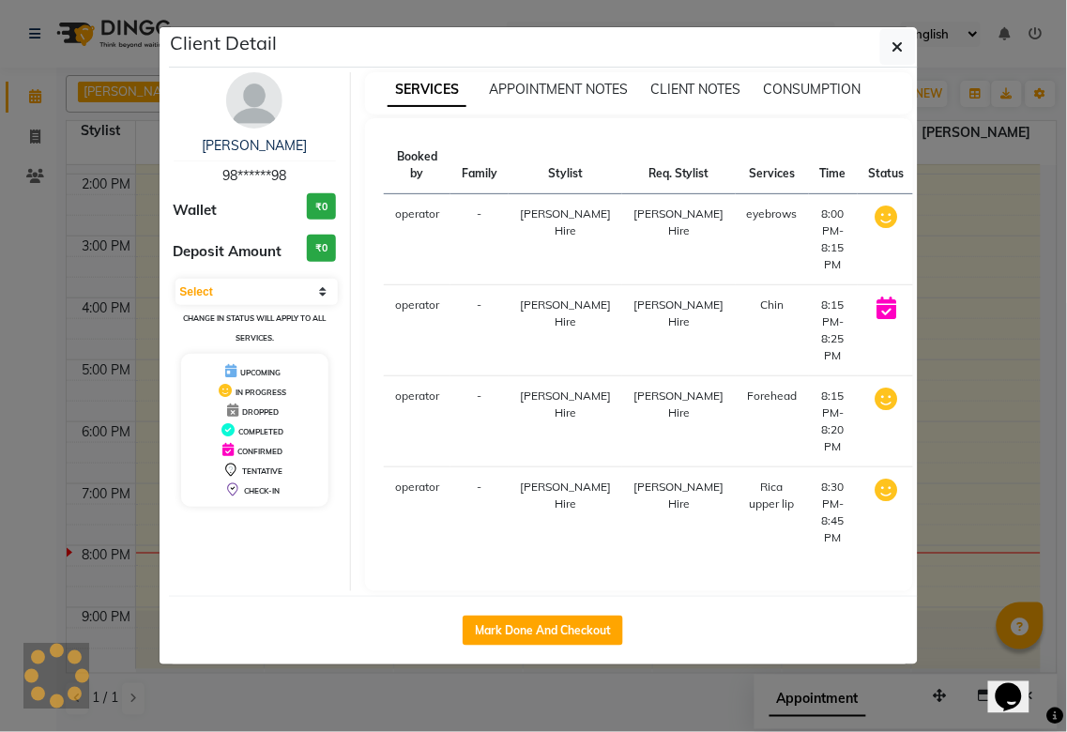
click at [954, 313] on button "START" at bounding box center [973, 309] width 38 height 23
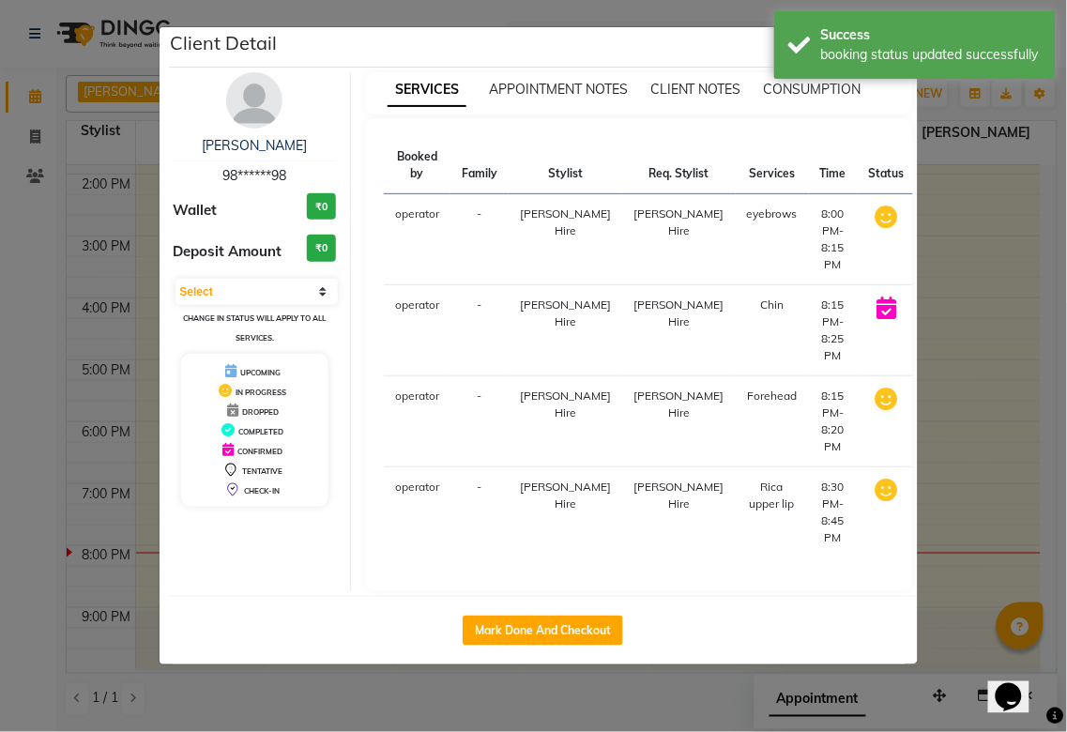
select select "1"
click at [1009, 519] on ngb-modal-window "Client Detail [PERSON_NAME] 98******98 Wallet ₹0 Deposit Amount ₹0 Select IN SE…" at bounding box center [533, 366] width 1067 height 732
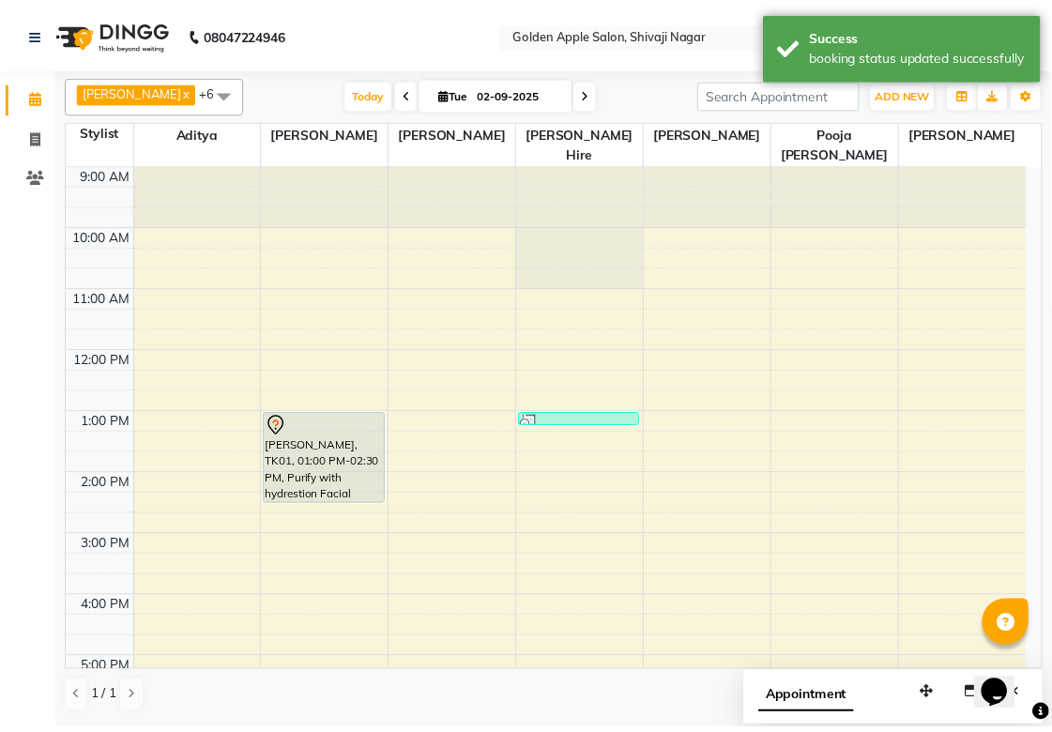
scroll to position [301, 0]
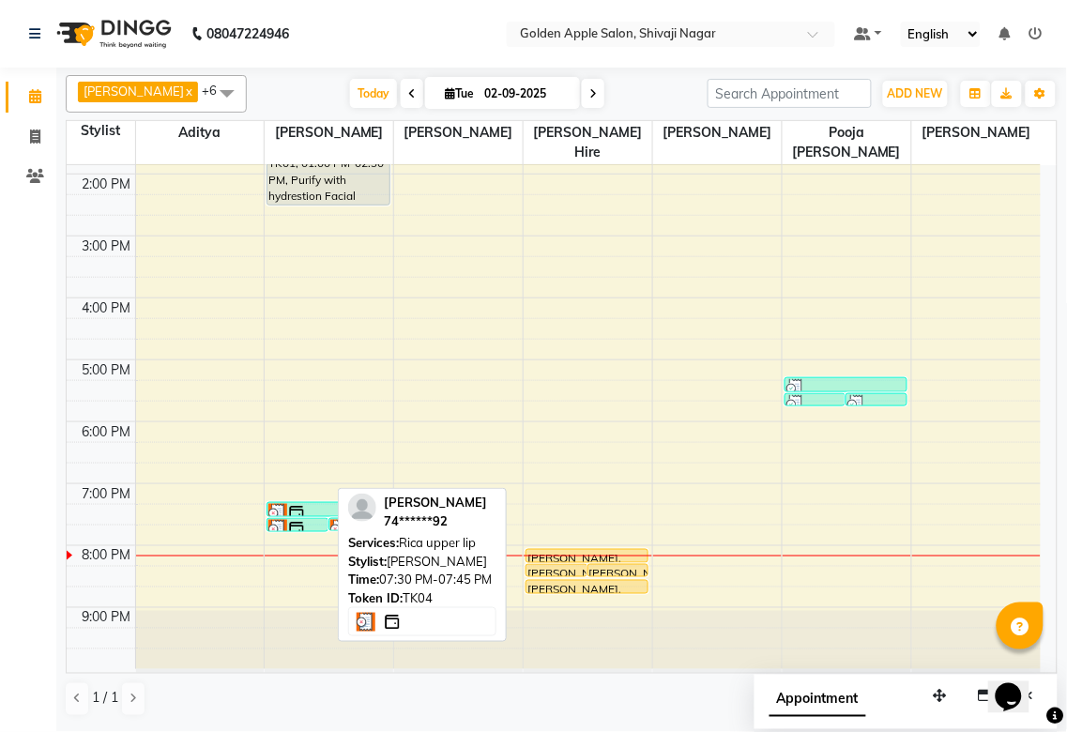
click at [322, 529] on div at bounding box center [297, 529] width 58 height 19
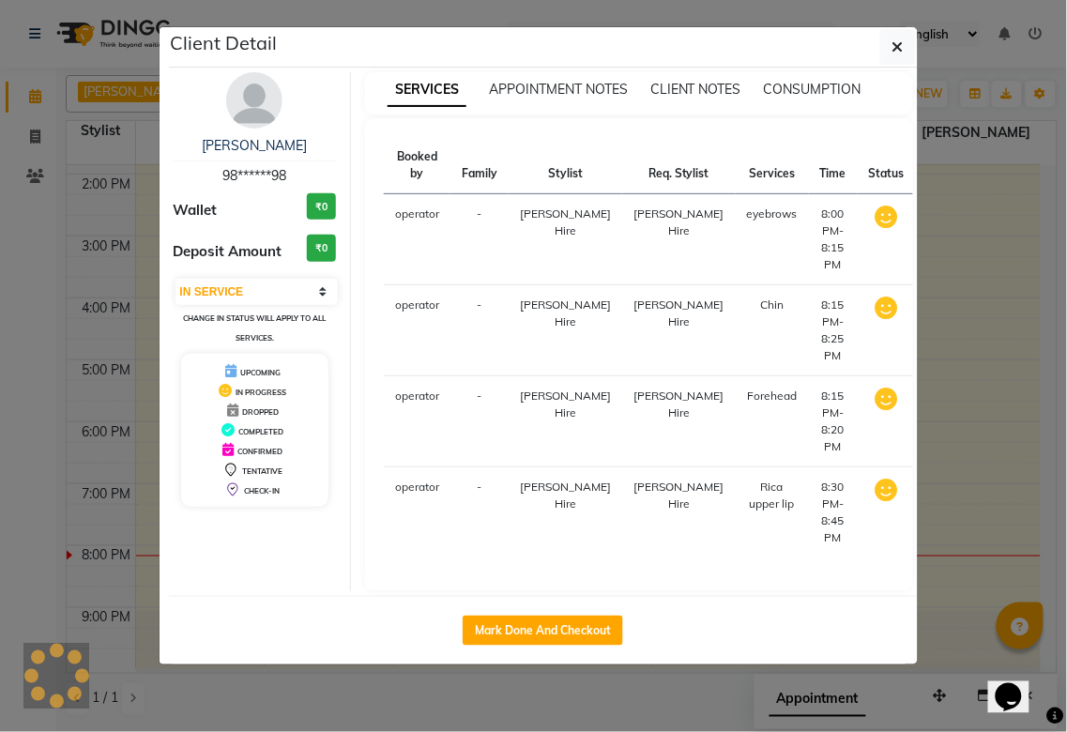
select select "3"
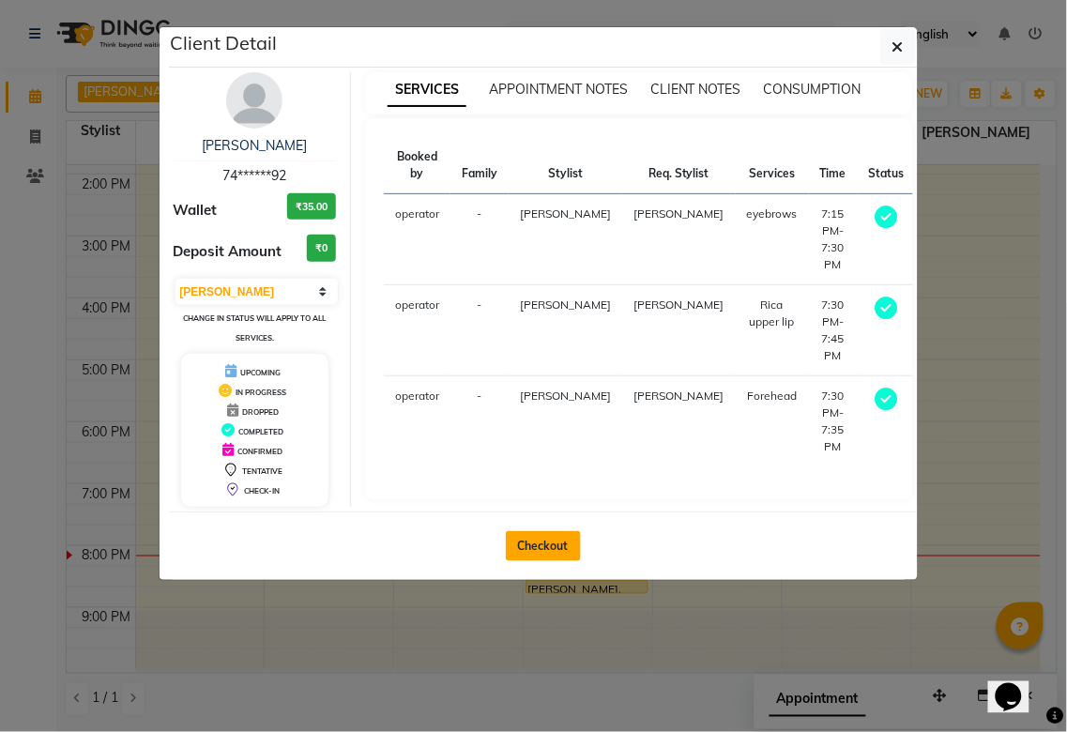
click at [544, 539] on button "Checkout" at bounding box center [543, 546] width 75 height 30
select select "service"
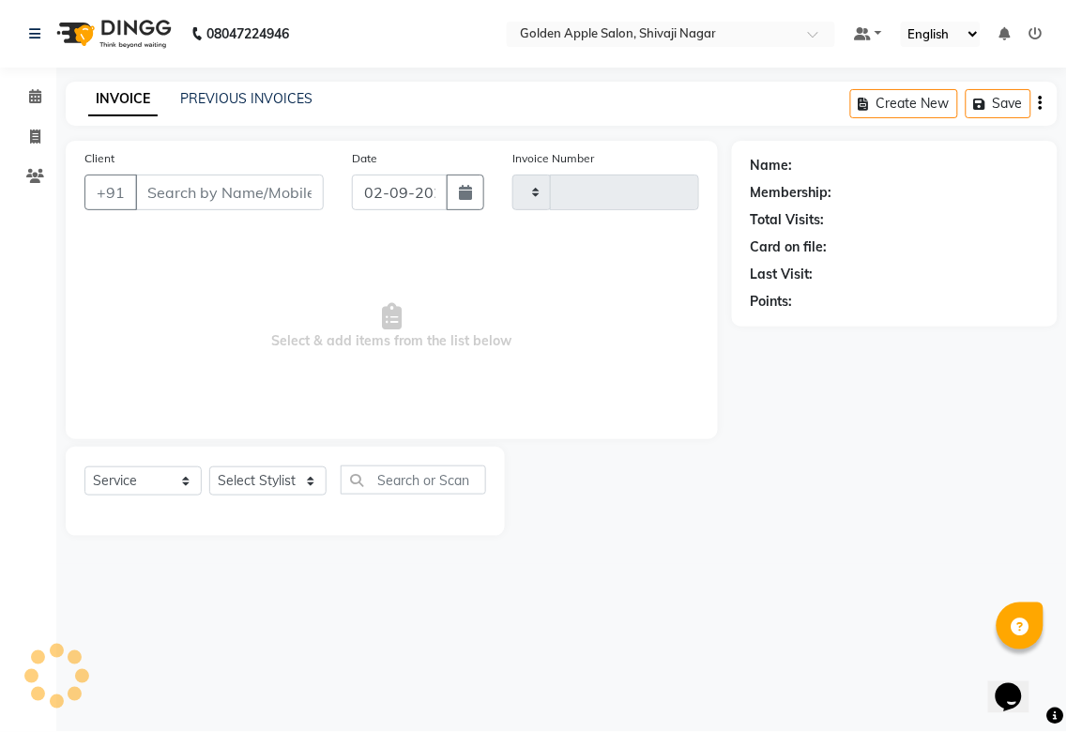
type input "1715"
select select "6072"
type input "74******92"
select select "85394"
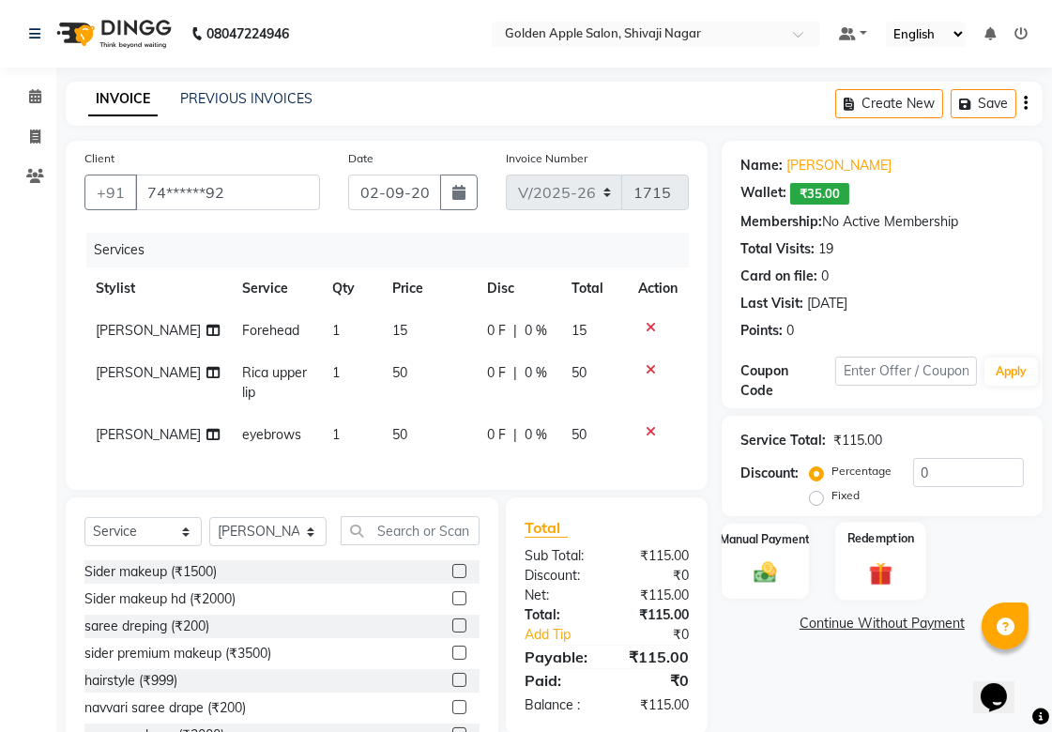
click at [886, 561] on img at bounding box center [880, 573] width 38 height 30
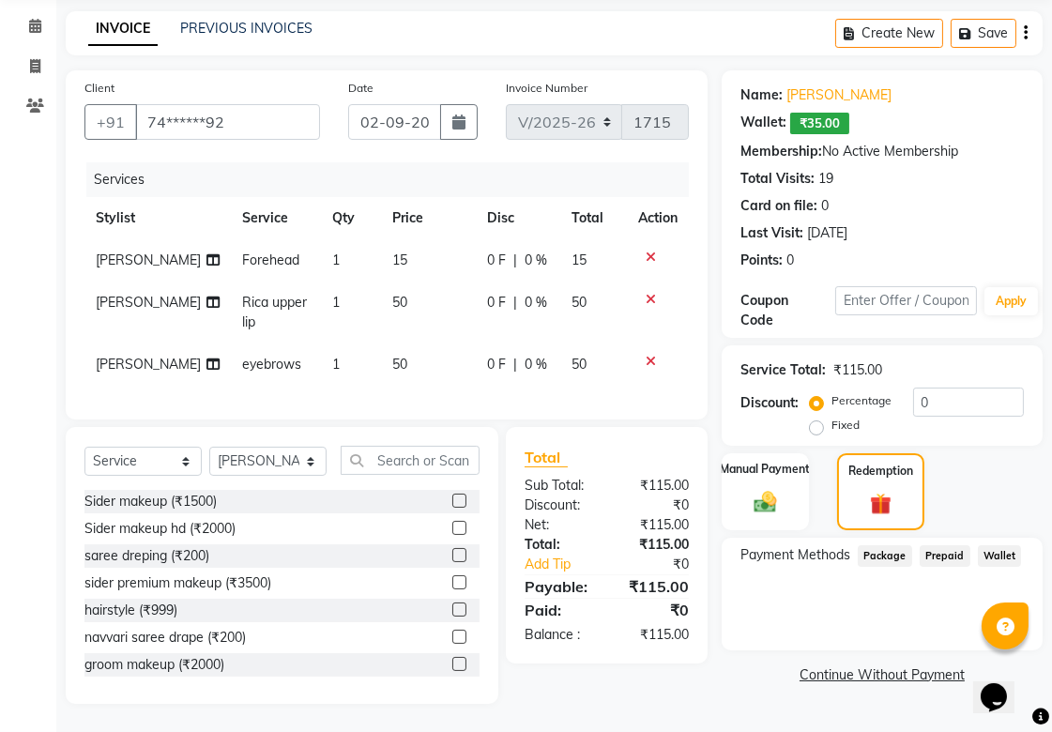
click at [983, 545] on span "Wallet" at bounding box center [1000, 556] width 44 height 22
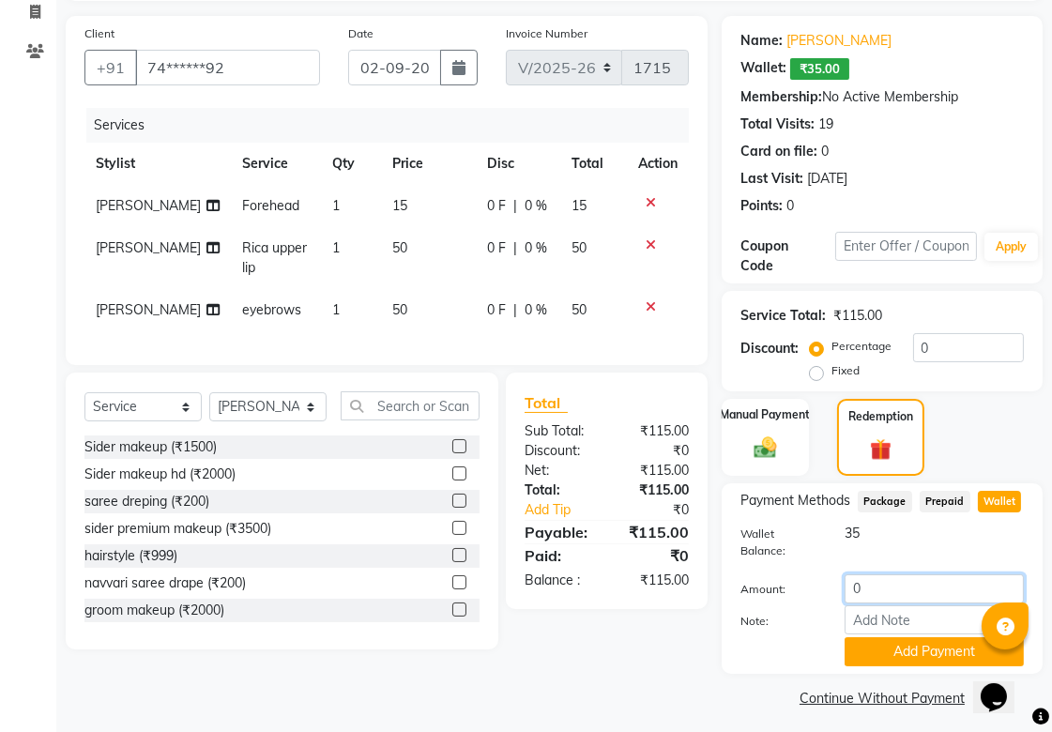
click at [879, 584] on input "0" at bounding box center [934, 588] width 179 height 29
type input "35"
click at [910, 642] on button "Add Payment" at bounding box center [934, 651] width 179 height 29
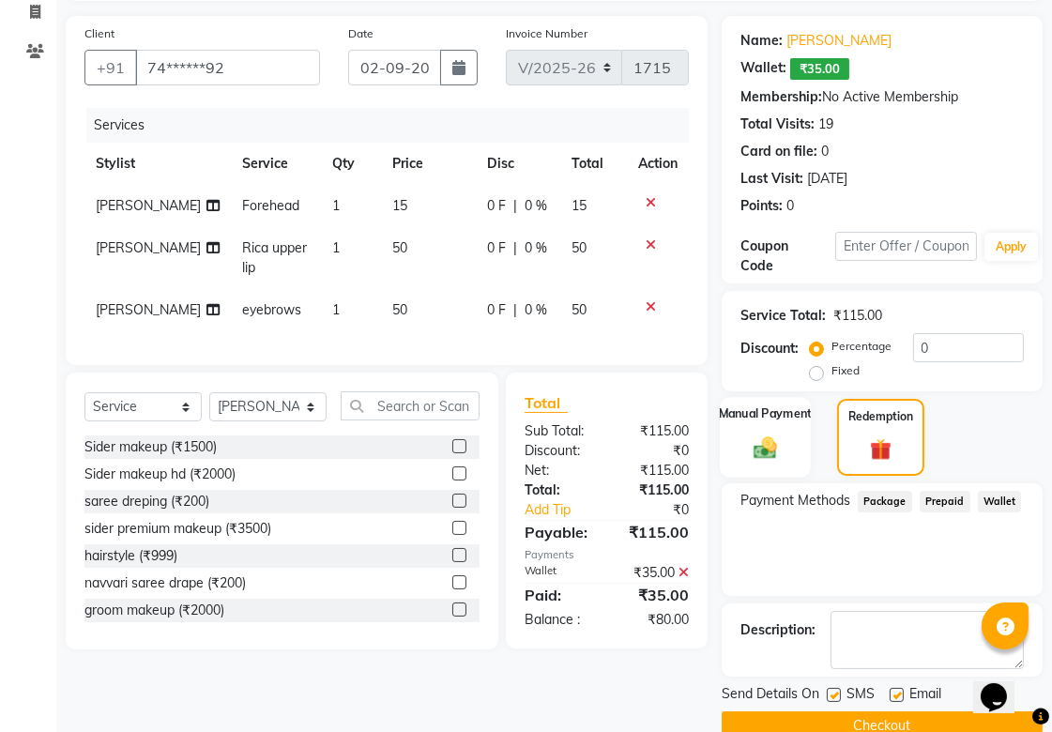
click at [781, 445] on img at bounding box center [765, 447] width 38 height 27
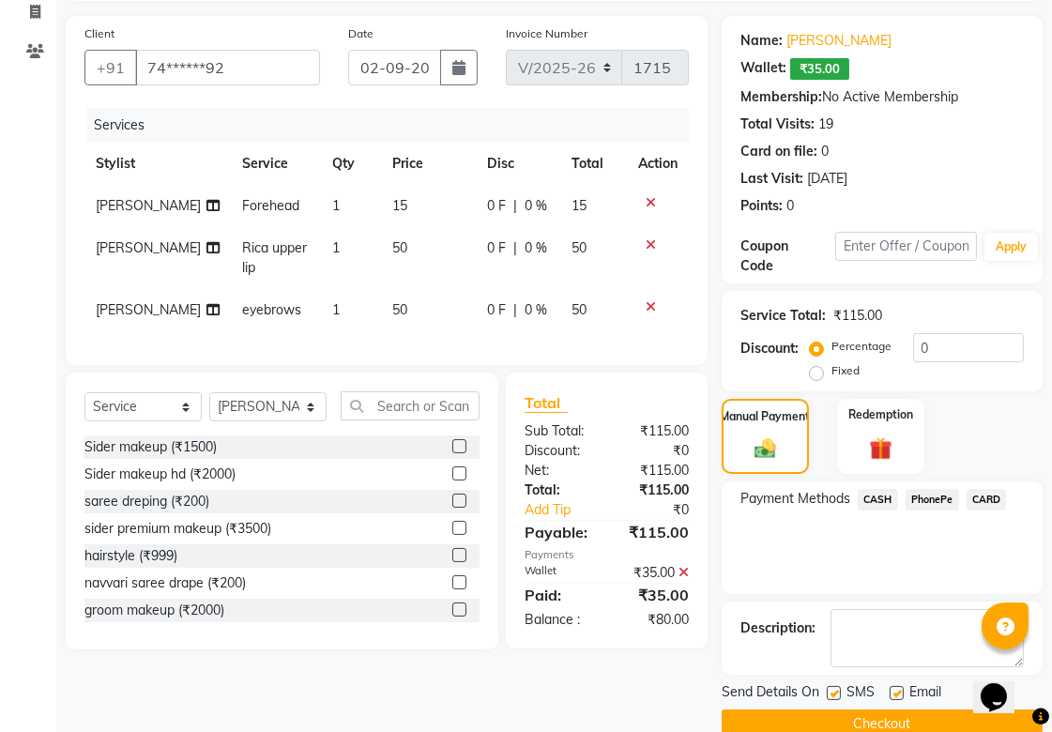
click at [932, 493] on span "PhonePe" at bounding box center [932, 500] width 53 height 22
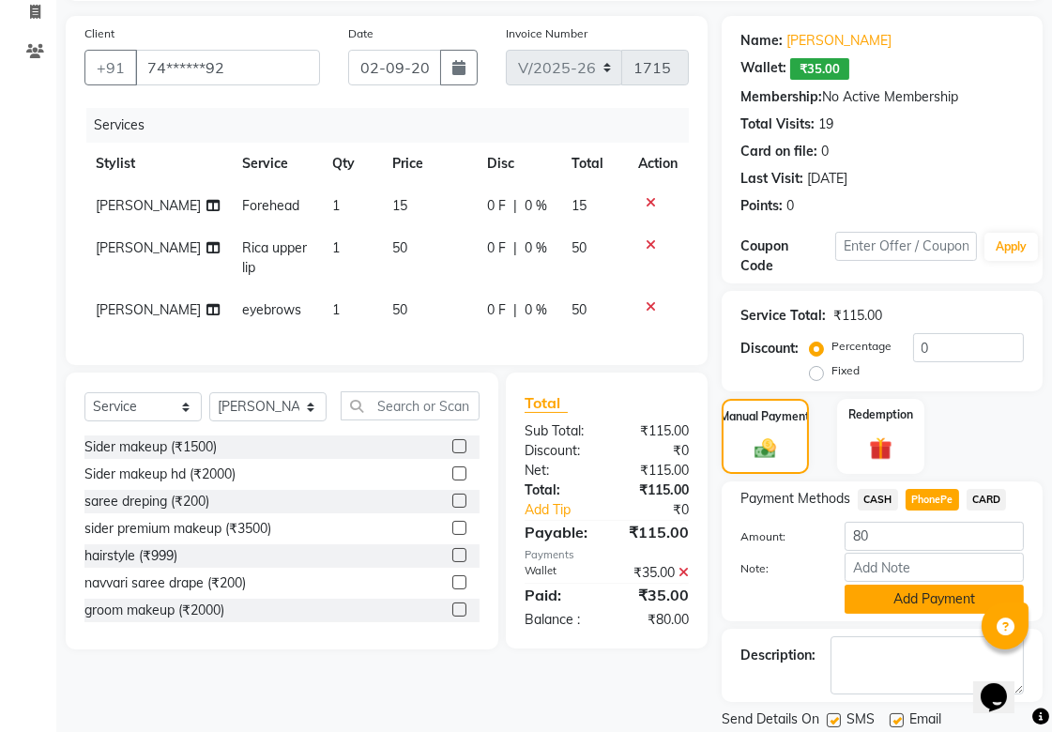
click at [893, 591] on button "Add Payment" at bounding box center [934, 599] width 179 height 29
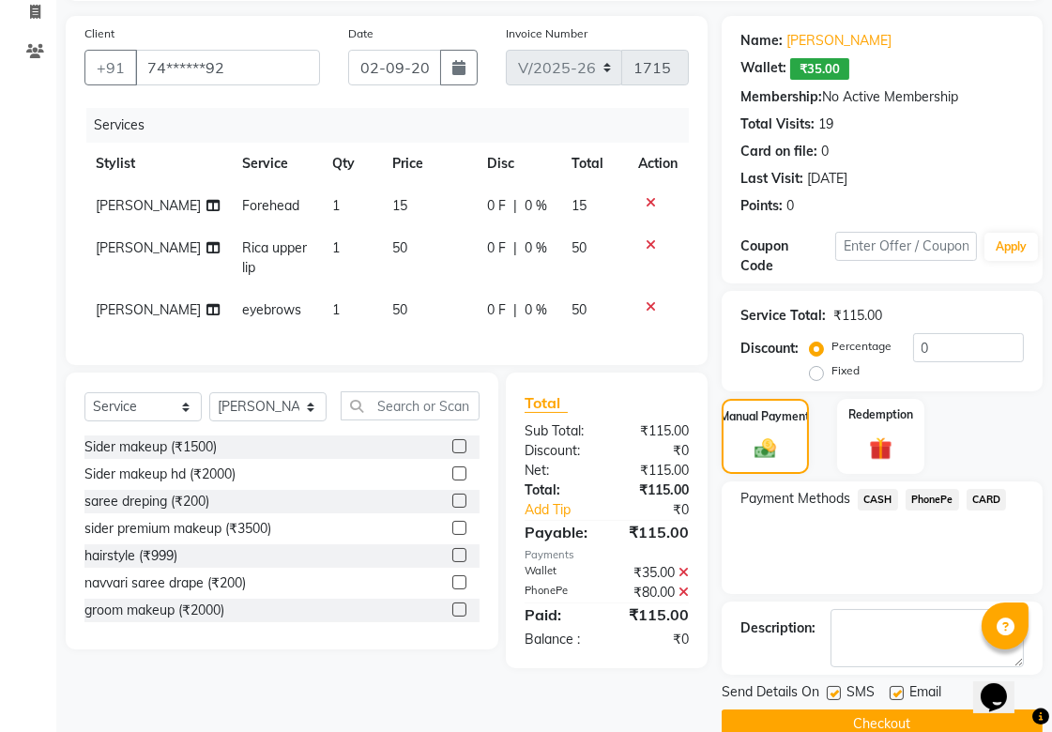
click at [835, 696] on label at bounding box center [834, 693] width 14 height 14
click at [835, 696] on input "checkbox" at bounding box center [833, 694] width 12 height 12
checkbox input "false"
click at [891, 694] on label at bounding box center [897, 693] width 14 height 14
click at [891, 694] on input "checkbox" at bounding box center [896, 694] width 12 height 12
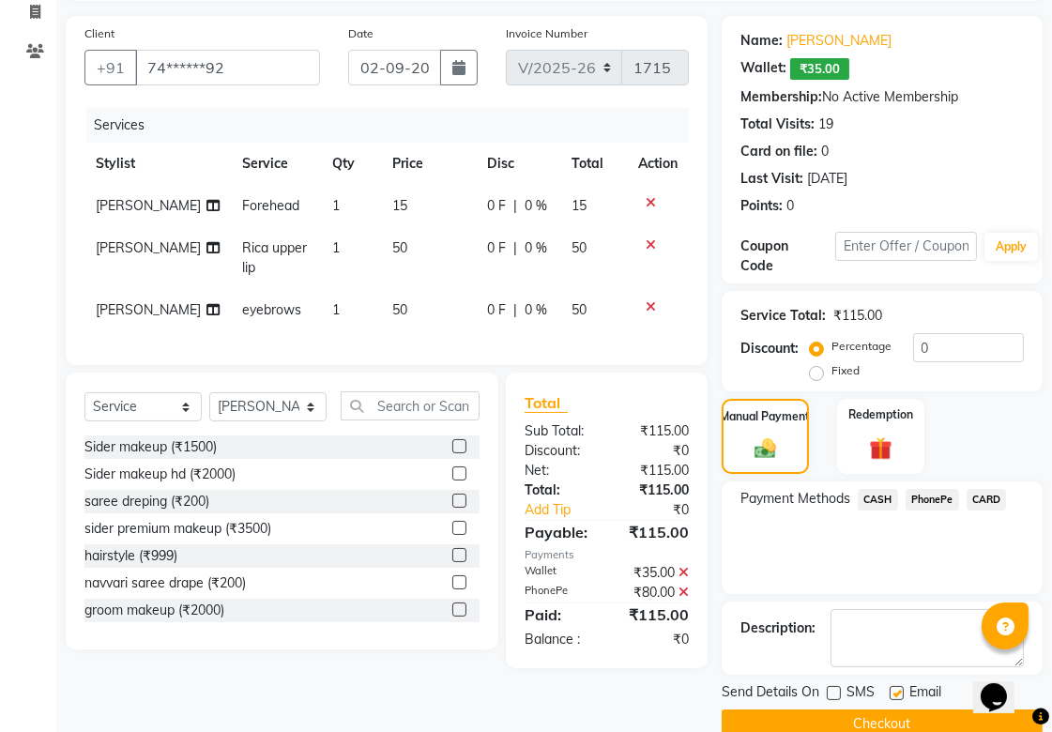
checkbox input "false"
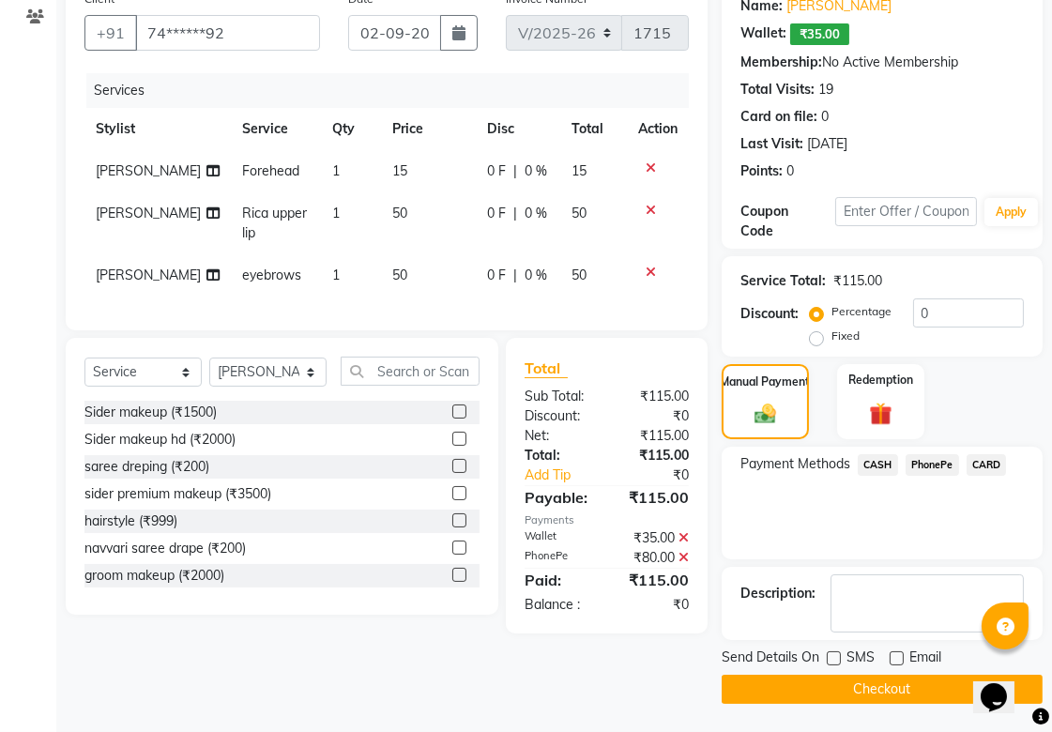
click at [876, 678] on button "Checkout" at bounding box center [882, 689] width 321 height 29
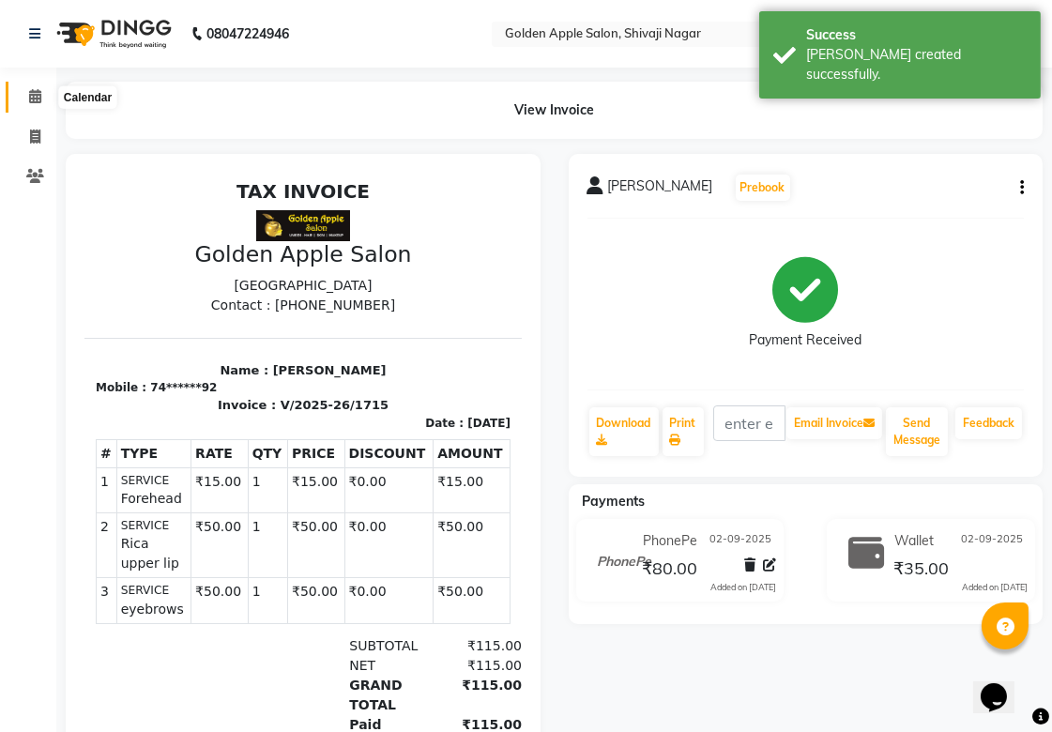
click at [38, 96] on icon at bounding box center [35, 96] width 12 height 14
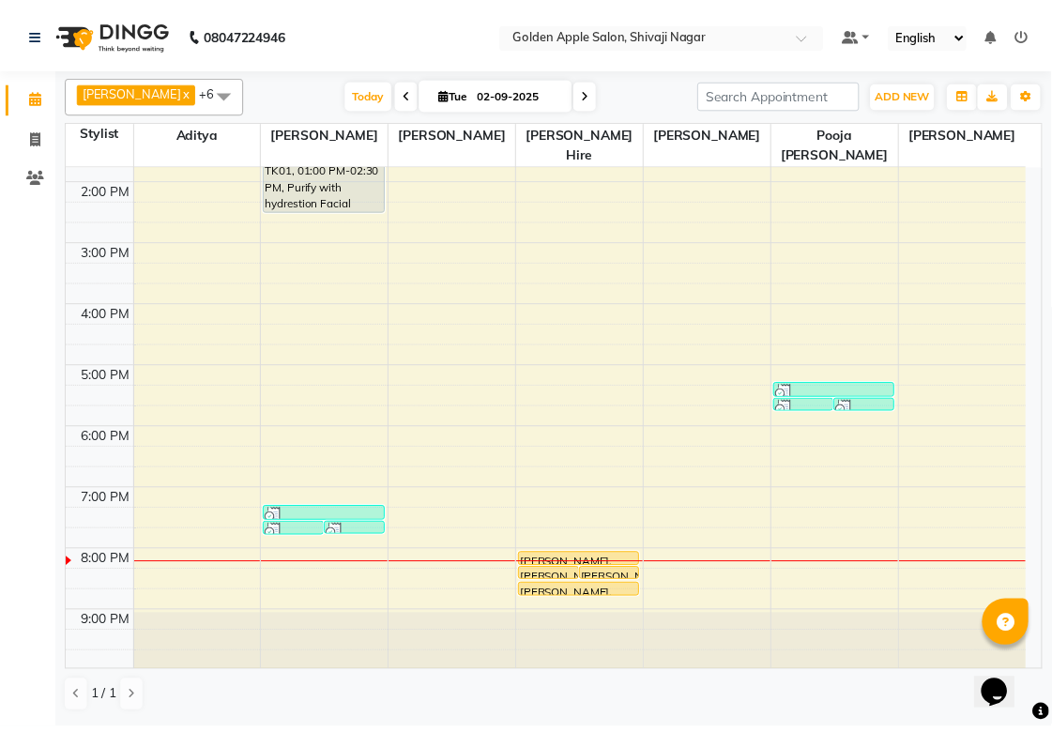
scroll to position [301, 0]
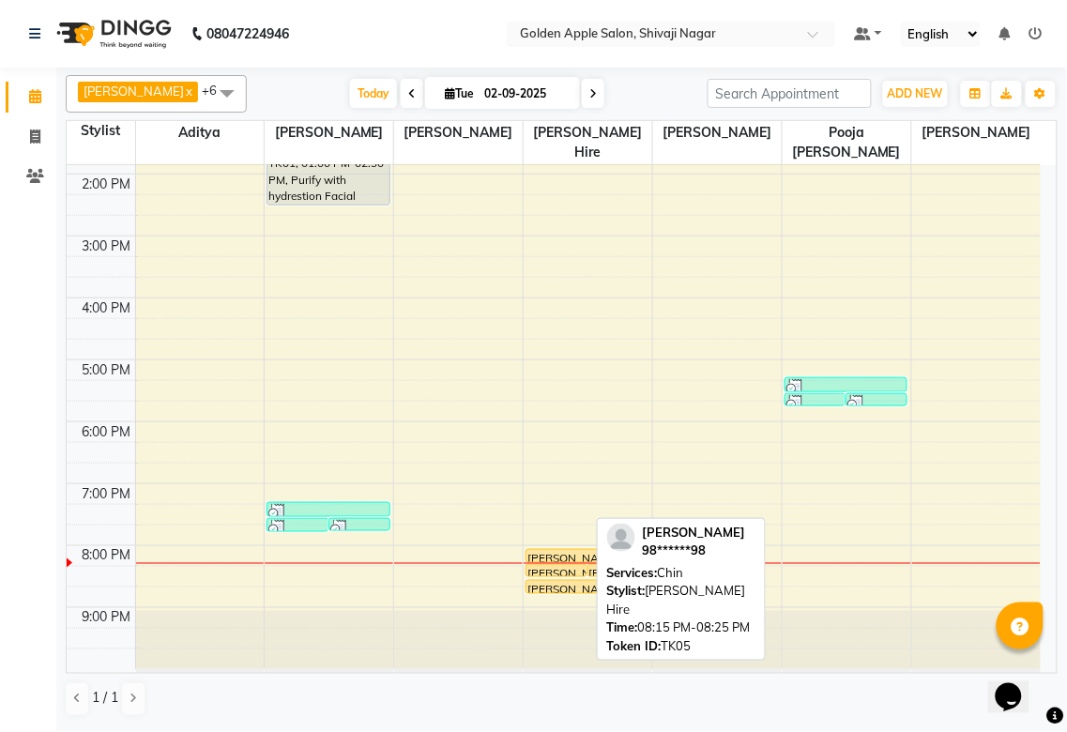
click at [585, 569] on div "[PERSON_NAME], TK05, 08:15 PM-08:25 PM, [GEOGRAPHIC_DATA]" at bounding box center [556, 570] width 60 height 11
select select "1"
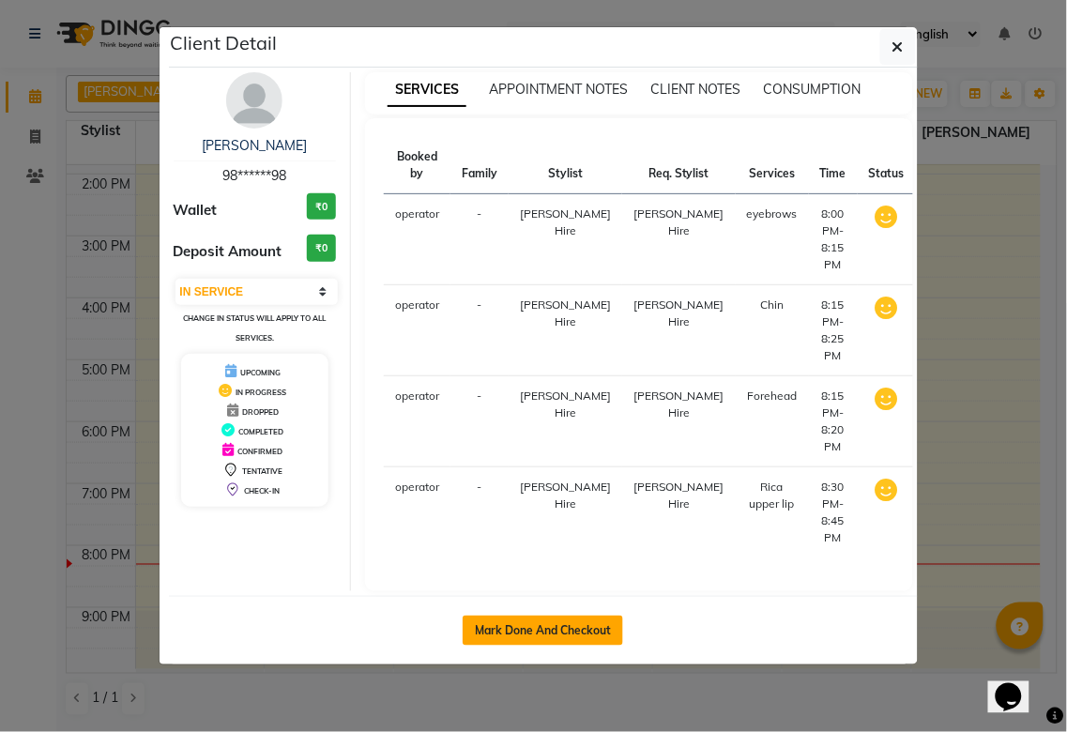
click at [536, 635] on button "Mark Done And Checkout" at bounding box center [543, 631] width 160 height 30
select select "service"
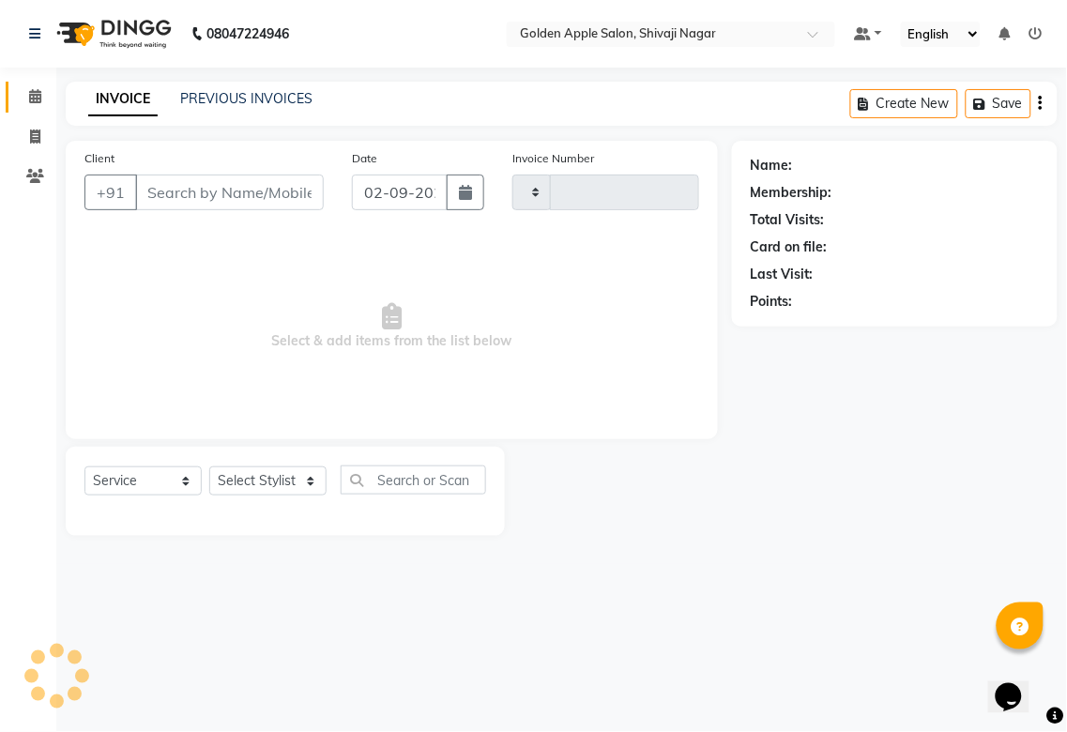
type input "1716"
select select "6072"
type input "98******98"
select select "43898"
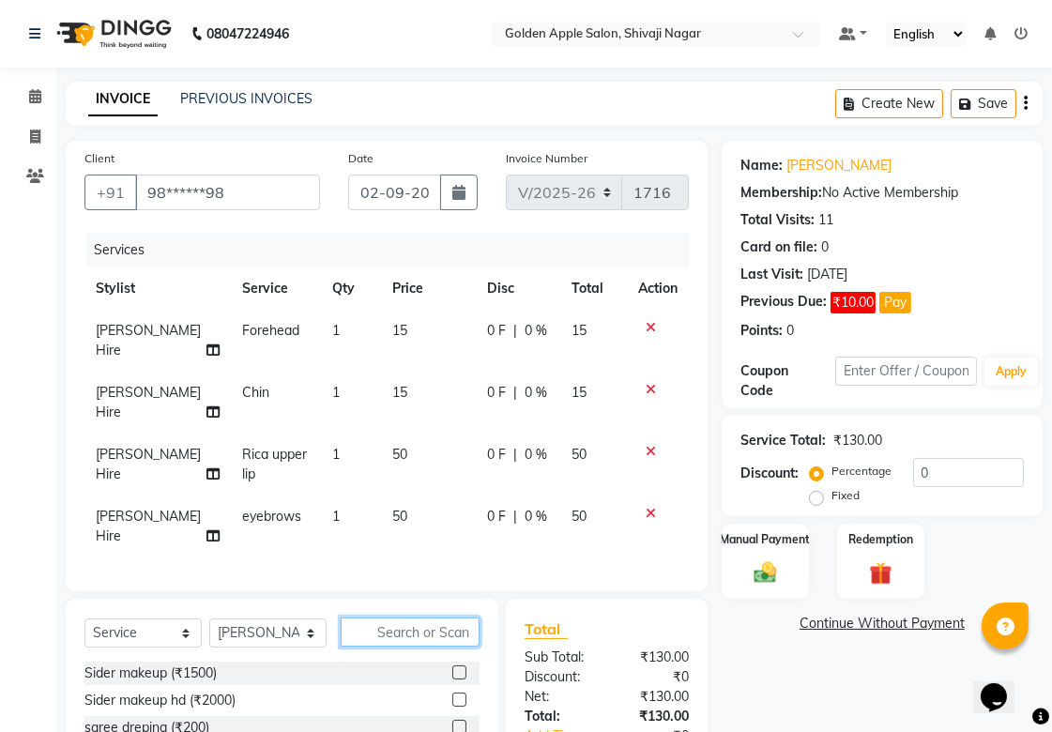
click at [377, 647] on input "text" at bounding box center [410, 631] width 139 height 29
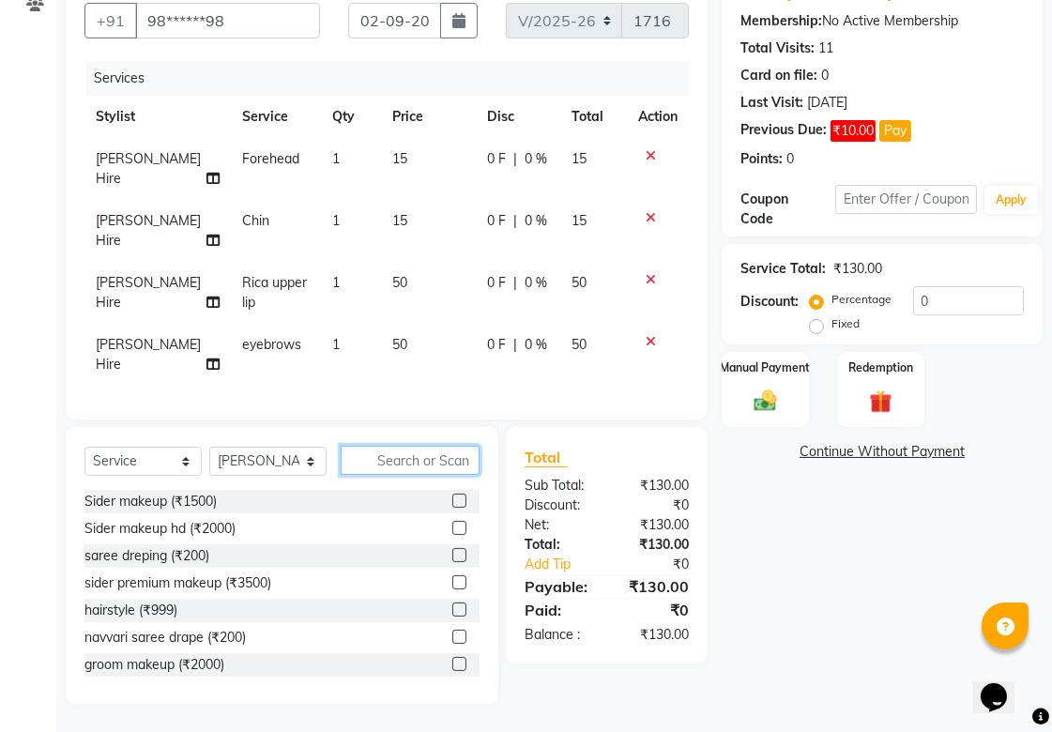
click at [396, 464] on input "text" at bounding box center [410, 460] width 139 height 29
type input "h"
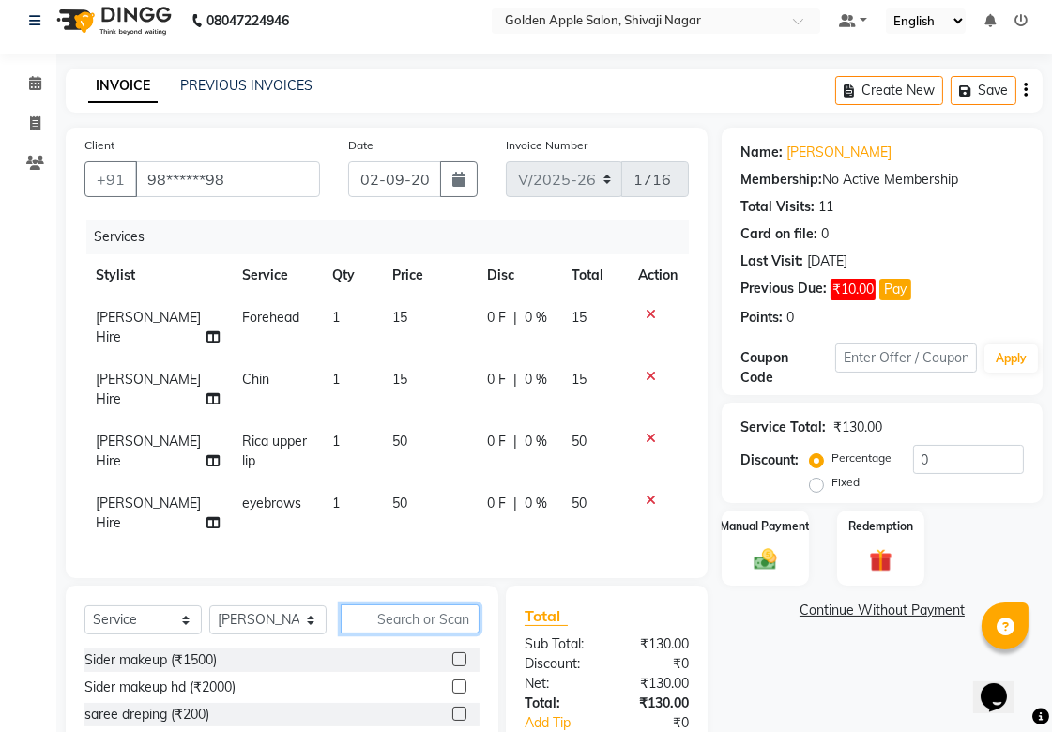
scroll to position [0, 0]
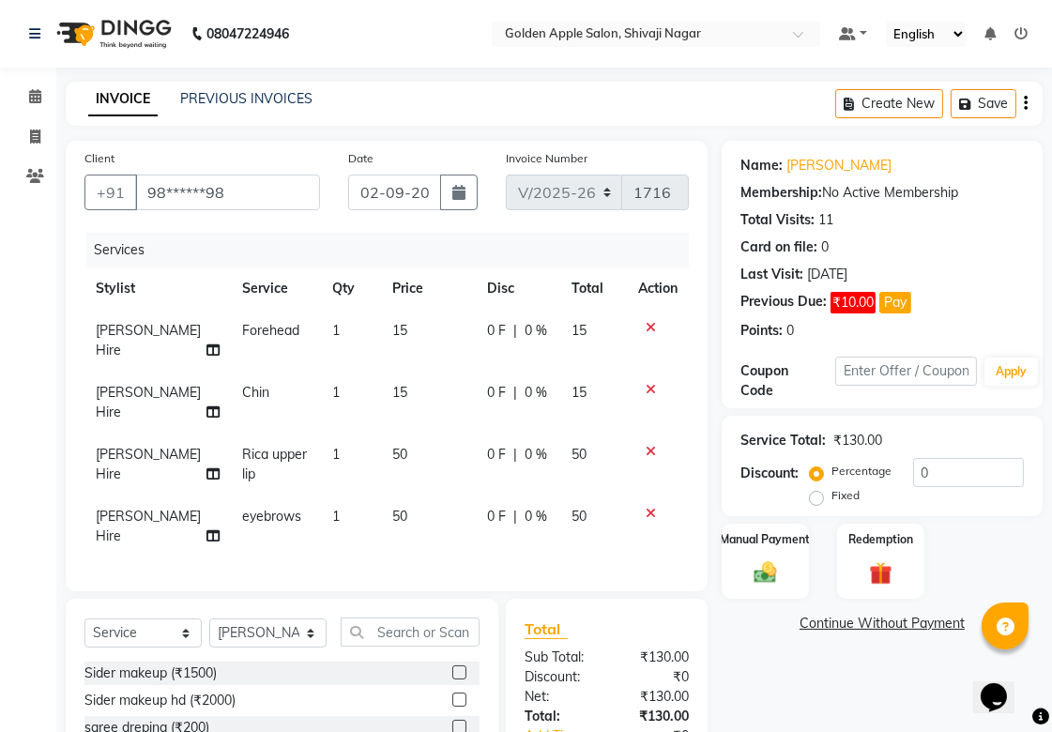
click at [649, 511] on icon at bounding box center [651, 513] width 10 height 13
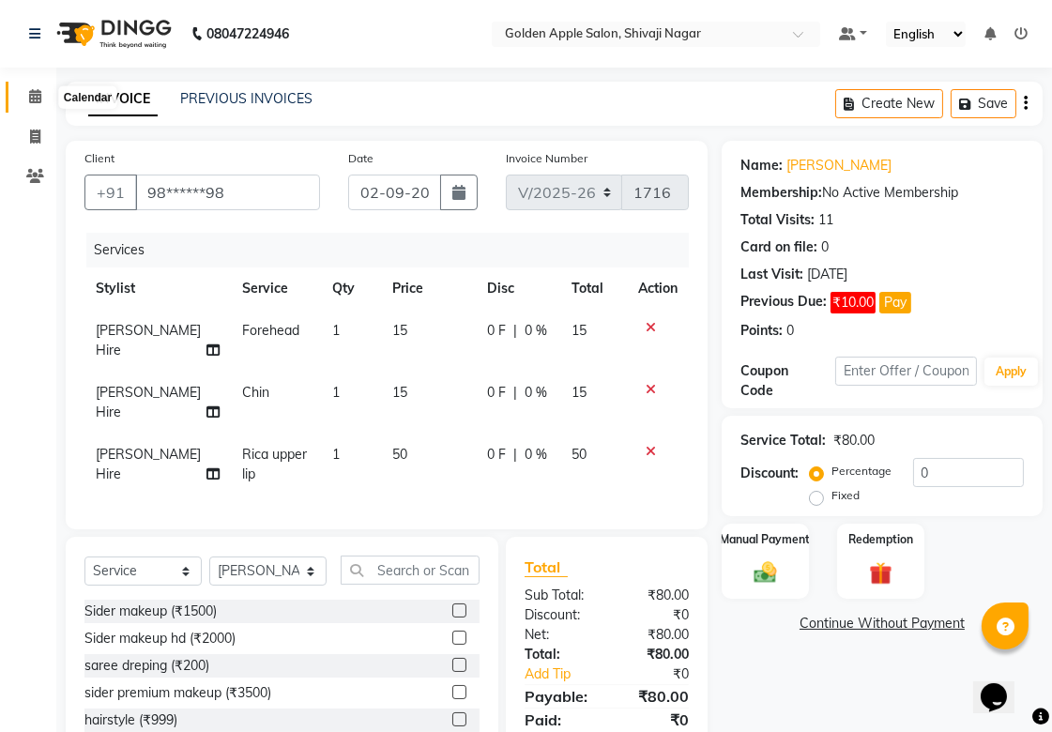
click at [43, 88] on span at bounding box center [35, 97] width 33 height 22
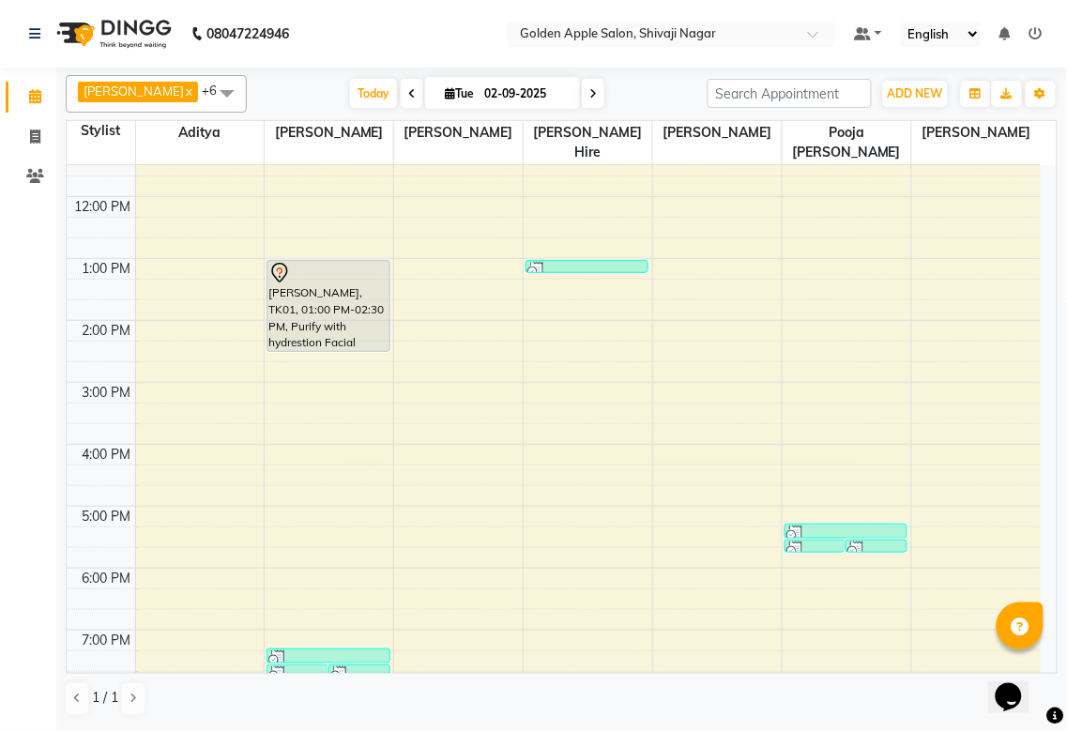
scroll to position [301, 0]
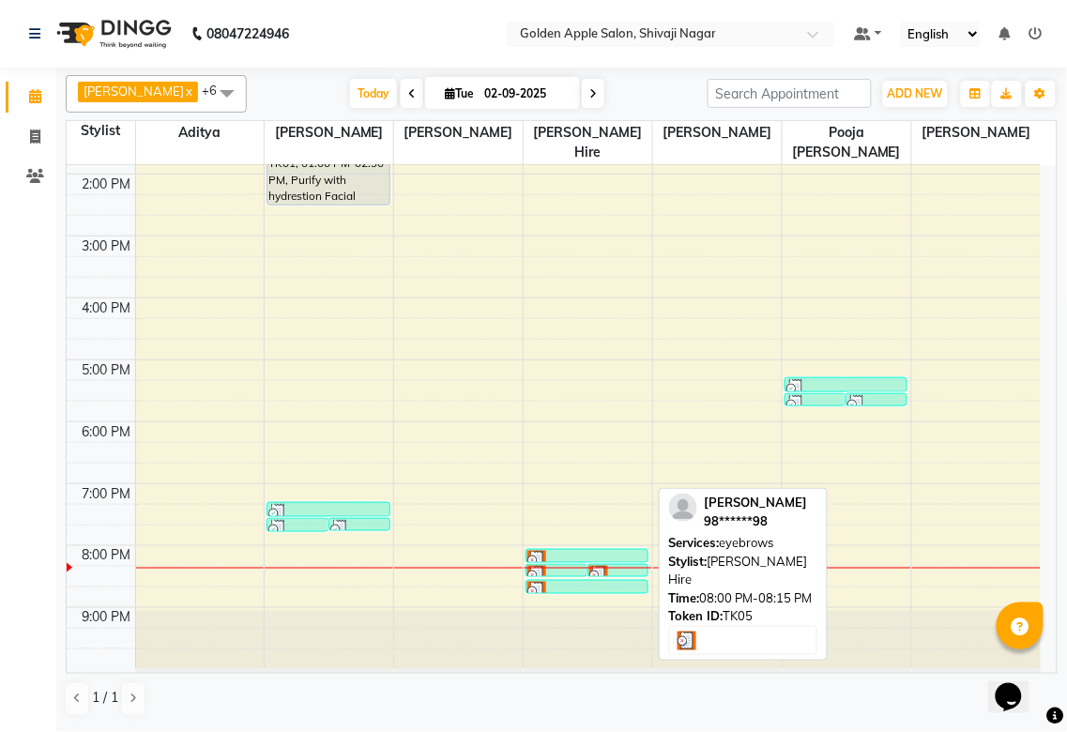
click at [613, 557] on div at bounding box center [586, 560] width 119 height 19
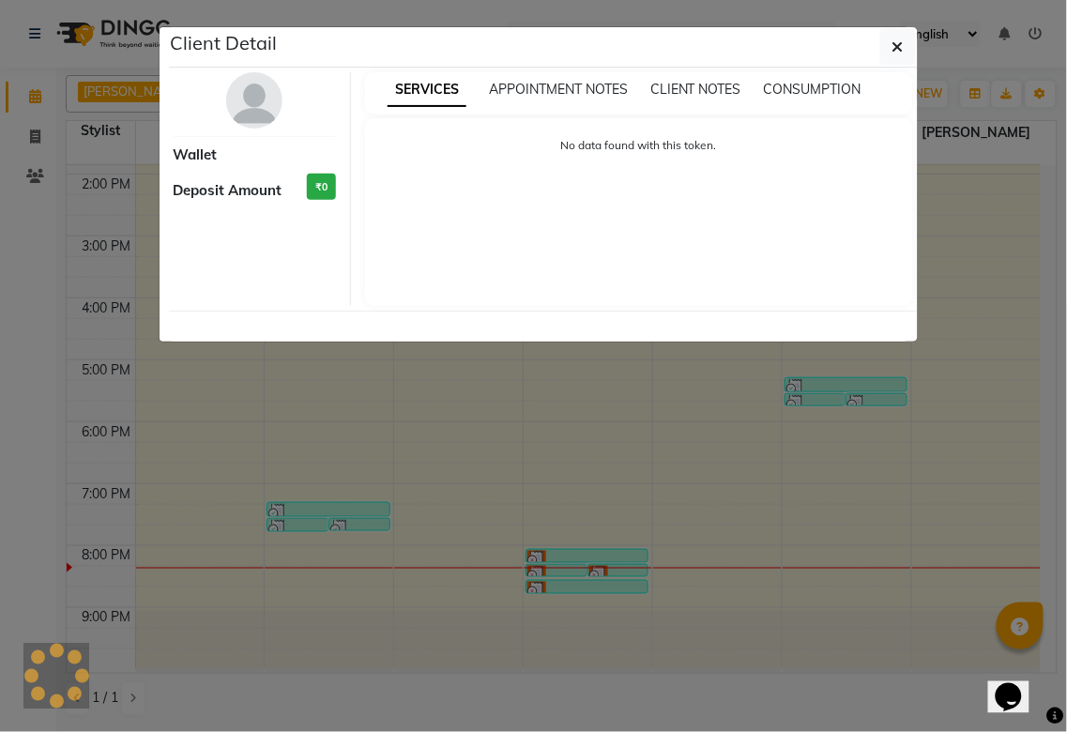
select select "3"
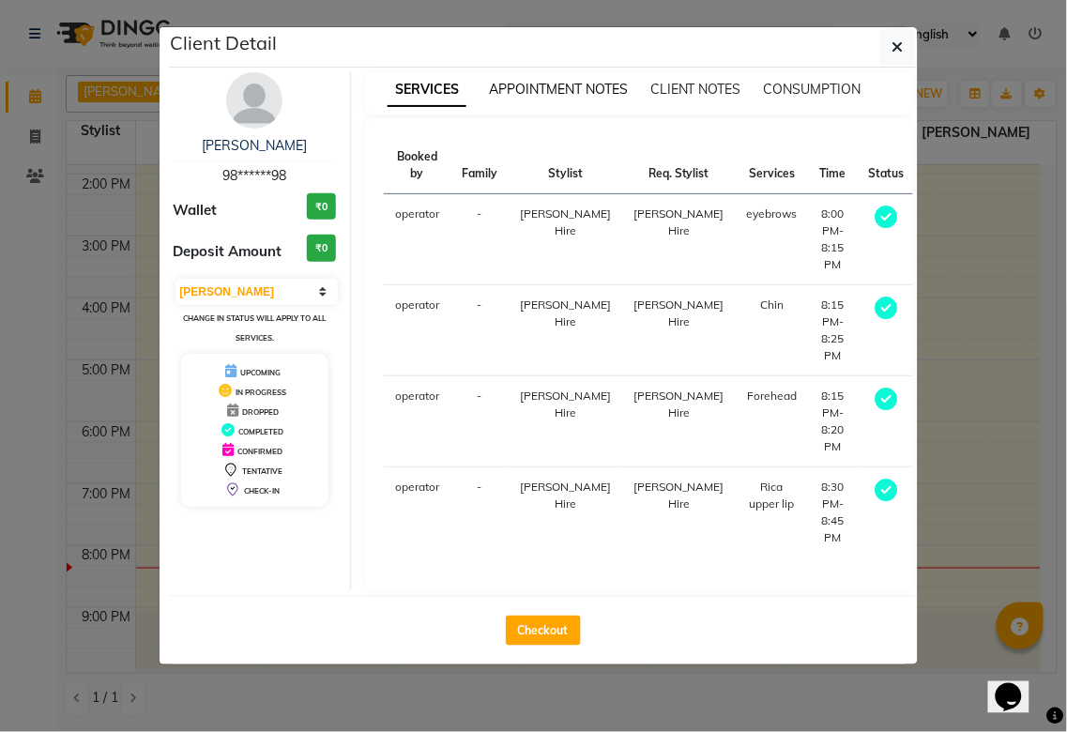
click at [556, 94] on span "APPOINTMENT NOTES" at bounding box center [558, 89] width 139 height 17
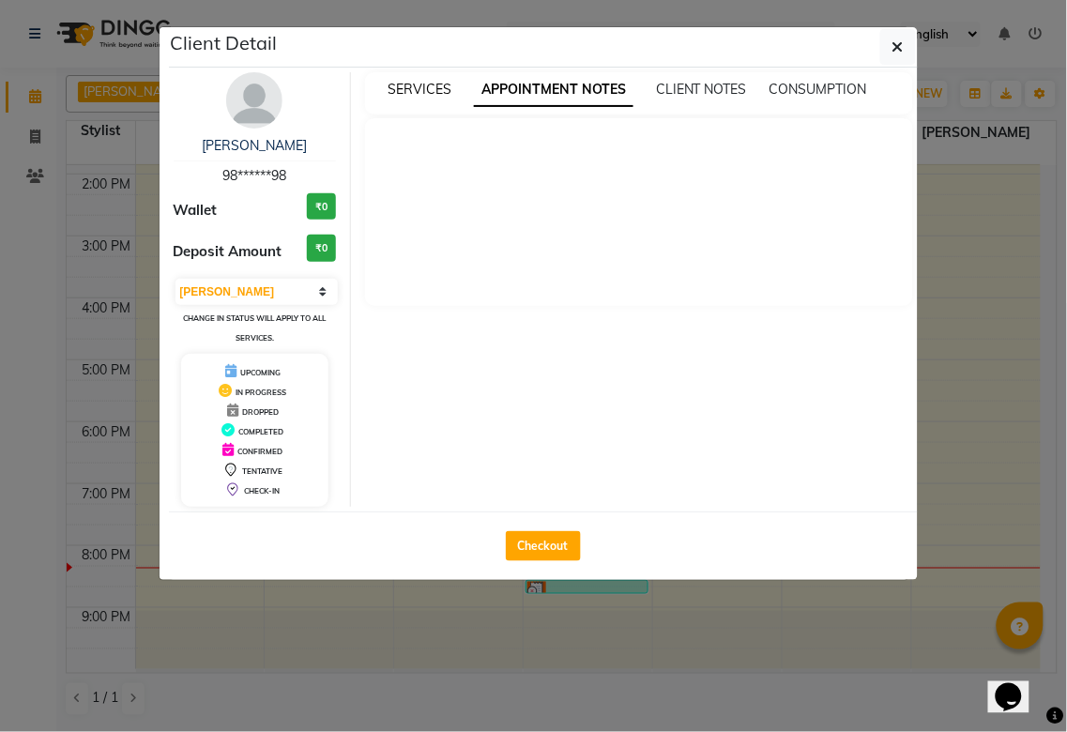
click at [420, 85] on span "SERVICES" at bounding box center [420, 89] width 64 height 17
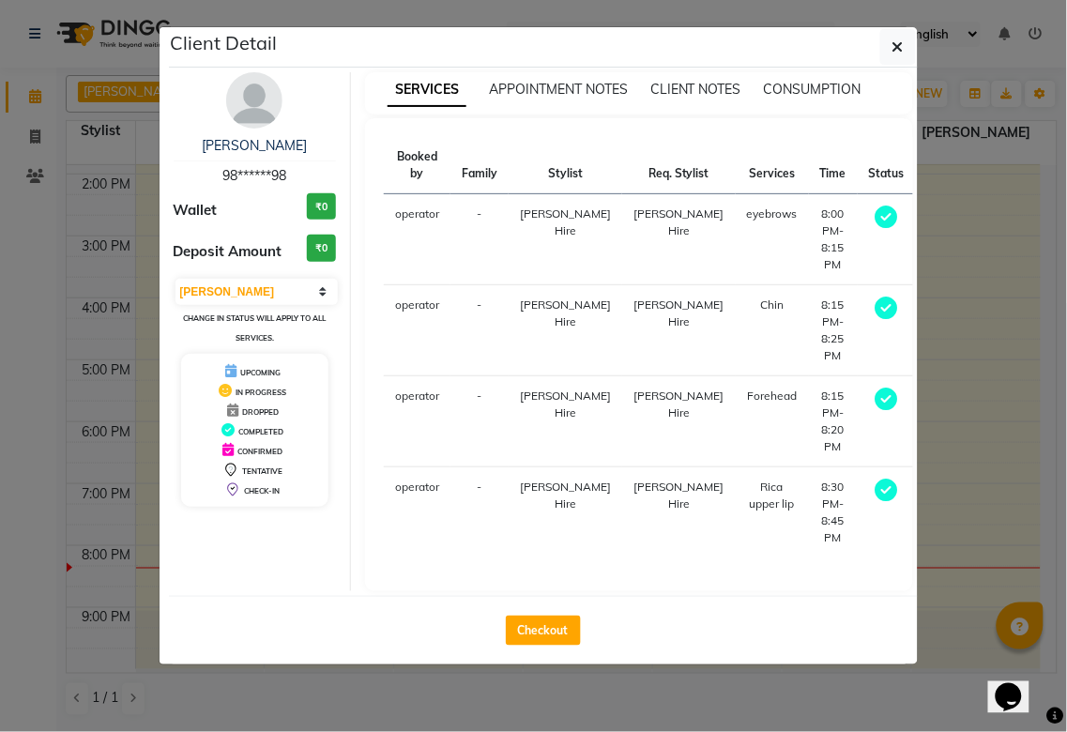
click at [976, 73] on ngb-modal-window "Client Detail [PERSON_NAME] 98******98 Wallet ₹0 Deposit Amount ₹0 Select MARK …" at bounding box center [533, 366] width 1067 height 732
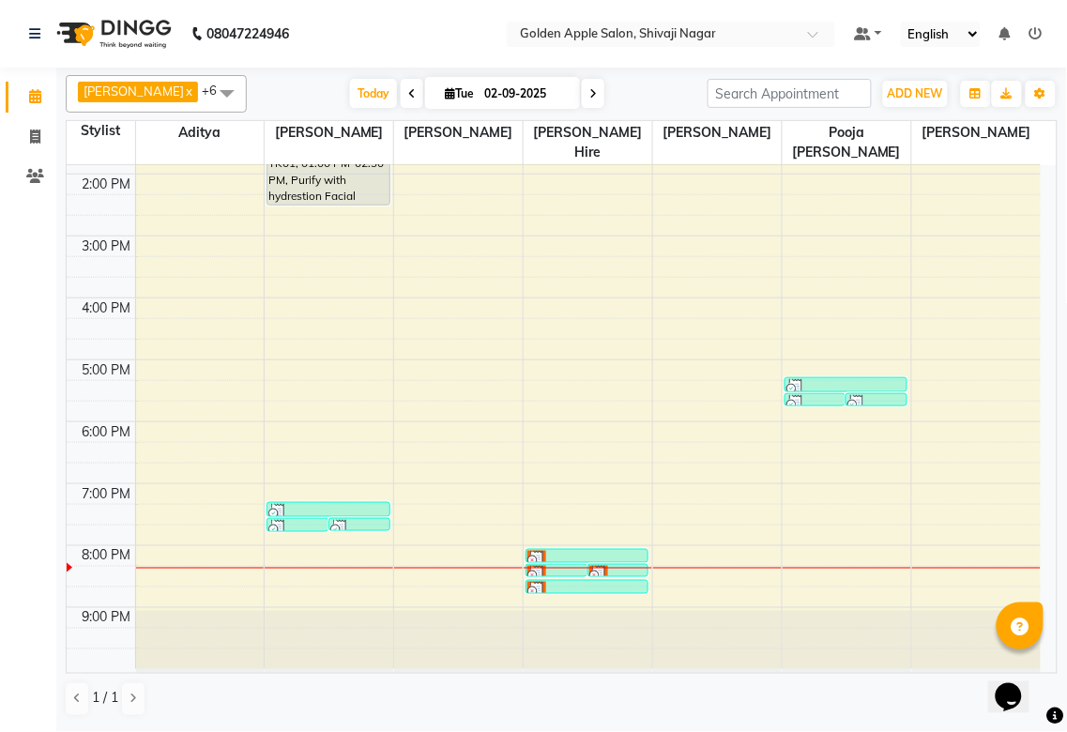
click at [1043, 27] on icon at bounding box center [1035, 33] width 13 height 13
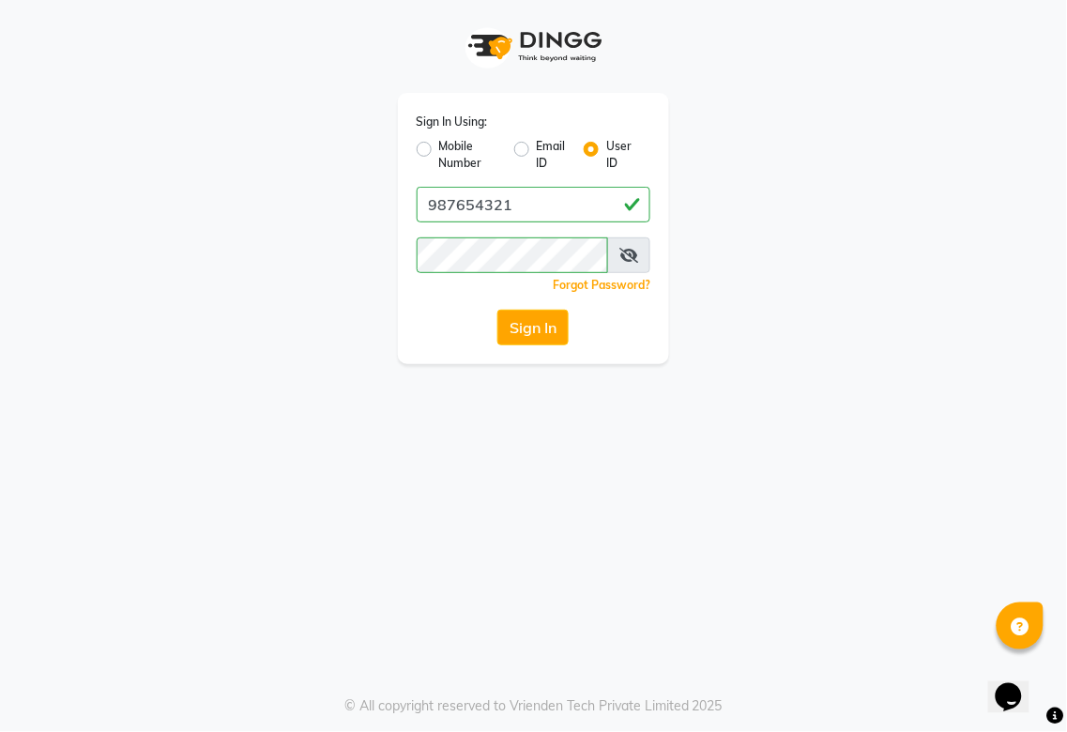
click at [415, 151] on div "Sign In Using: Mobile Number Email ID User ID 987654321 Remember me Forgot Pass…" at bounding box center [534, 228] width 272 height 271
click at [545, 206] on input "987654321" at bounding box center [534, 205] width 235 height 36
type input "goldenapple"
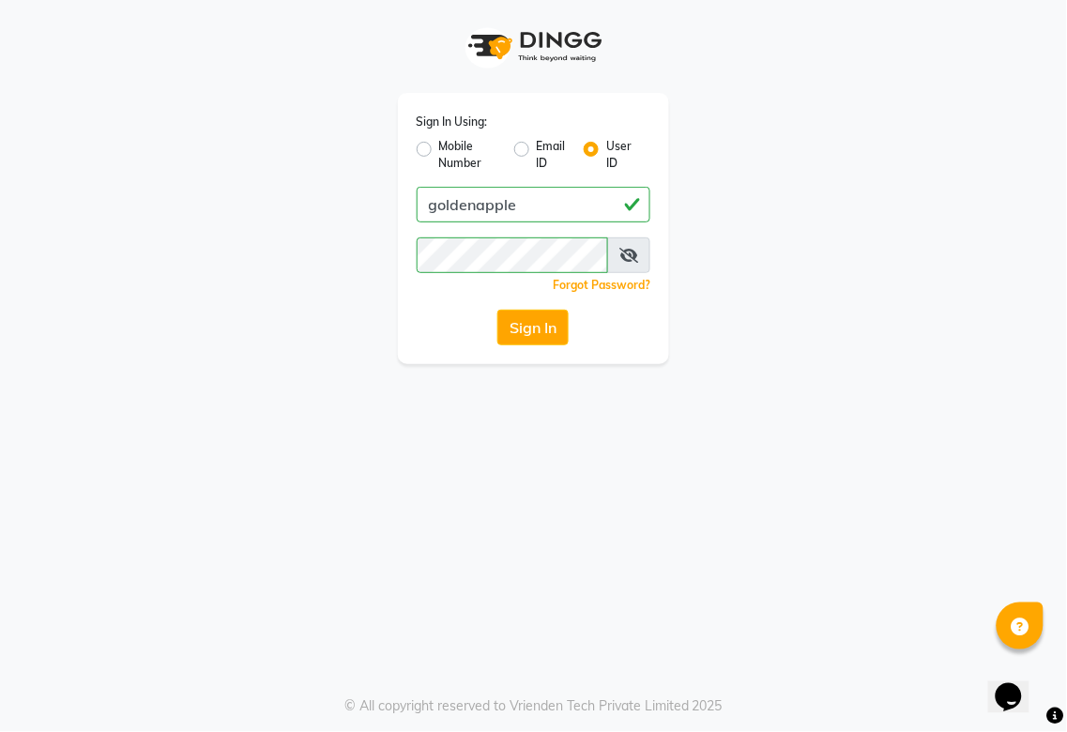
click at [658, 238] on div "Sign In Using: Mobile Number Email ID User ID goldenapple Remember me Forgot Pa…" at bounding box center [534, 228] width 272 height 271
click at [541, 312] on button "Sign In" at bounding box center [532, 328] width 71 height 36
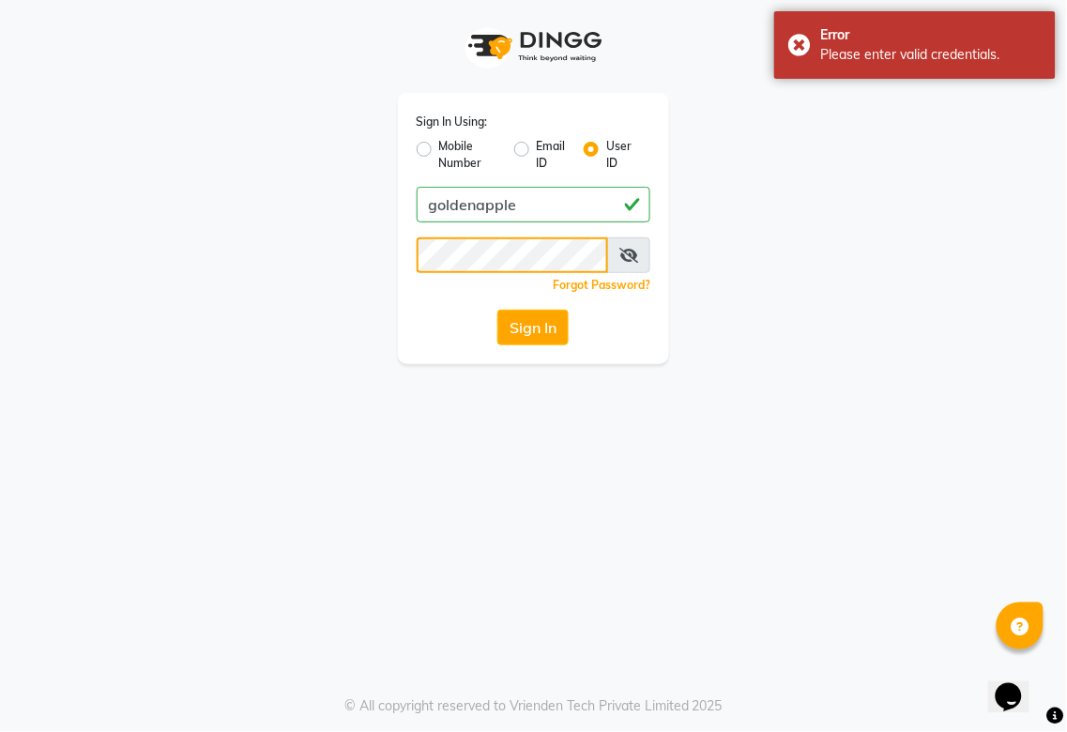
click at [303, 248] on div "Sign In Using: Mobile Number Email ID User ID goldenapple Remember me Forgot Pa…" at bounding box center [534, 182] width 901 height 364
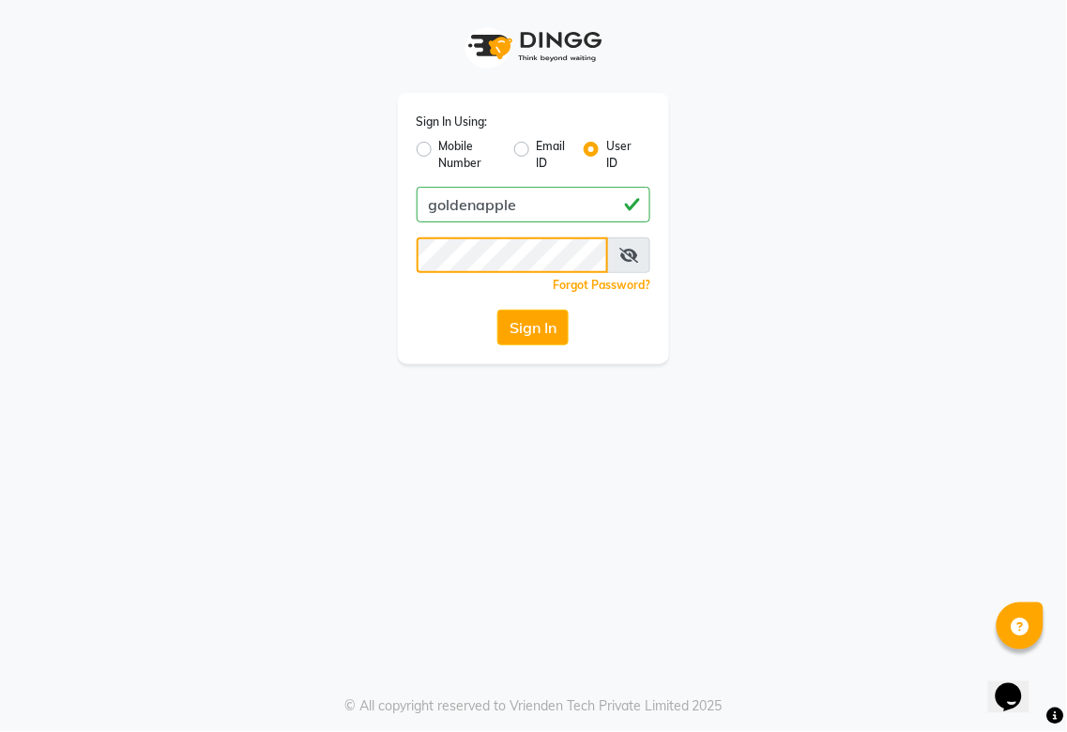
scroll to position [0, 5]
click at [694, 264] on div "Sign In Using: Mobile Number Email ID User ID goldenapple Remember me Forgot Pa…" at bounding box center [534, 182] width 901 height 364
click at [546, 319] on button "Sign In" at bounding box center [532, 328] width 71 height 36
